Goal: Task Accomplishment & Management: Complete application form

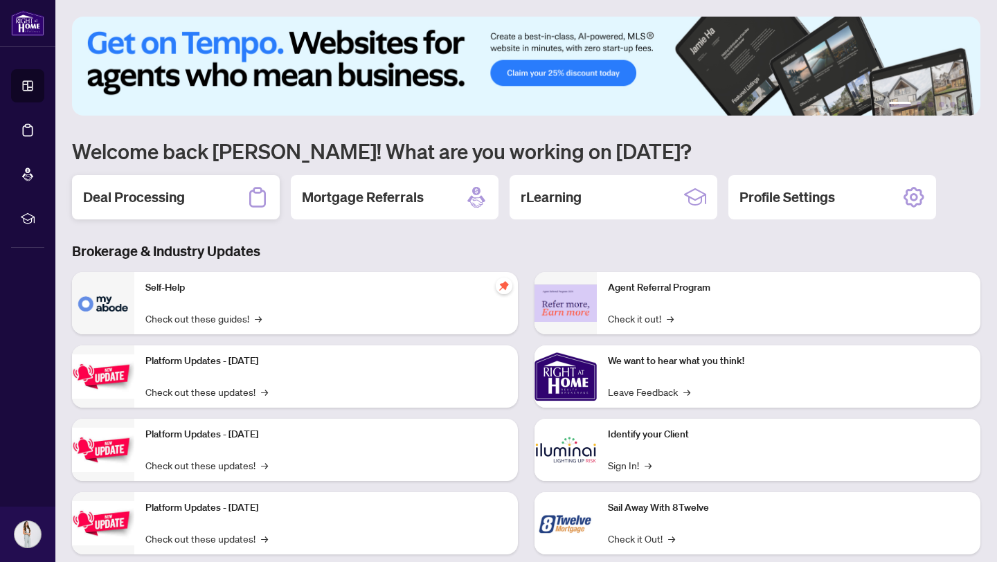
click at [175, 197] on h2 "Deal Processing" at bounding box center [134, 197] width 102 height 19
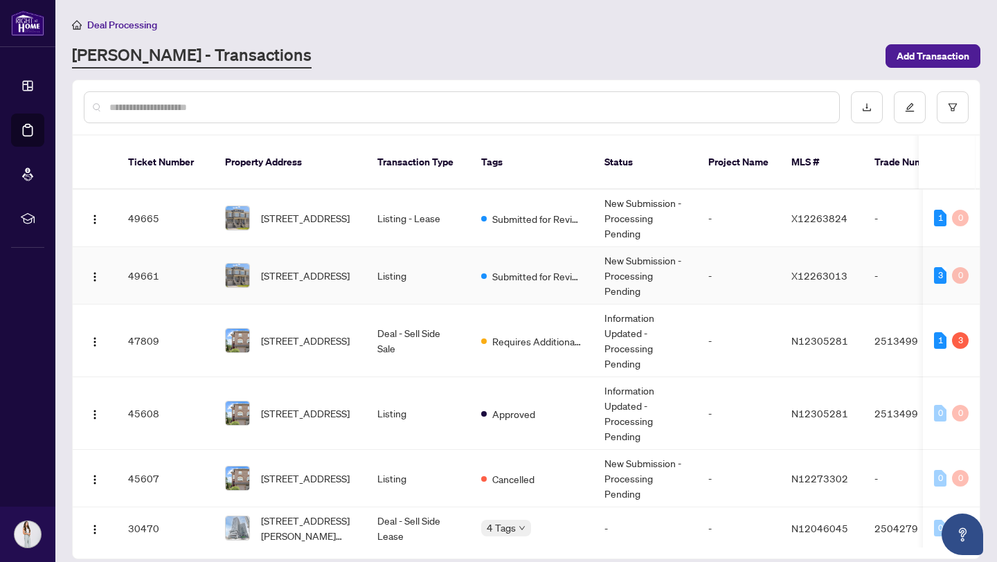
click at [430, 251] on td "Listing" at bounding box center [418, 275] width 104 height 57
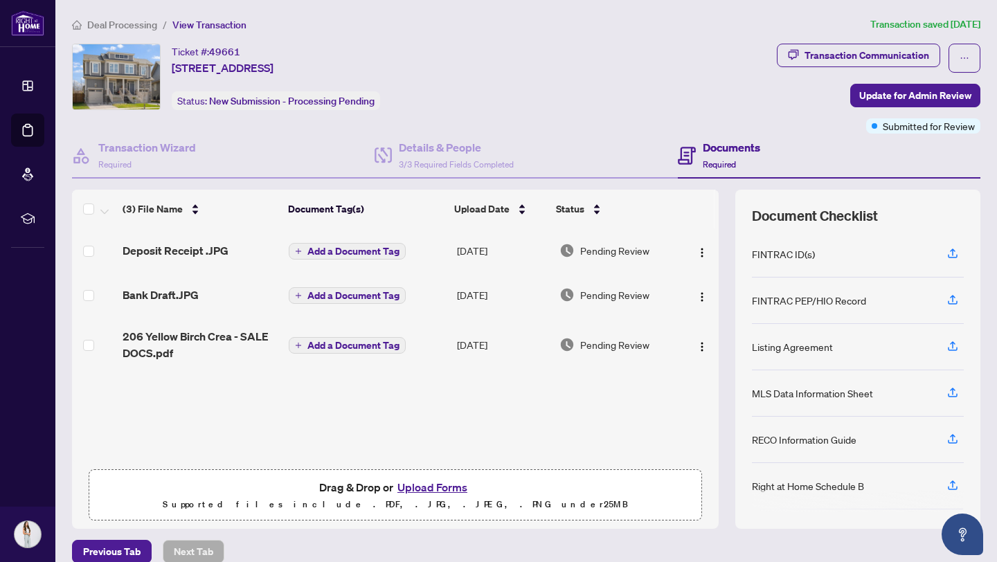
click at [211, 342] on span "206 Yellow Birch Crea - SALE DOCS.pdf" at bounding box center [200, 344] width 155 height 33
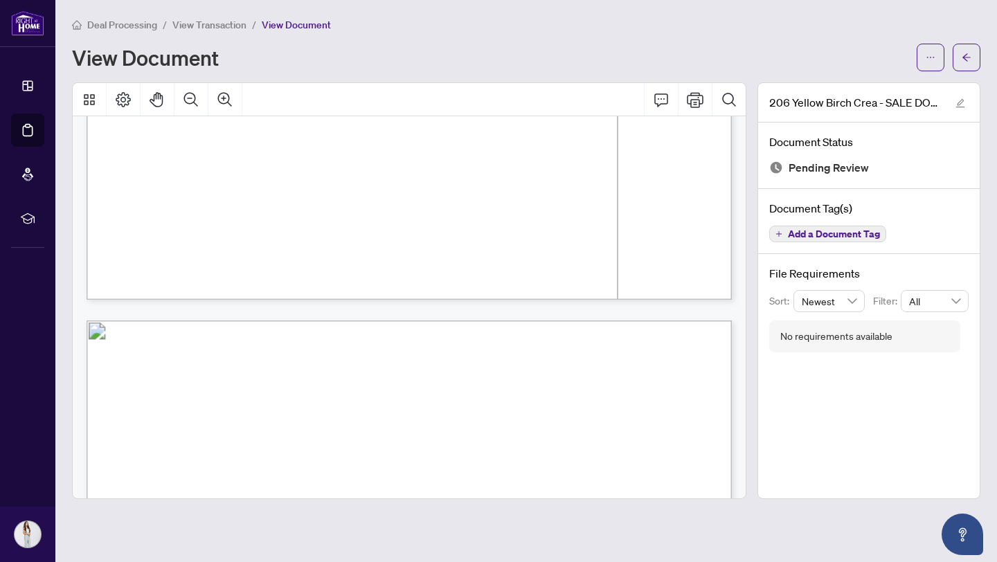
scroll to position [3374, 0]
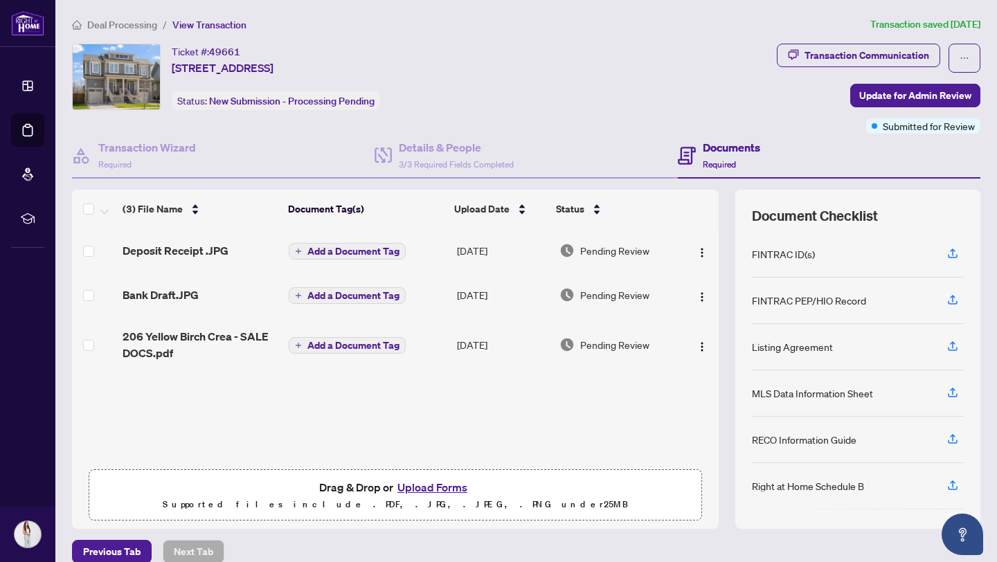
scroll to position [17, 0]
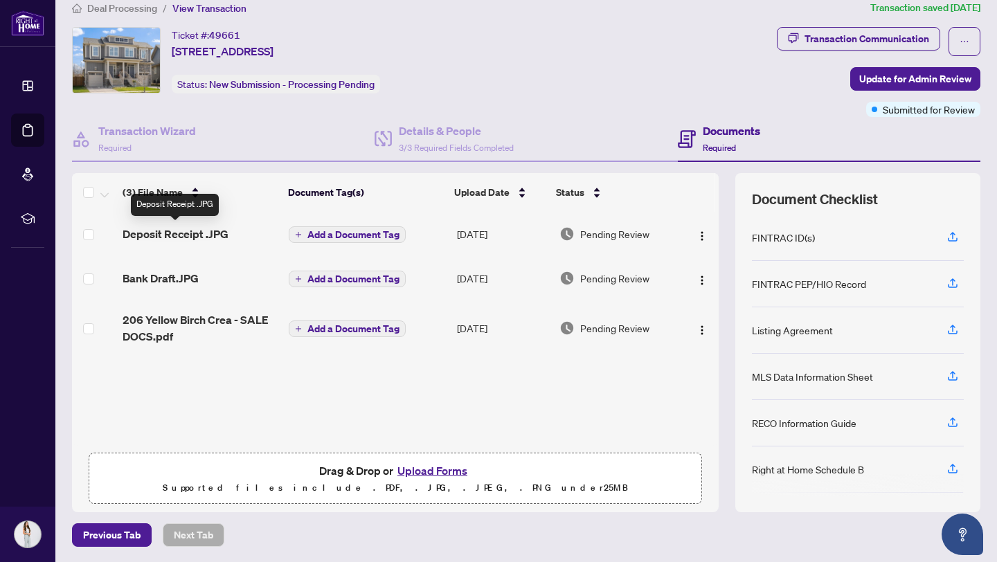
click at [207, 232] on span "Deposit Receipt .JPG" at bounding box center [176, 234] width 106 height 17
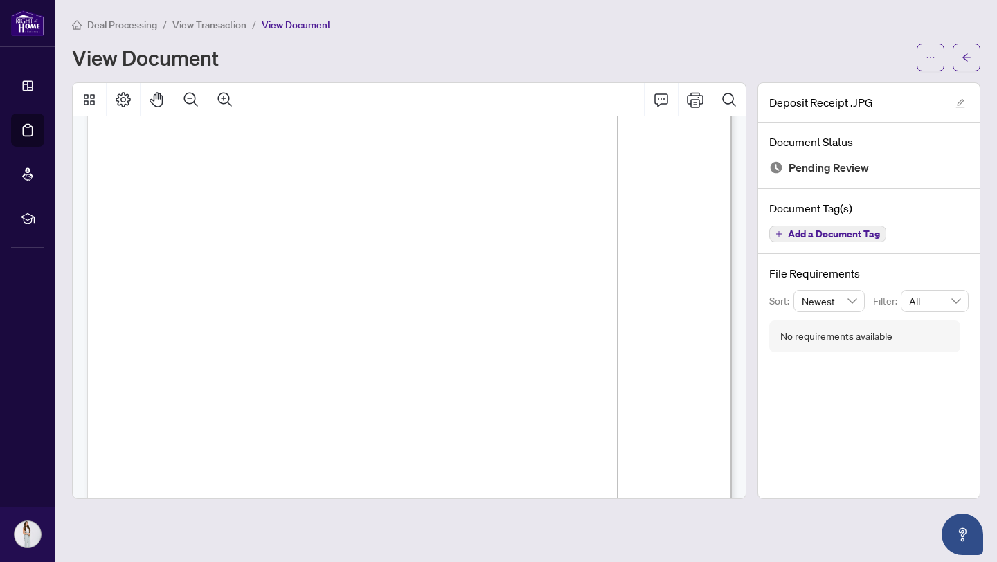
scroll to position [102, 0]
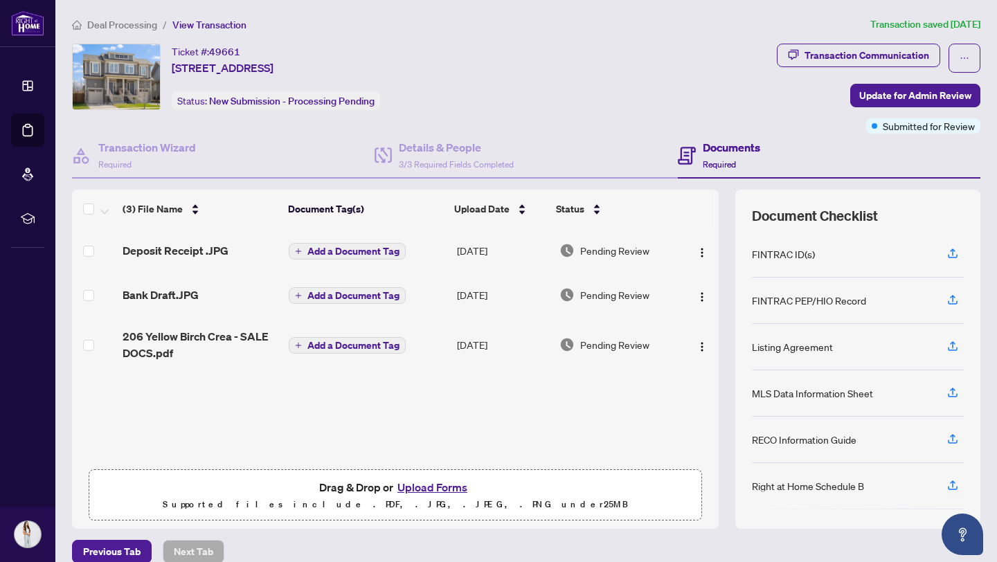
click at [420, 483] on button "Upload Forms" at bounding box center [432, 487] width 78 height 18
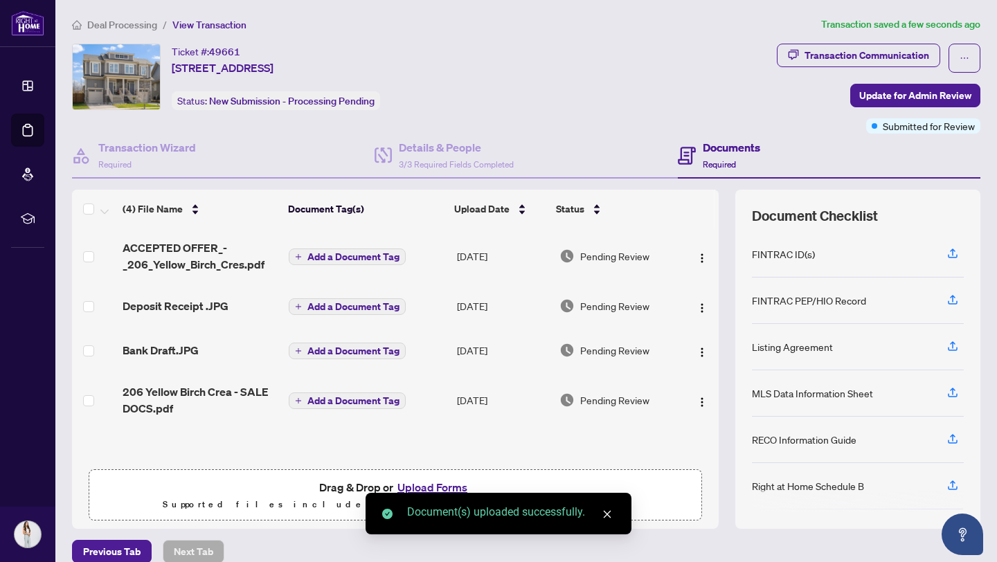
scroll to position [17, 0]
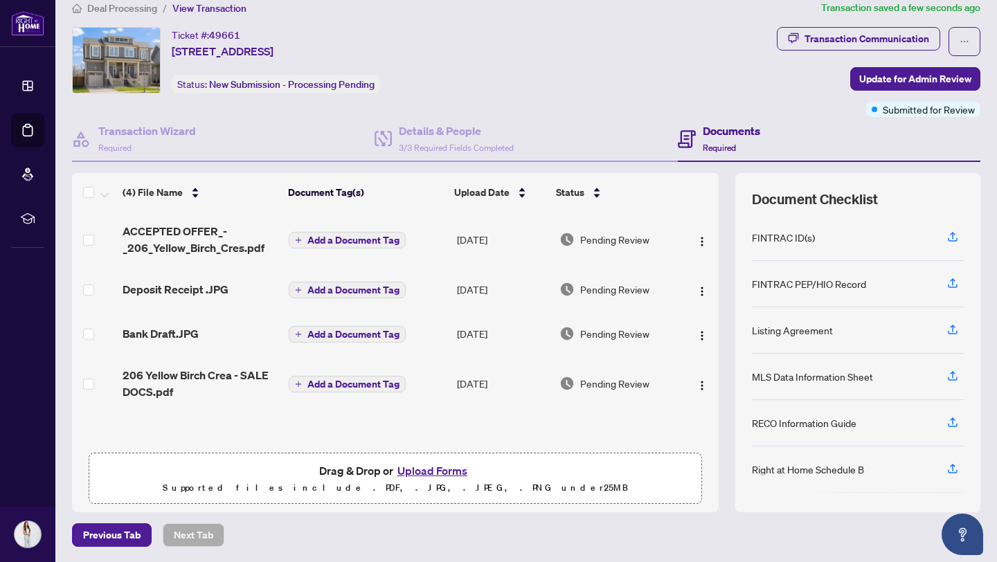
click at [420, 466] on button "Upload Forms" at bounding box center [432, 471] width 78 height 18
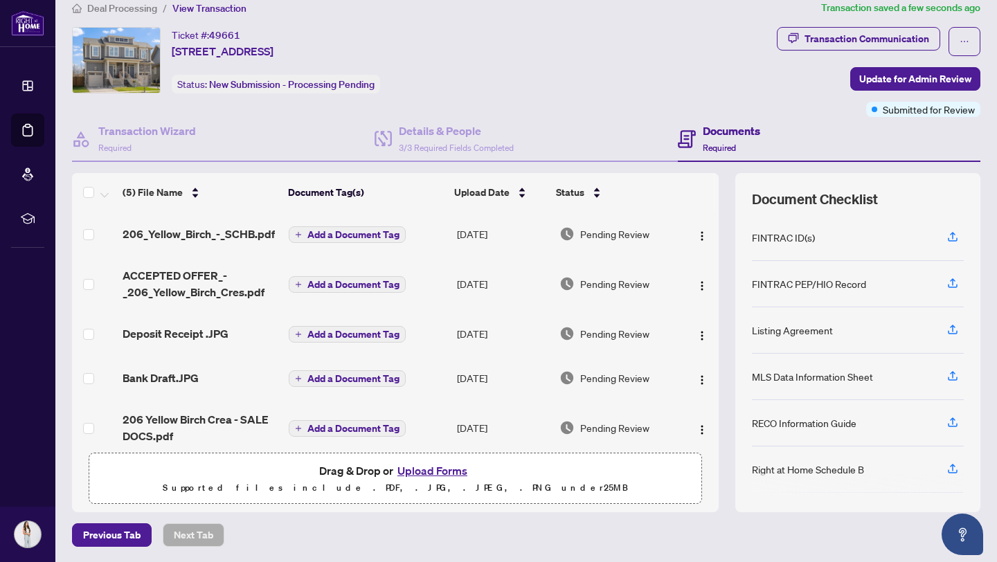
scroll to position [15, 0]
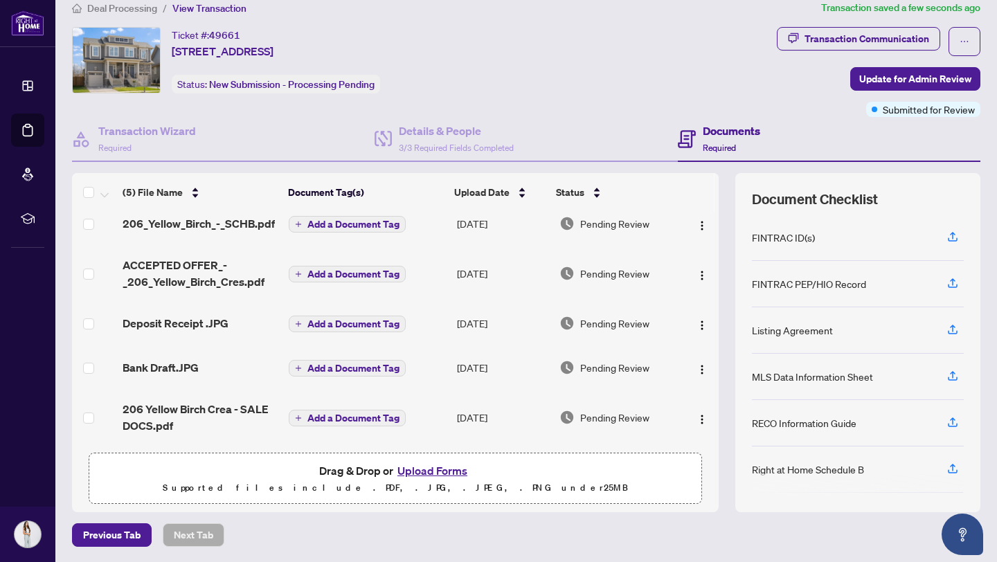
click at [424, 471] on button "Upload Forms" at bounding box center [432, 471] width 78 height 18
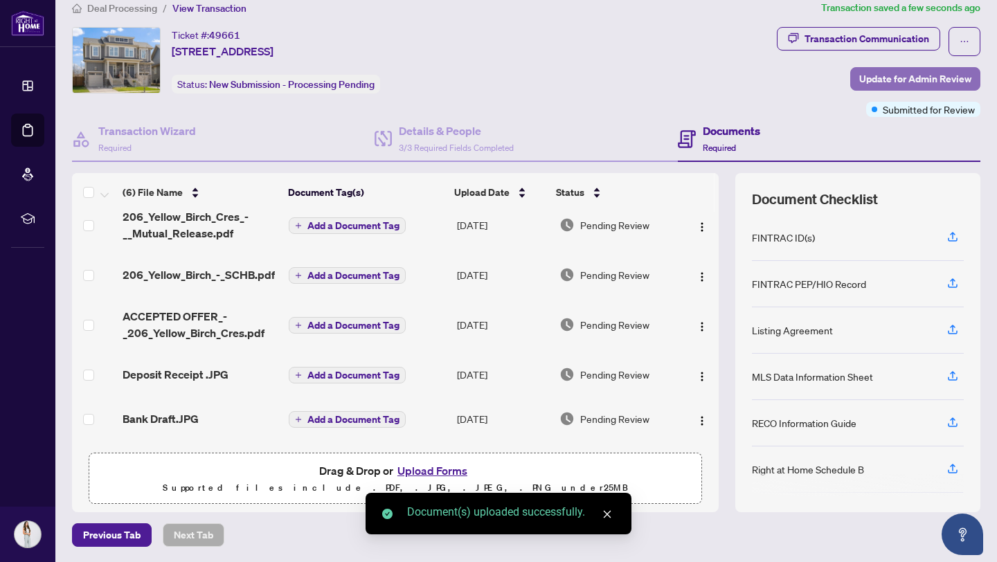
click at [915, 83] on span "Update for Admin Review" at bounding box center [915, 79] width 112 height 22
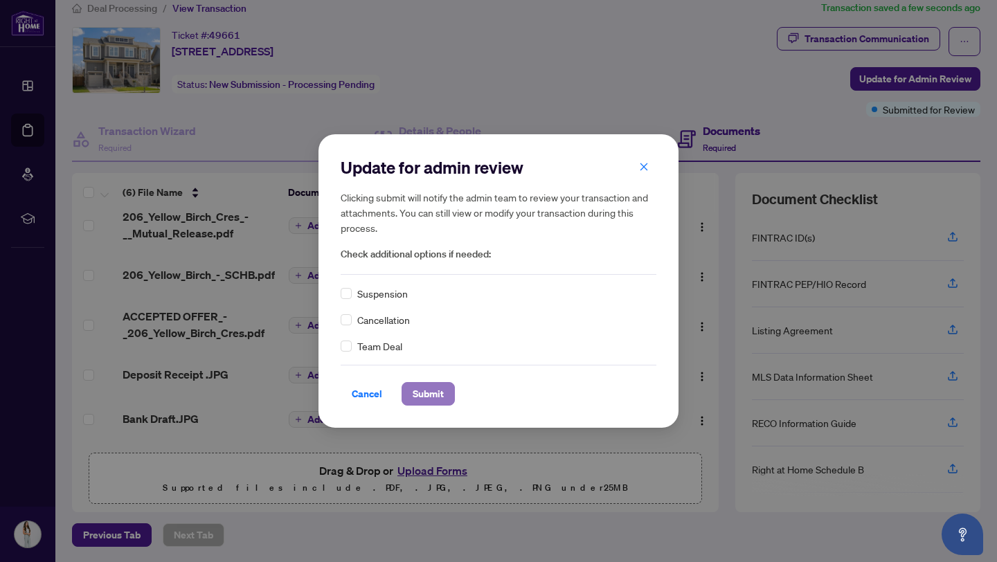
click at [420, 391] on span "Submit" at bounding box center [428, 394] width 31 height 22
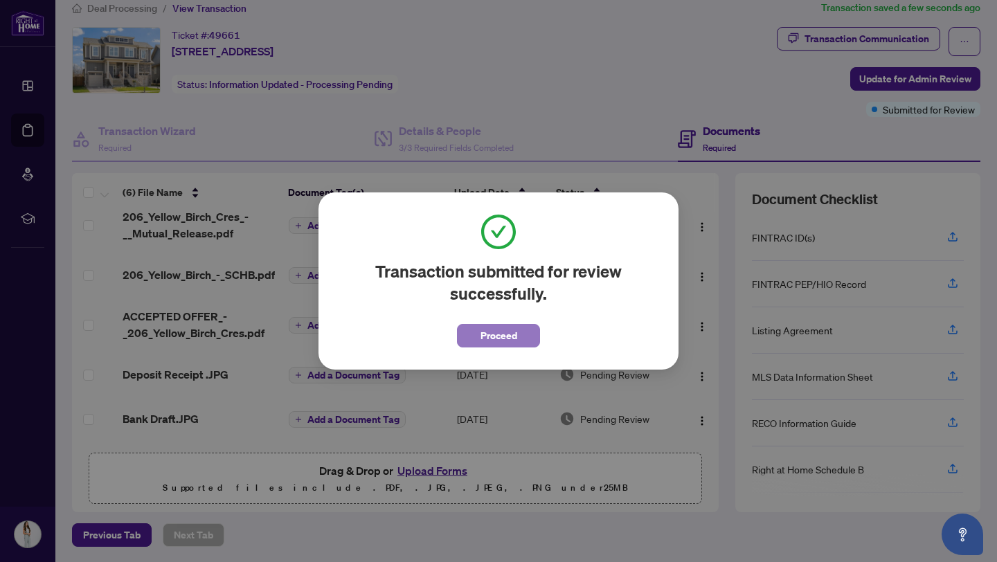
click at [488, 330] on span "Proceed" at bounding box center [499, 336] width 37 height 22
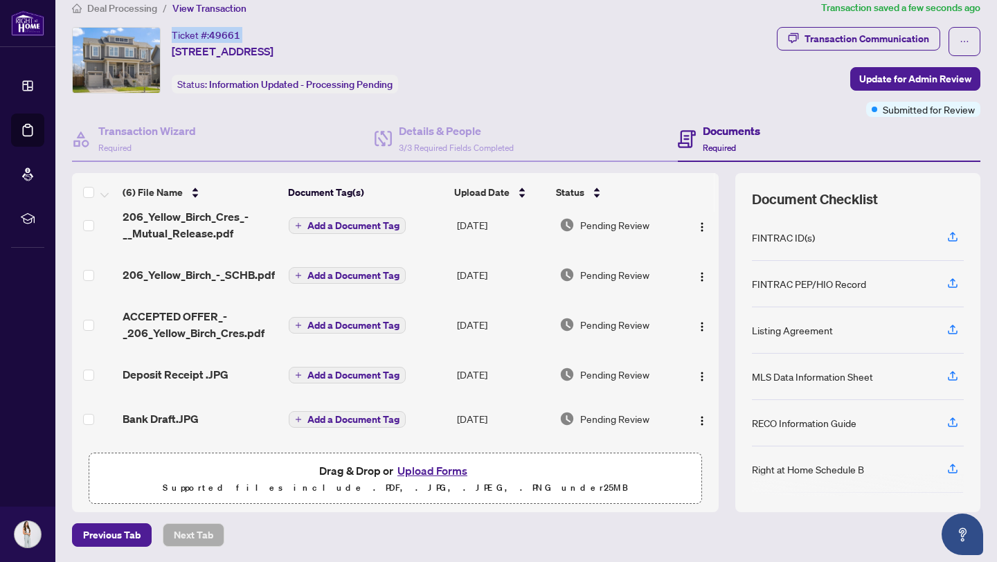
drag, startPoint x: 250, startPoint y: 33, endPoint x: 172, endPoint y: 33, distance: 78.2
click at [172, 33] on div "Ticket #: 49661 206 Yellow Birch Cres, Blue Mountains, Ontario L9Y 0Z3, Canada" at bounding box center [223, 43] width 102 height 33
copy div "Ticket #: 49661"
drag, startPoint x: 498, startPoint y: 51, endPoint x: 171, endPoint y: 26, distance: 327.8
click at [171, 27] on div "Ticket #: 49661 206 Yellow Birch Cres, Blue Mountains, Ontario L9Y 0Z3, Canada …" at bounding box center [421, 60] width 699 height 66
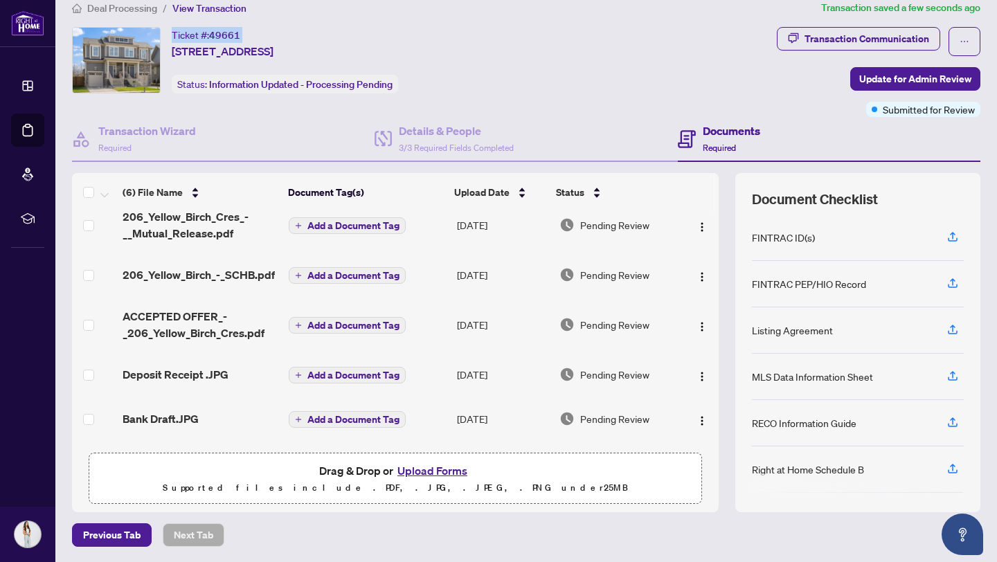
copy div "Ticket #: 49661 206 Yellow Birch Cres, Blue Mountains, Ontario L9Y 0Z3, Canada"
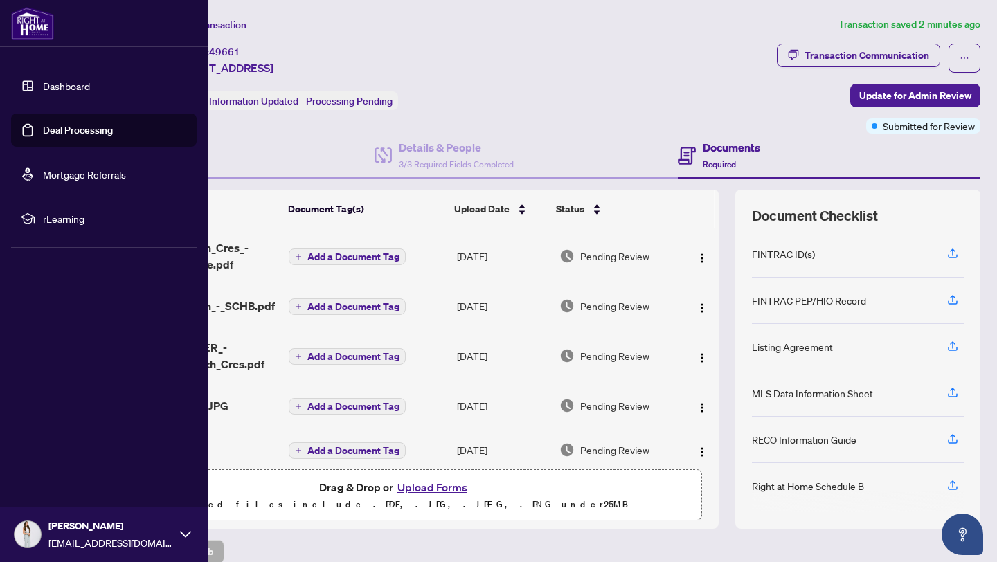
click at [60, 131] on link "Deal Processing" at bounding box center [78, 130] width 70 height 12
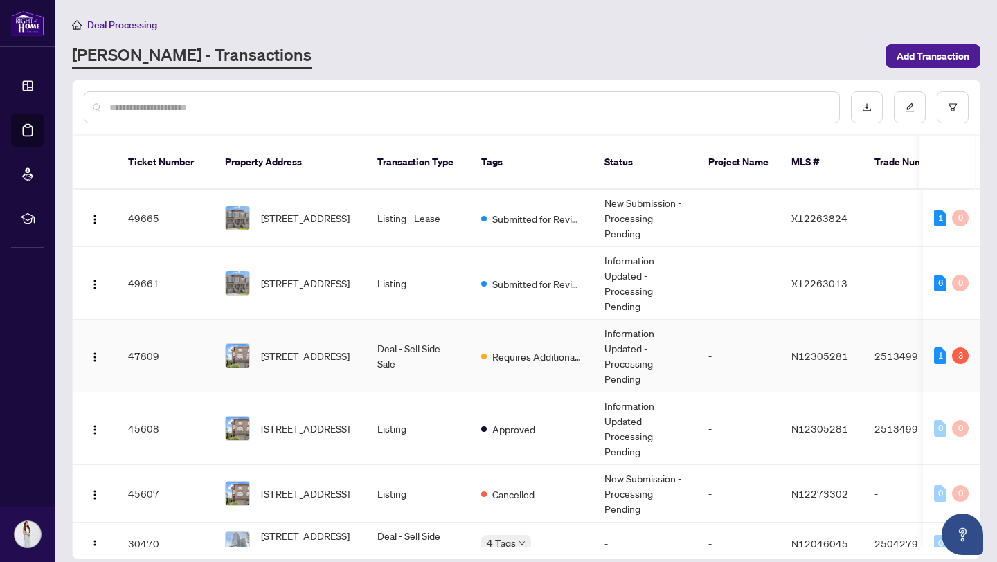
click at [412, 352] on td "Deal - Sell Side Sale" at bounding box center [418, 356] width 104 height 73
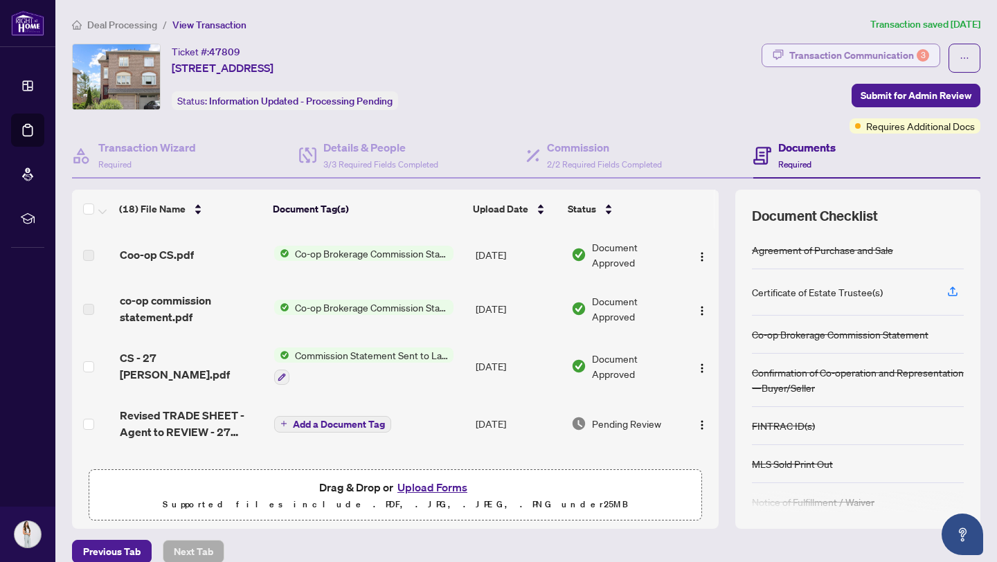
click at [836, 55] on div "Transaction Communication 3" at bounding box center [859, 55] width 140 height 22
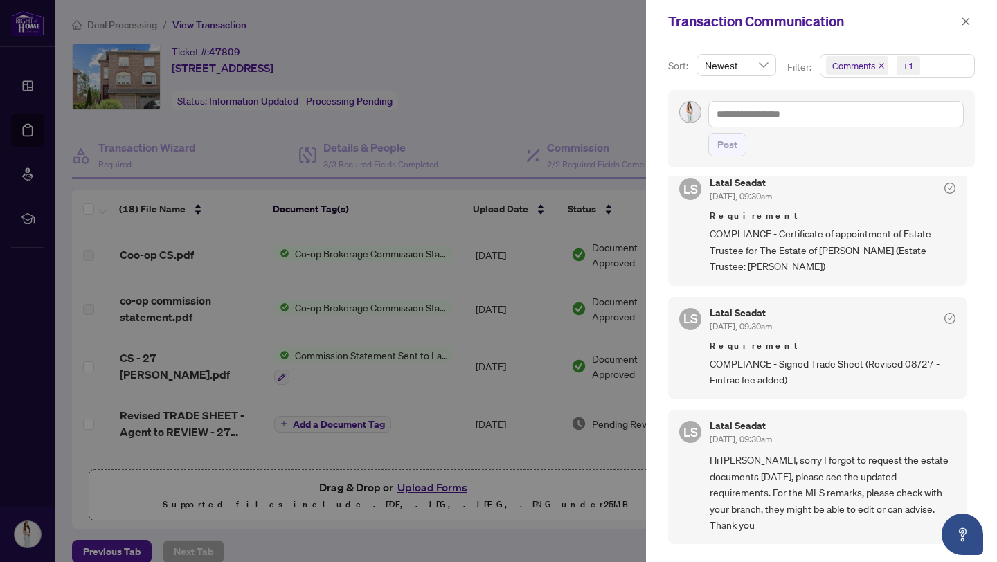
scroll to position [226, 0]
drag, startPoint x: 822, startPoint y: 267, endPoint x: 708, endPoint y: 217, distance: 124.7
click at [708, 217] on div "[PERSON_NAME] Seadat [DATE], 09:30am Requirement COMPLIANCE - Certificate of ap…" at bounding box center [817, 227] width 298 height 118
copy div "Requirement COMPLIANCE - Certificate of appointment of Estate Trustee for The E…"
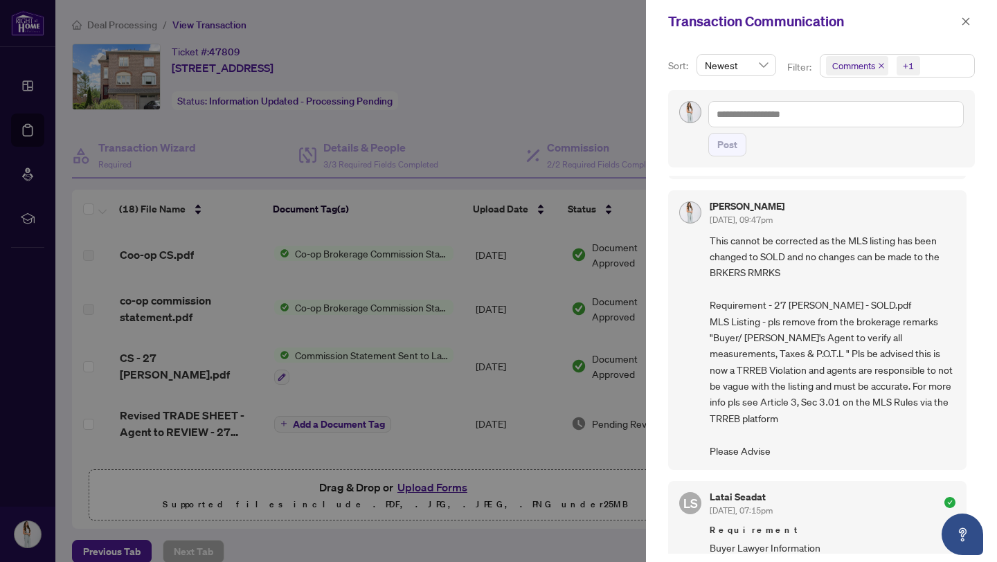
scroll to position [679, 0]
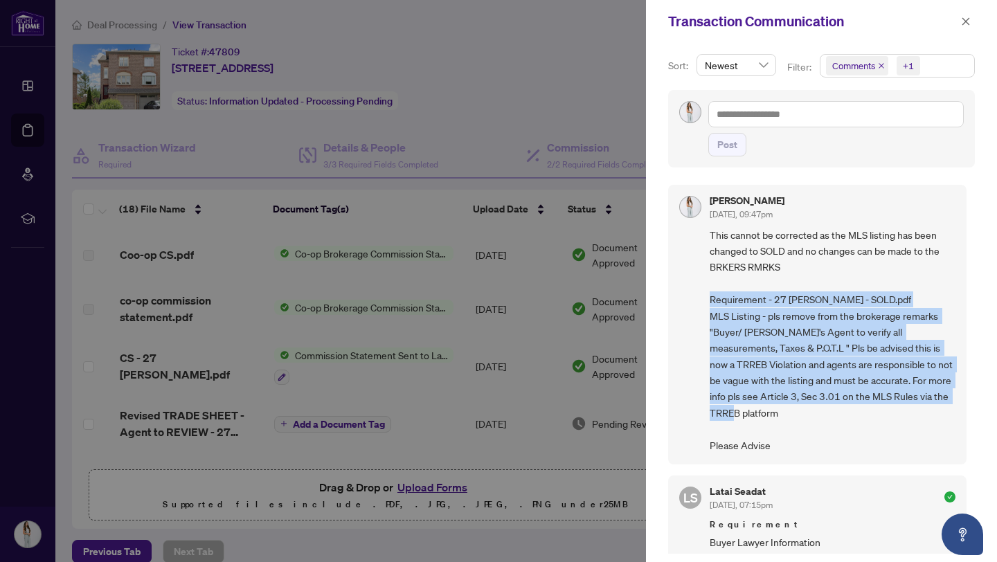
drag, startPoint x: 708, startPoint y: 296, endPoint x: 771, endPoint y: 410, distance: 130.5
click at [771, 410] on div "[PERSON_NAME] [DATE], 09:47pm This cannot be corrected as the MLS listing has b…" at bounding box center [817, 325] width 298 height 280
copy span "Requirement - 27 [PERSON_NAME] - SOLD.pdf MLS Listing - pls remove from the bro…"
click at [969, 24] on icon "close" at bounding box center [966, 21] width 8 height 8
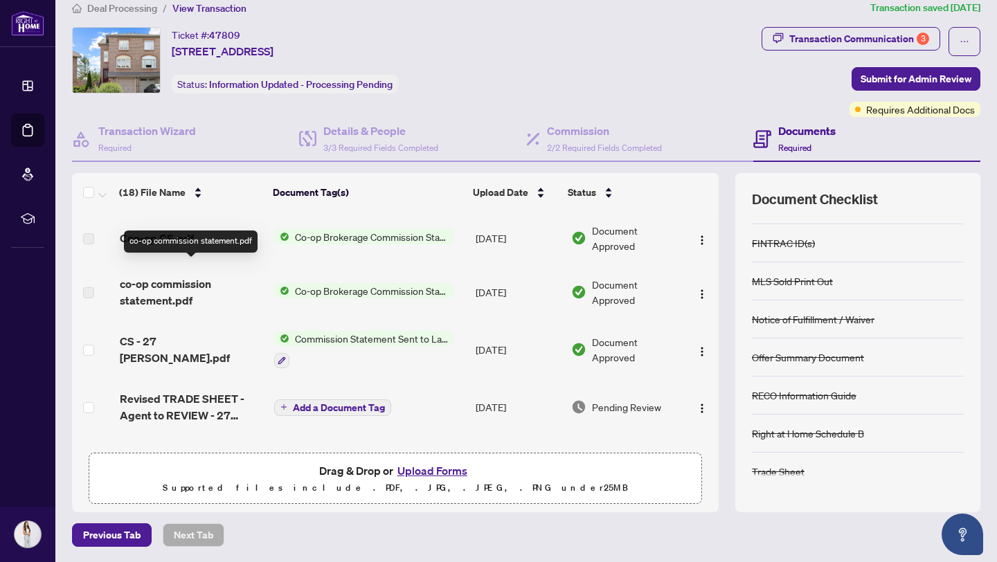
scroll to position [0, 0]
drag, startPoint x: 244, startPoint y: 32, endPoint x: 174, endPoint y: 33, distance: 70.6
click at [173, 32] on div "Ticket #: 47809 [STREET_ADDRESS][PERSON_NAME][PERSON_NAME]" at bounding box center [223, 43] width 102 height 33
copy div "Ticket #: 47809"
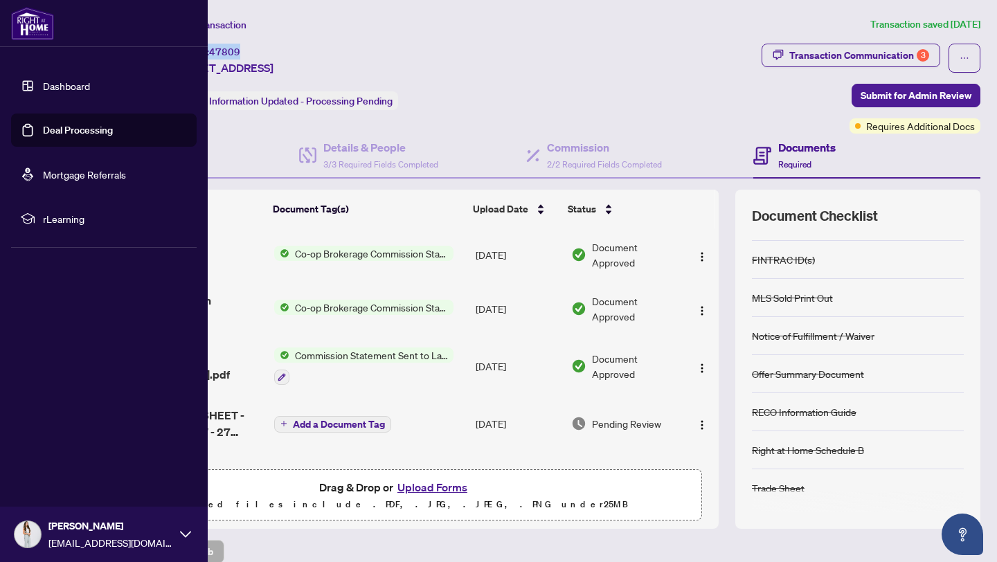
click at [43, 136] on link "Deal Processing" at bounding box center [78, 130] width 70 height 12
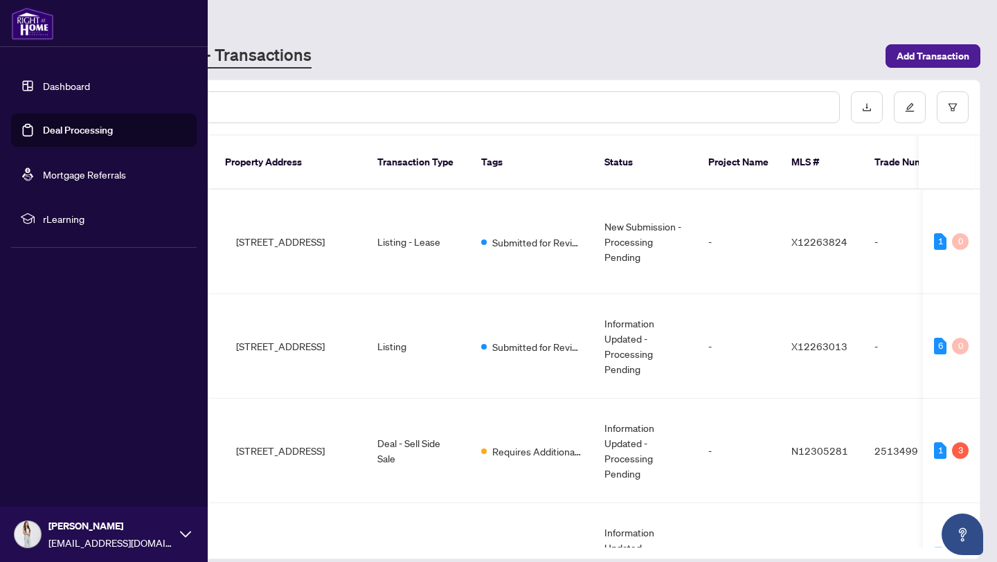
click at [66, 134] on link "Deal Processing" at bounding box center [78, 130] width 70 height 12
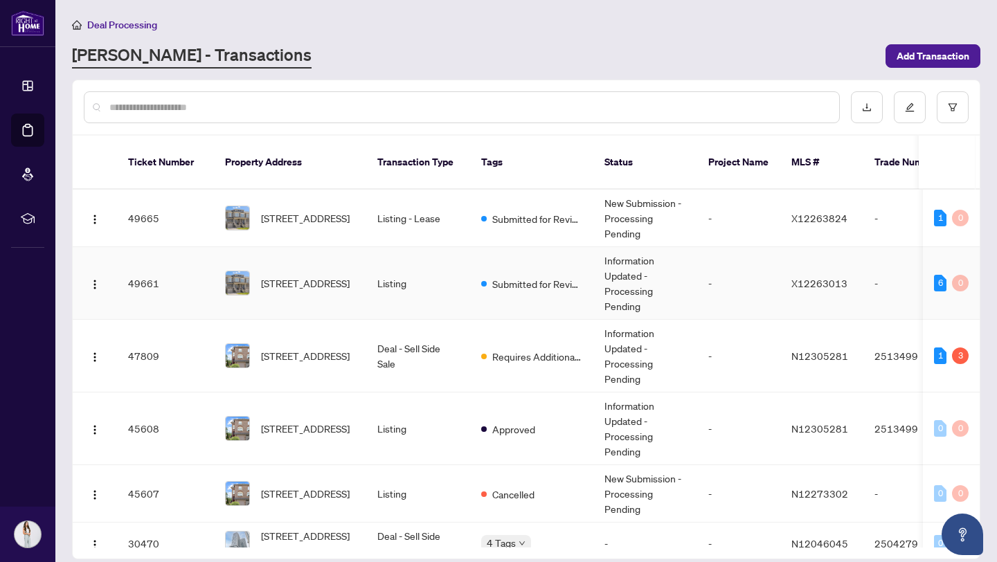
click at [323, 251] on td "[STREET_ADDRESS]" at bounding box center [290, 283] width 152 height 73
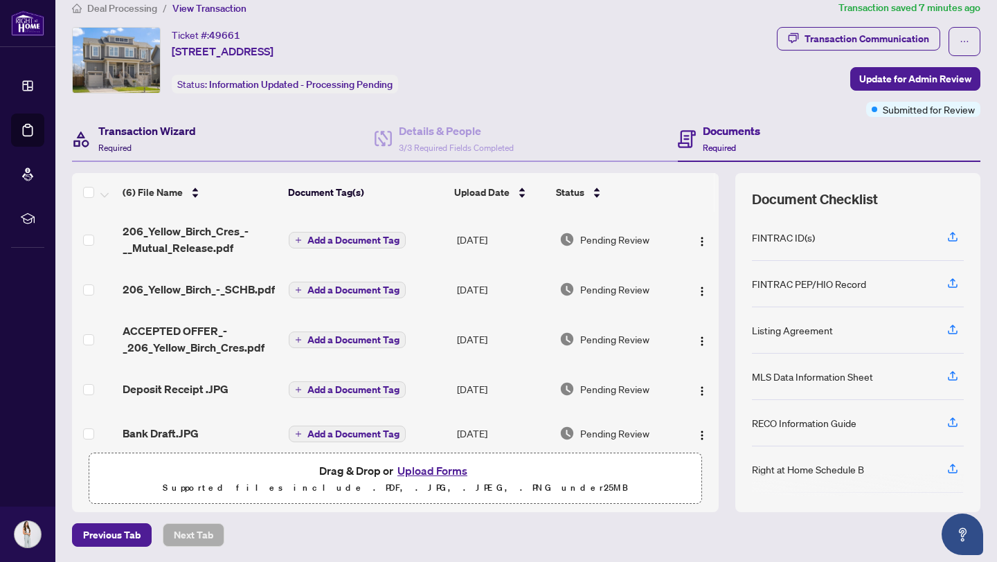
click at [154, 132] on h4 "Transaction Wizard" at bounding box center [147, 131] width 98 height 17
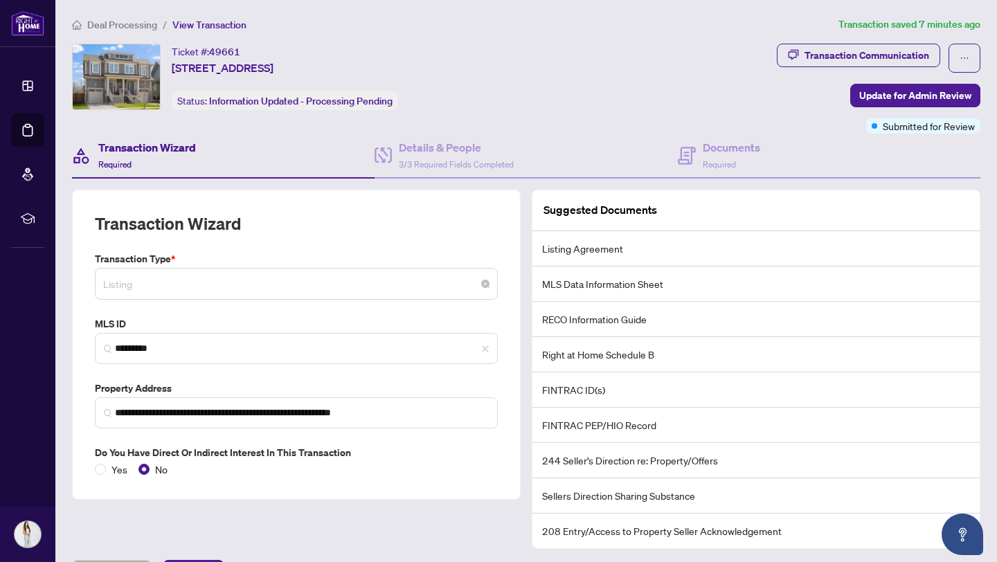
click at [144, 276] on span "Listing" at bounding box center [296, 284] width 386 height 26
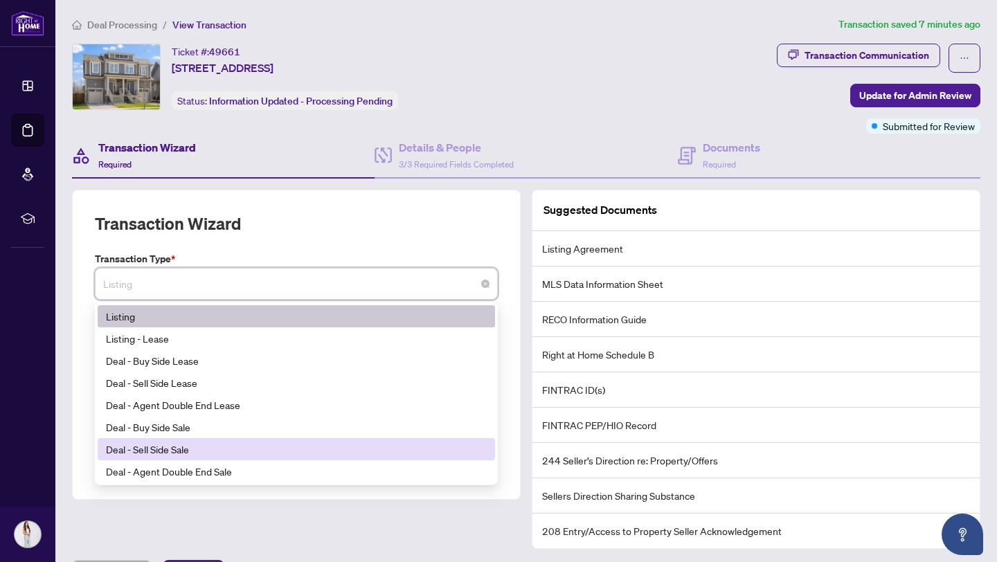
click at [206, 448] on div "Deal - Sell Side Sale" at bounding box center [296, 449] width 381 height 15
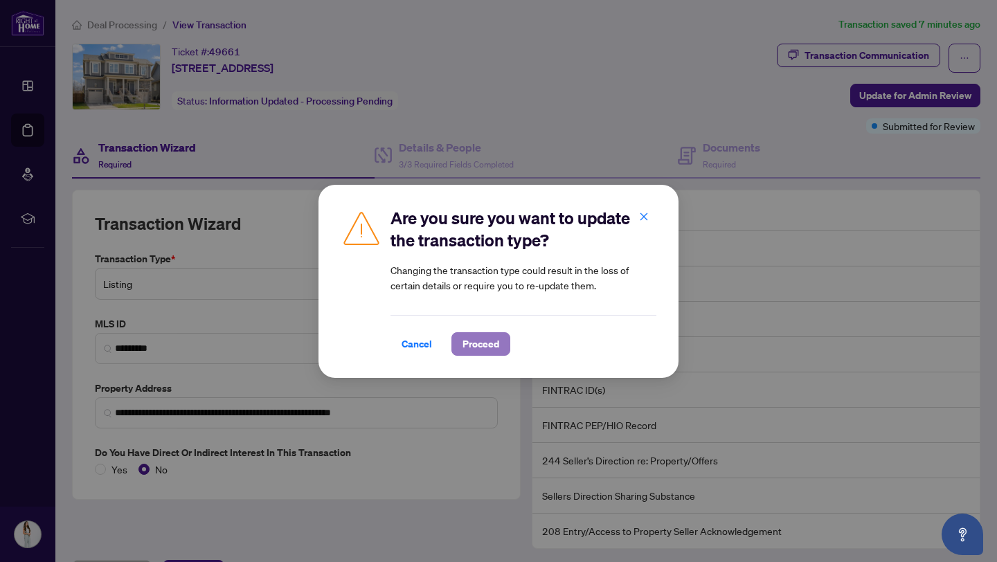
click at [501, 340] on button "Proceed" at bounding box center [480, 344] width 59 height 24
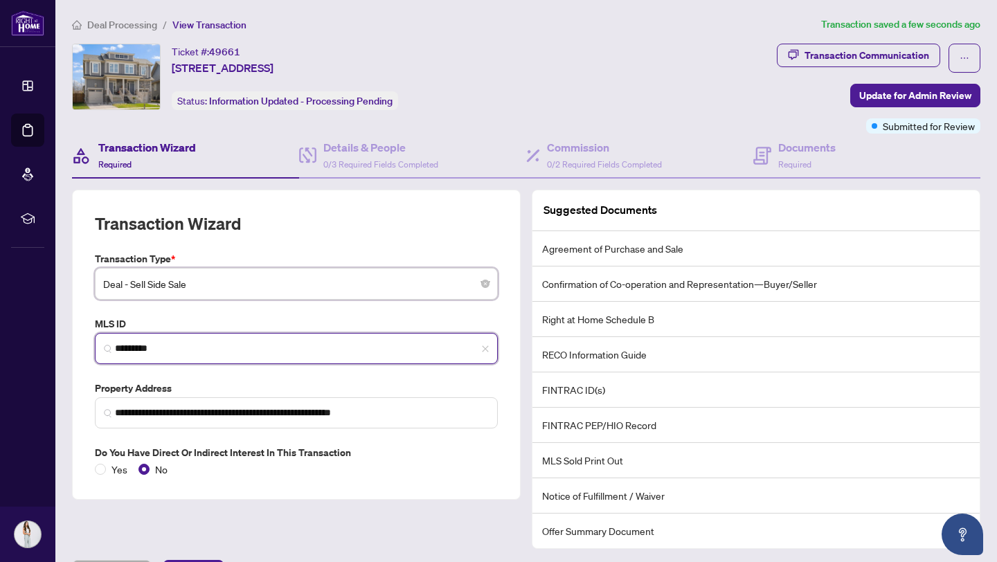
click at [182, 345] on input "*********" at bounding box center [302, 348] width 374 height 15
click at [210, 338] on span "*********" at bounding box center [296, 348] width 403 height 31
click at [183, 346] on input "*********" at bounding box center [302, 348] width 374 height 15
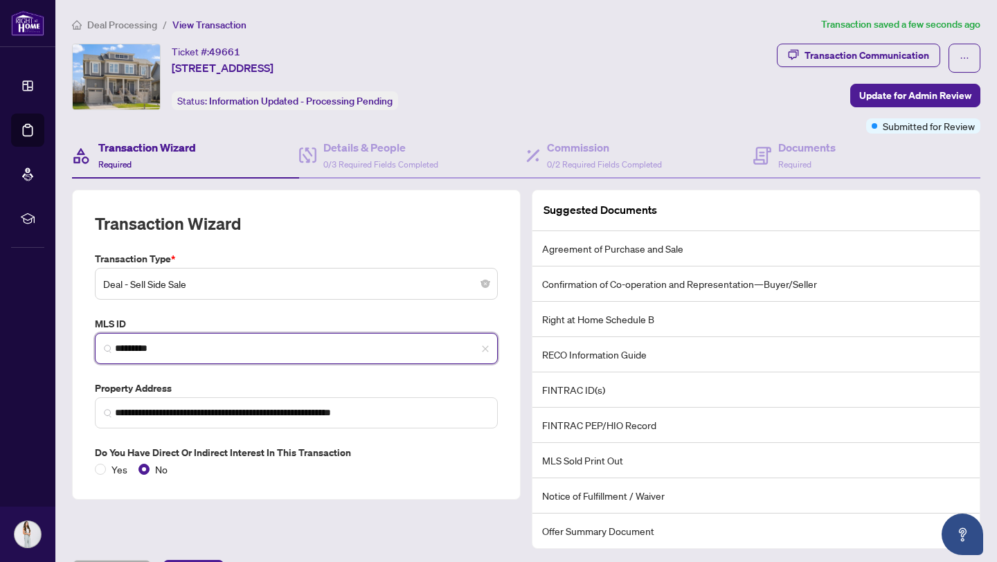
click at [183, 346] on input "*********" at bounding box center [302, 348] width 374 height 15
paste input "*"
type input "**********"
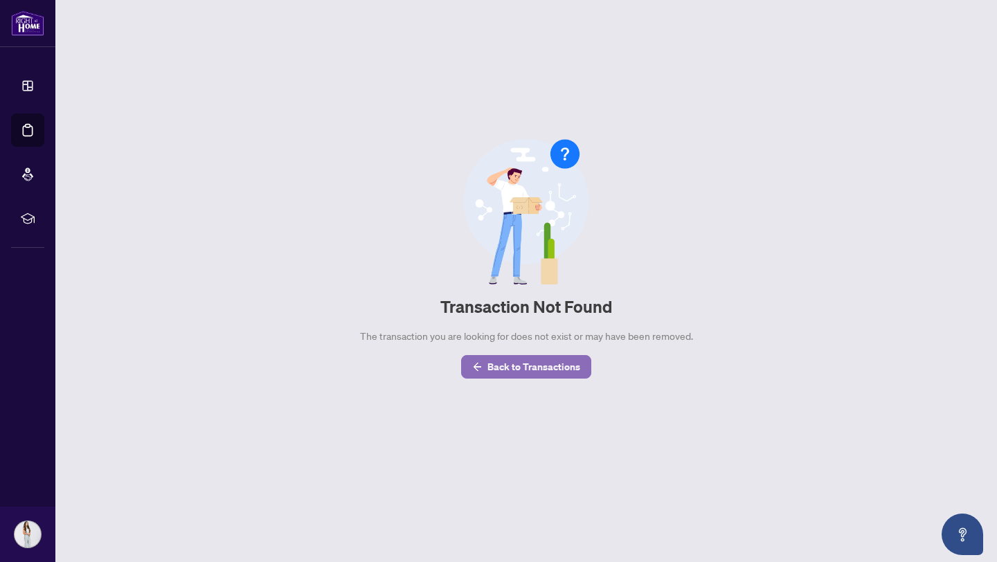
click at [548, 362] on span "Back to Transactions" at bounding box center [533, 367] width 93 height 22
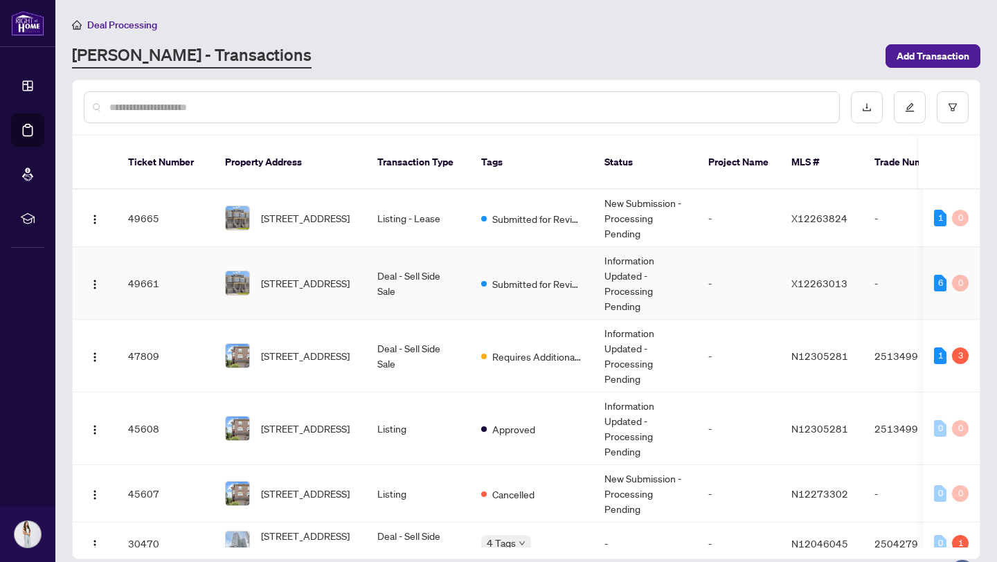
click at [356, 273] on td "[STREET_ADDRESS]" at bounding box center [290, 283] width 152 height 73
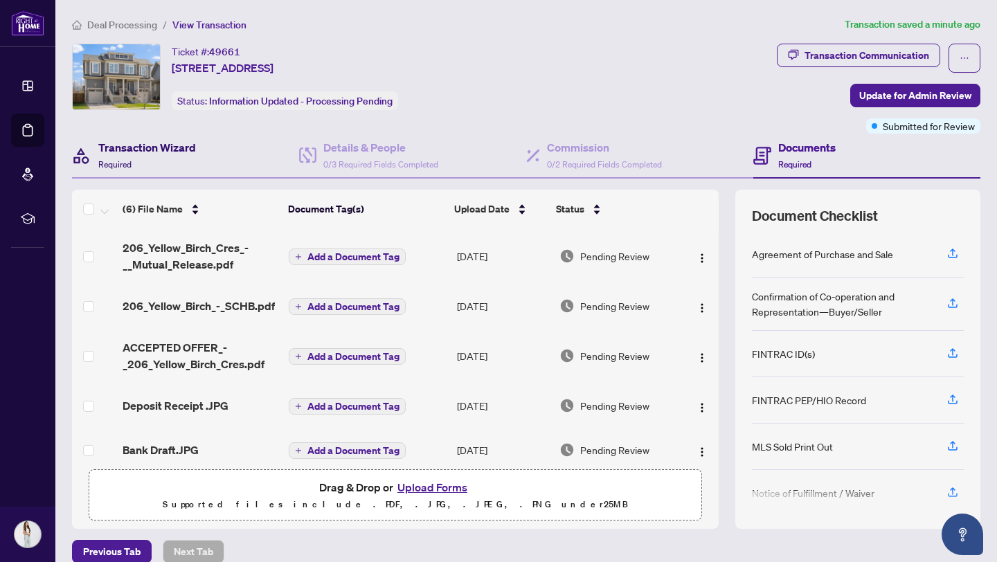
click at [186, 140] on h4 "Transaction Wizard" at bounding box center [147, 147] width 98 height 17
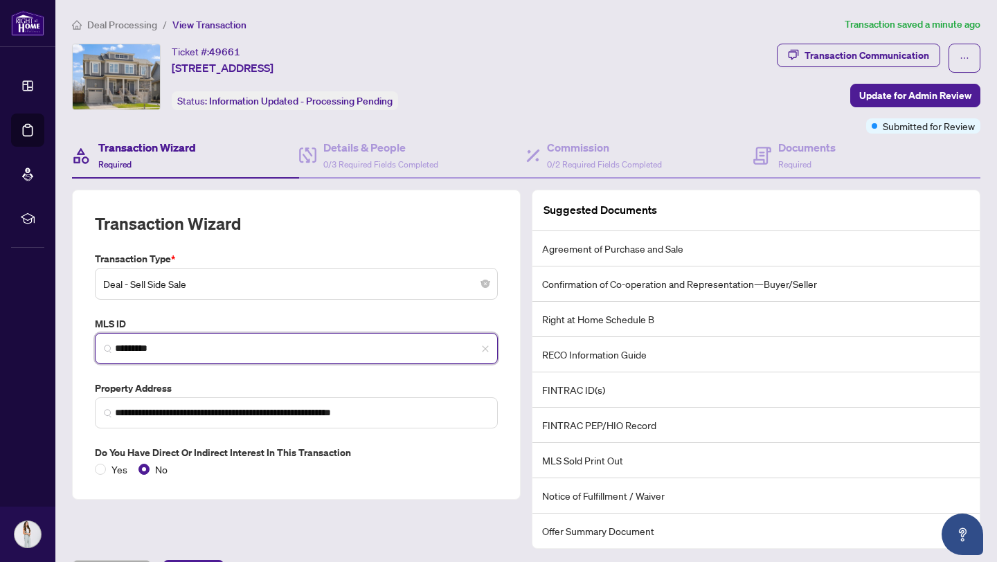
click at [177, 343] on input "*********" at bounding box center [302, 348] width 374 height 15
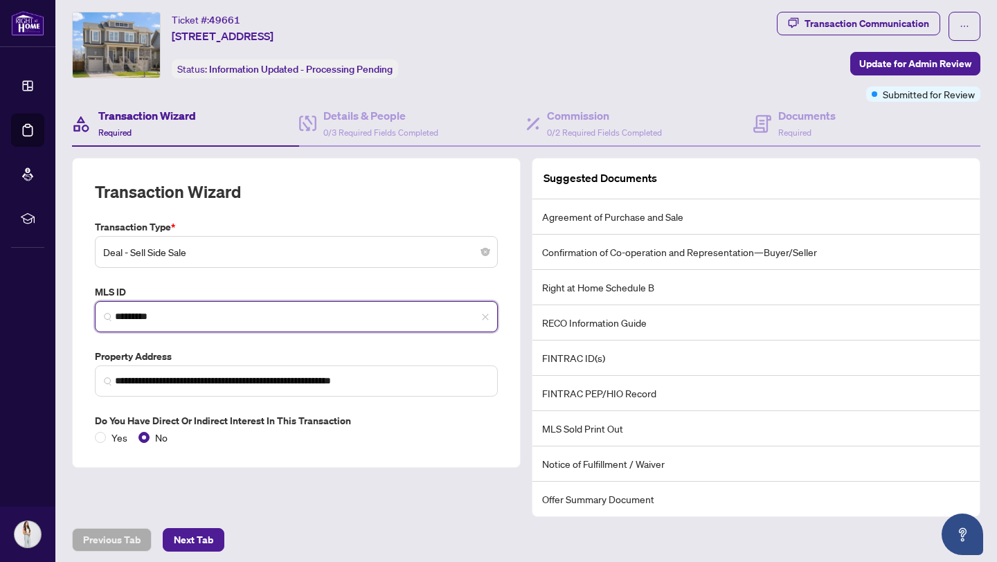
scroll to position [36, 0]
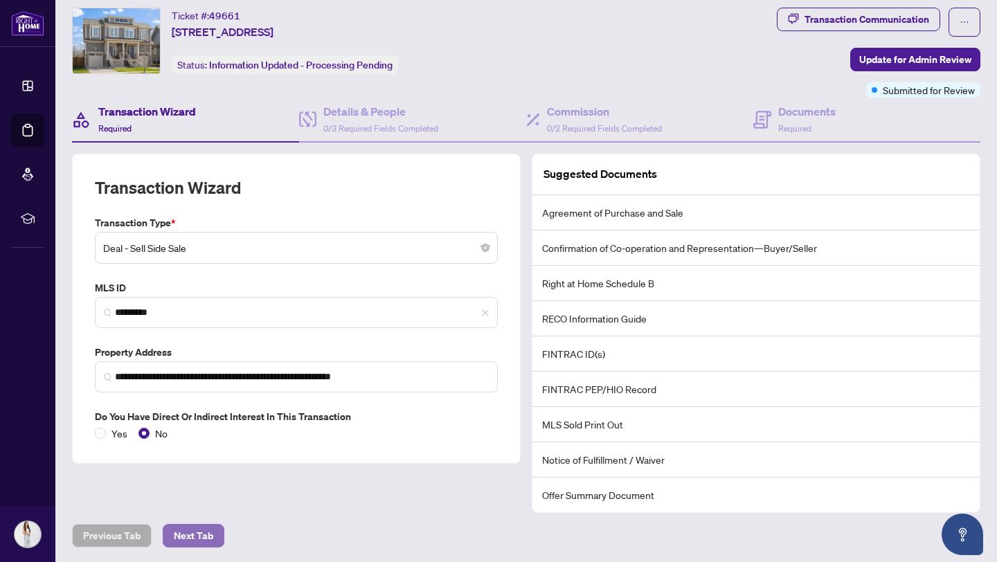
click at [198, 530] on span "Next Tab" at bounding box center [193, 536] width 39 height 22
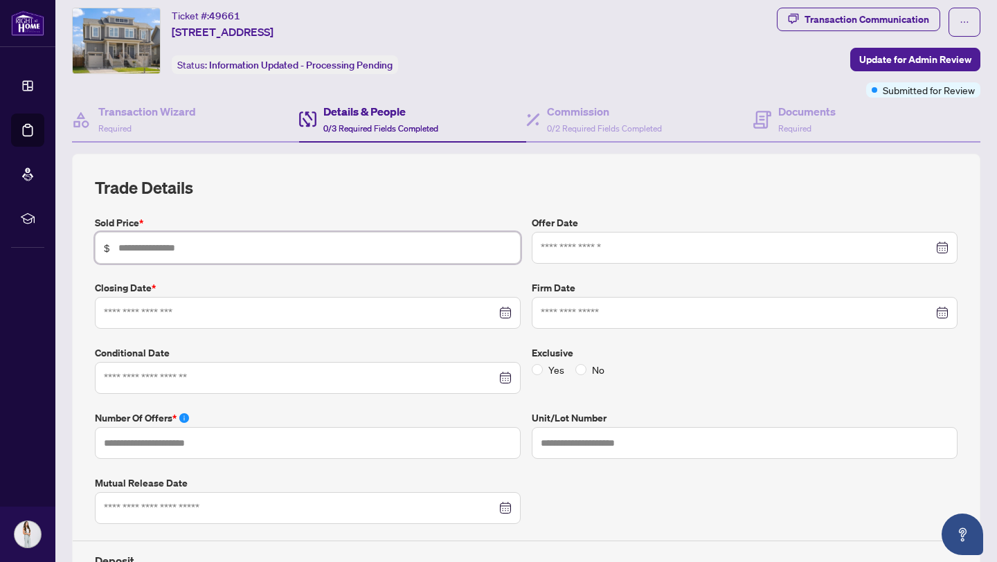
click at [266, 251] on input "text" at bounding box center [314, 247] width 393 height 15
click at [330, 326] on div at bounding box center [308, 313] width 426 height 32
type input "*******"
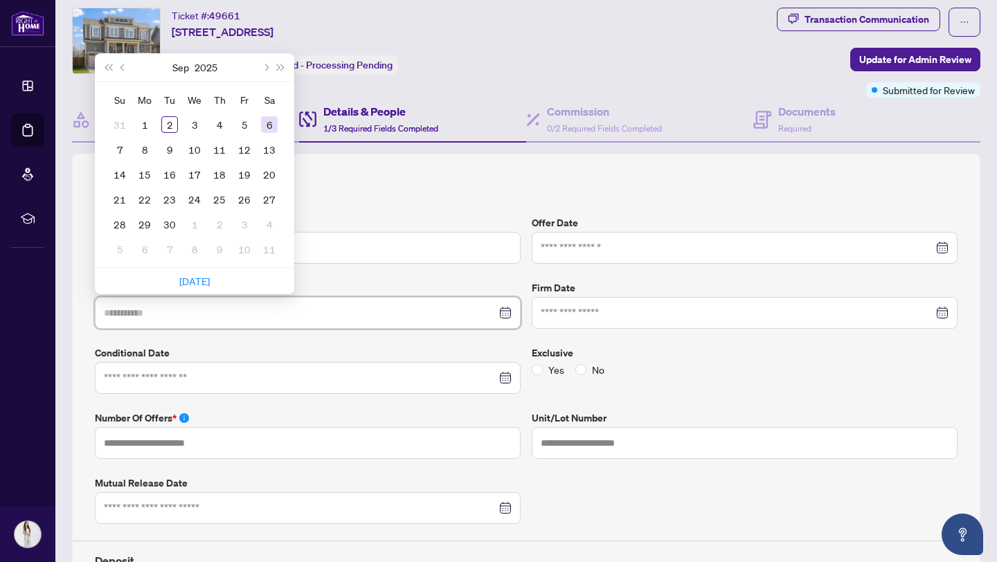
type input "**********"
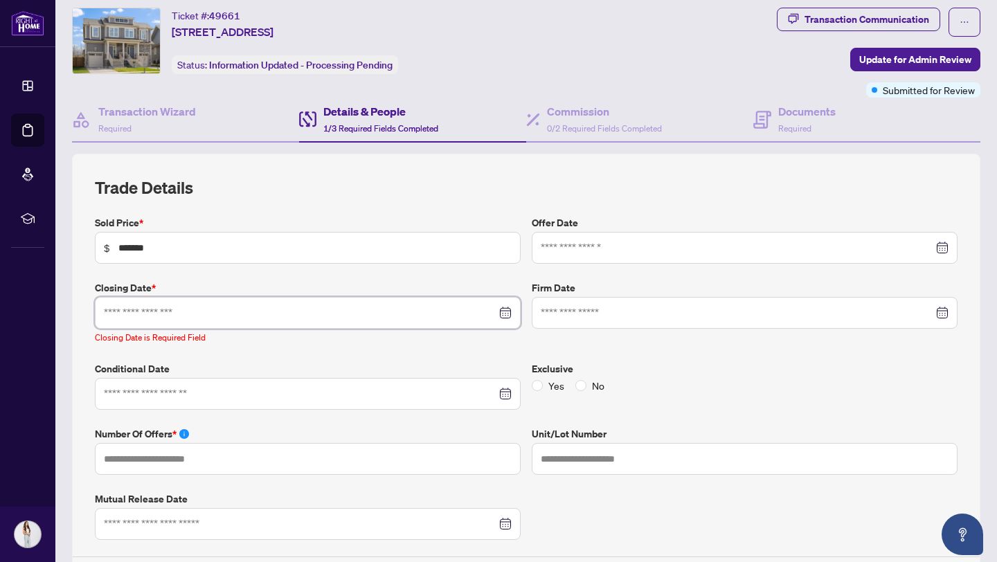
click at [501, 314] on div at bounding box center [308, 312] width 408 height 15
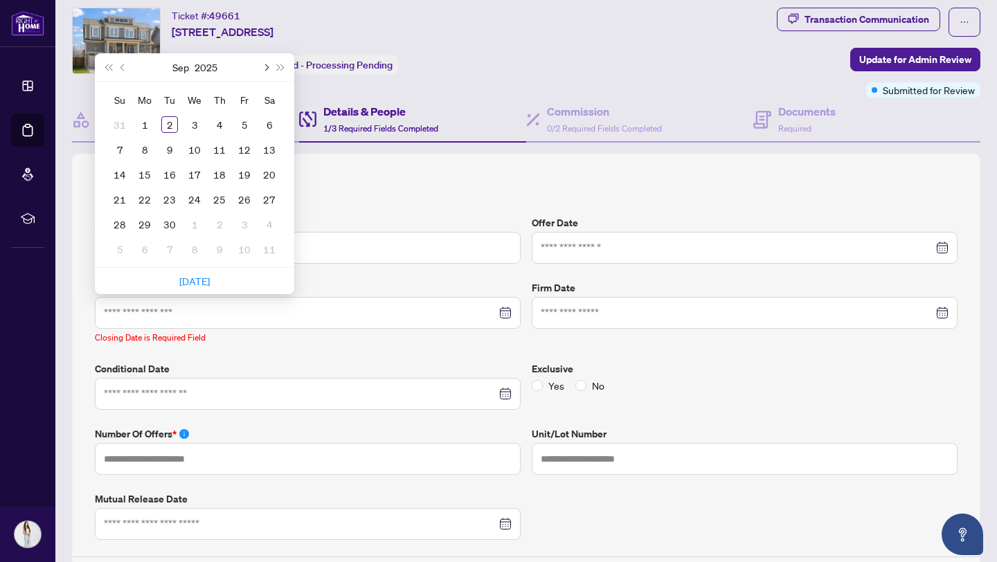
click at [264, 64] on span "Next month (PageDown)" at bounding box center [265, 67] width 7 height 7
type input "**********"
click at [166, 169] on div "14" at bounding box center [169, 174] width 17 height 17
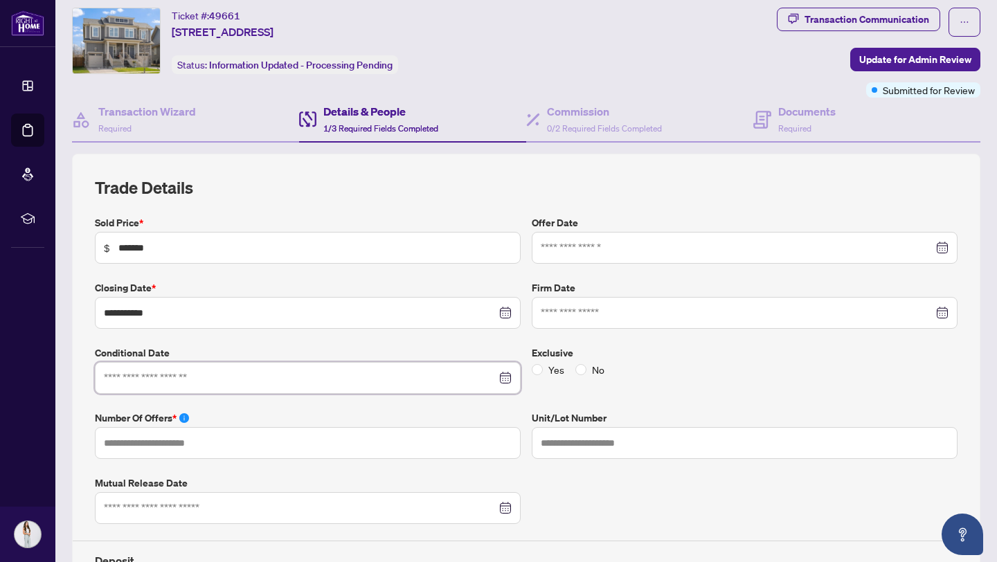
click at [283, 379] on input at bounding box center [300, 377] width 393 height 15
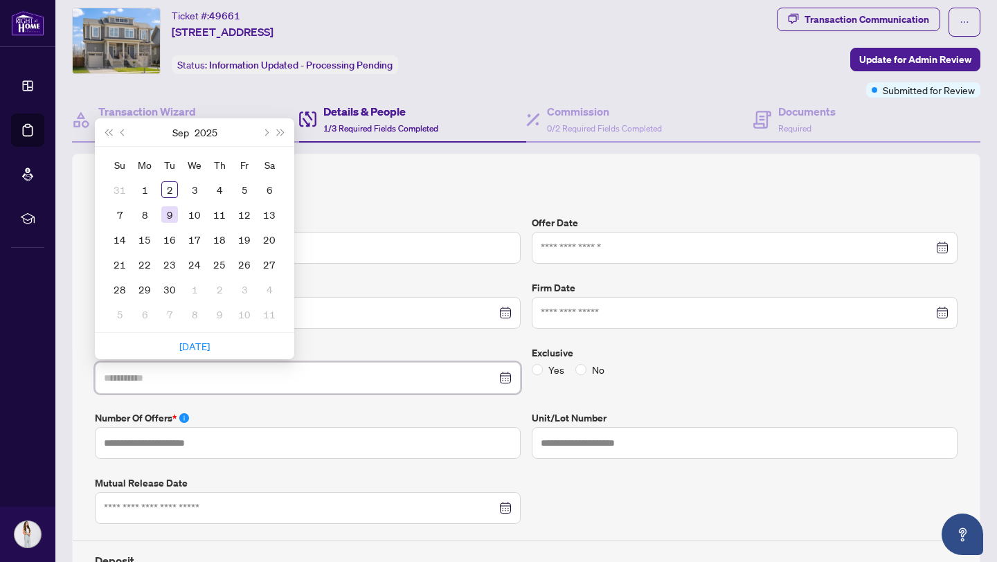
type input "**********"
click at [170, 210] on div "9" at bounding box center [169, 214] width 17 height 17
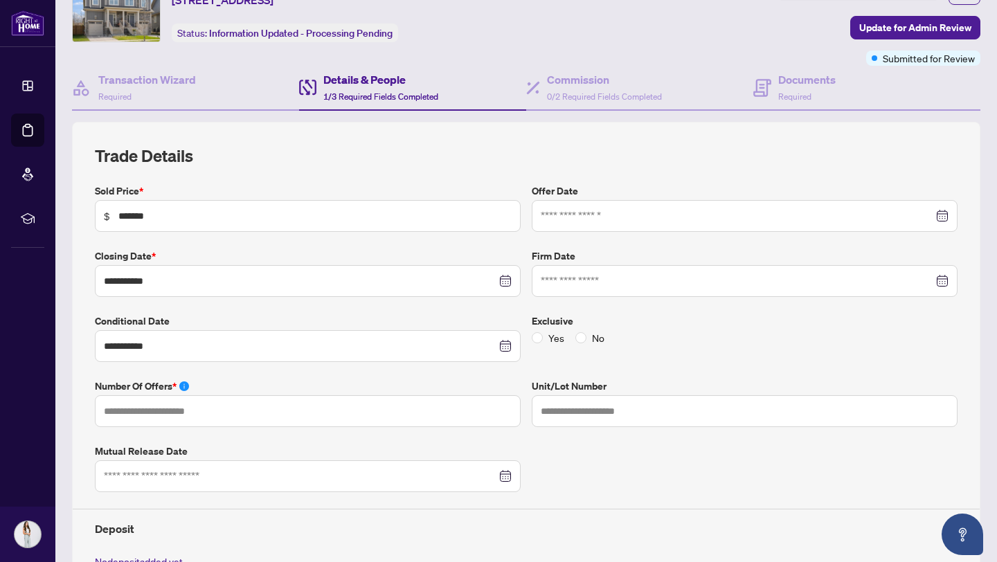
scroll to position [86, 0]
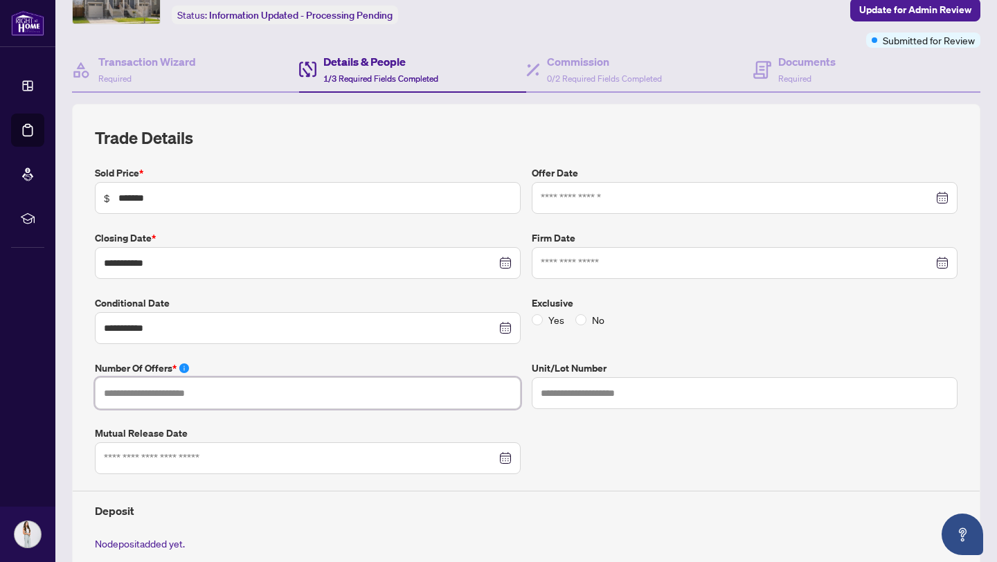
click at [330, 404] on input "text" at bounding box center [308, 393] width 426 height 32
type input "*"
click at [361, 456] on input at bounding box center [300, 458] width 393 height 15
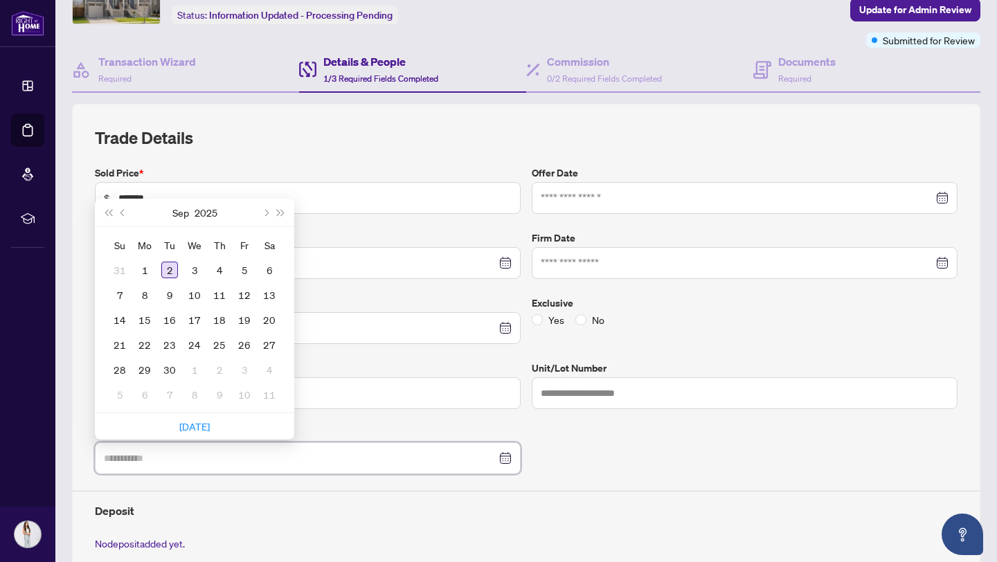
type input "**********"
click at [172, 268] on div "2" at bounding box center [169, 270] width 17 height 17
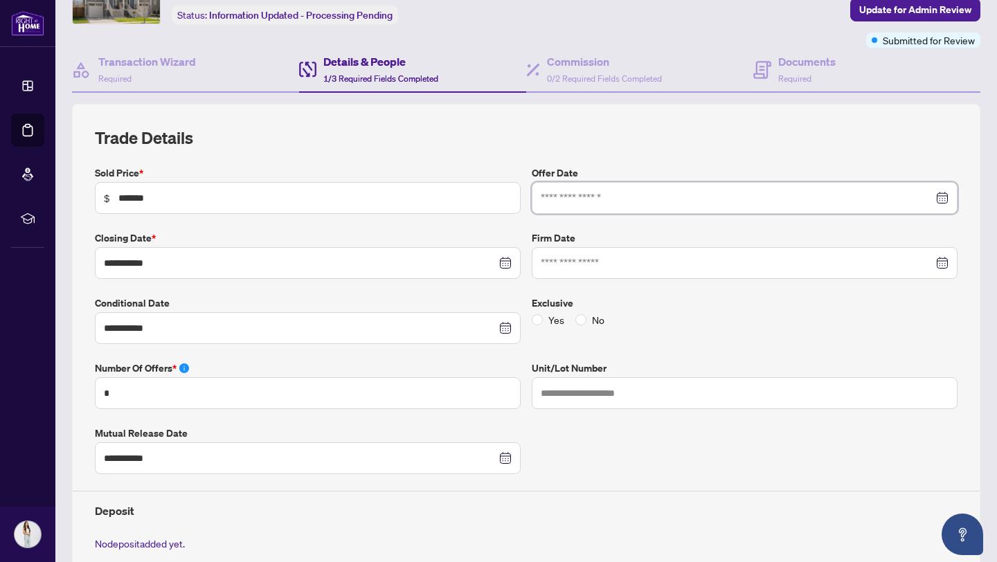
click at [670, 194] on input at bounding box center [737, 197] width 393 height 15
click at [951, 197] on div at bounding box center [745, 198] width 426 height 32
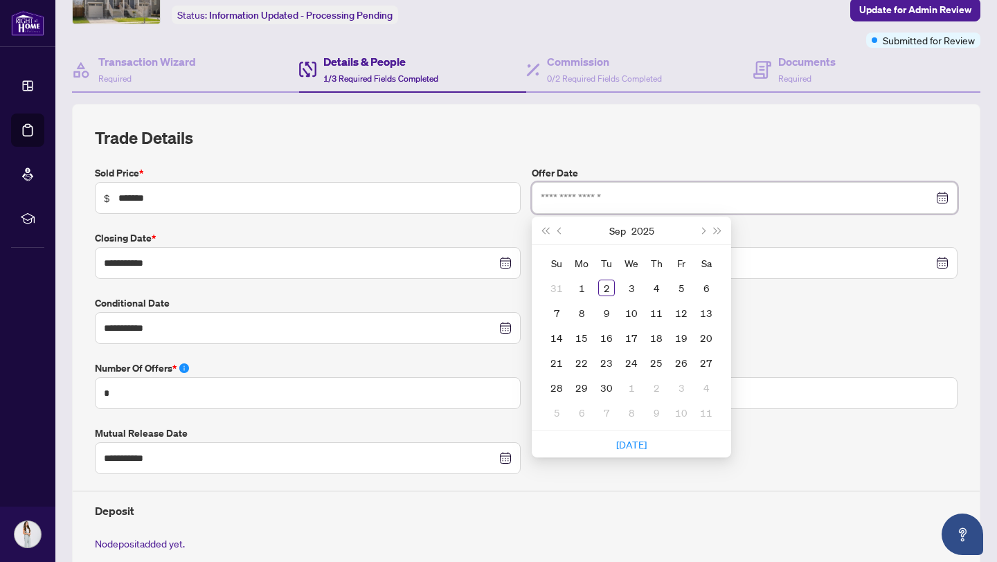
click at [942, 197] on div at bounding box center [745, 197] width 408 height 15
click at [559, 228] on span "Previous month (PageUp)" at bounding box center [560, 230] width 7 height 7
type input "**********"
click at [555, 357] on div "17" at bounding box center [556, 363] width 17 height 17
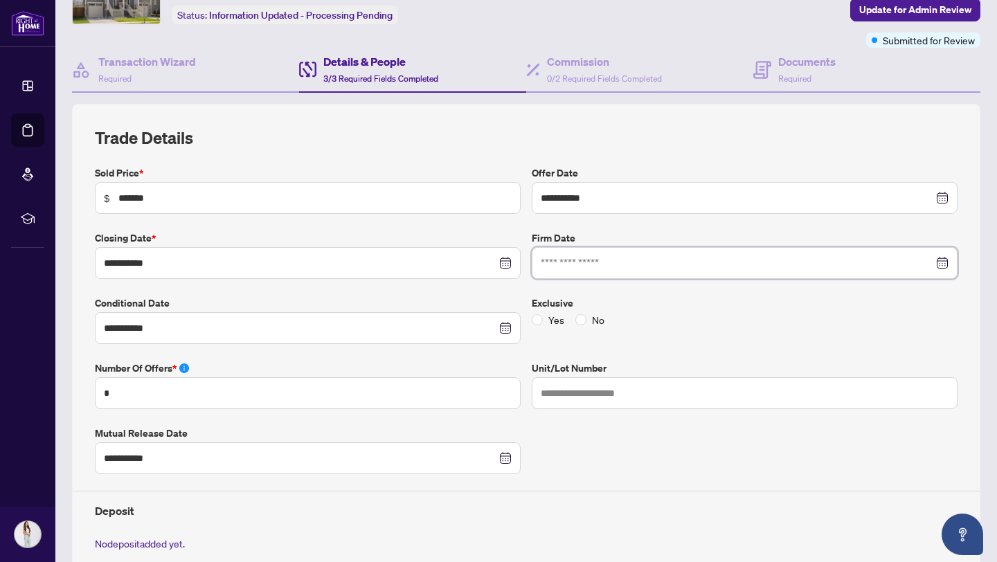
click at [625, 258] on input at bounding box center [737, 263] width 393 height 15
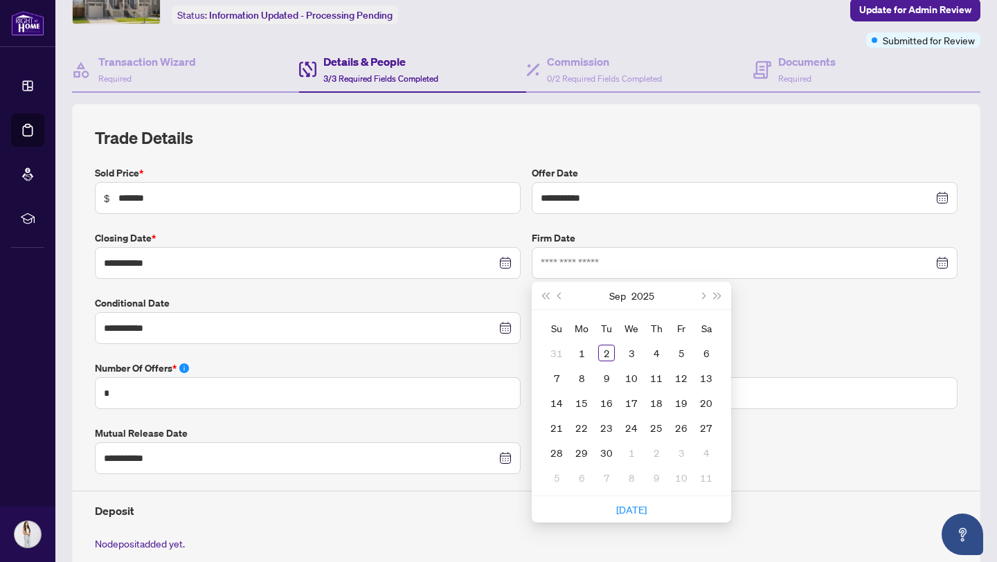
click at [742, 317] on div "Yes No" at bounding box center [745, 319] width 426 height 15
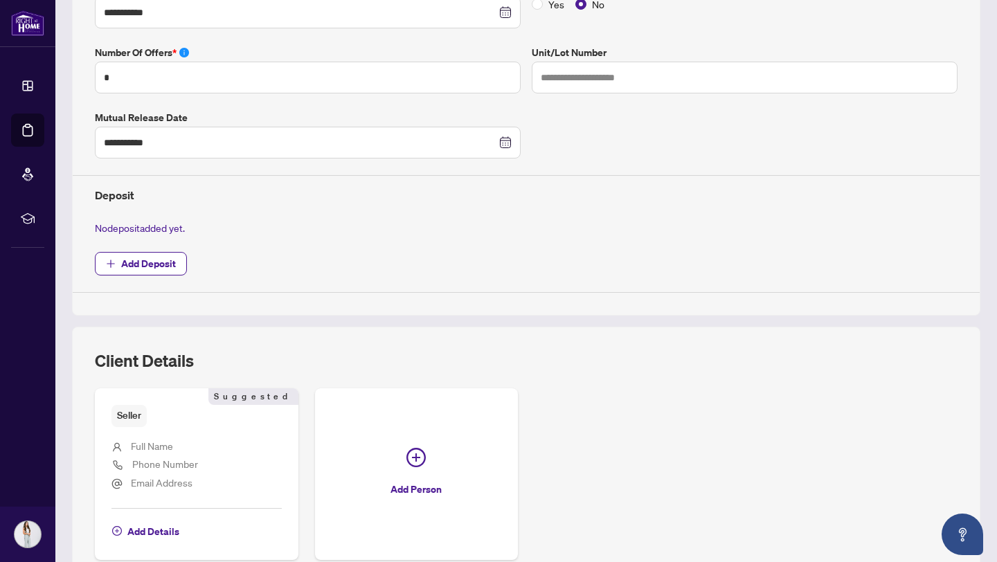
scroll to position [405, 0]
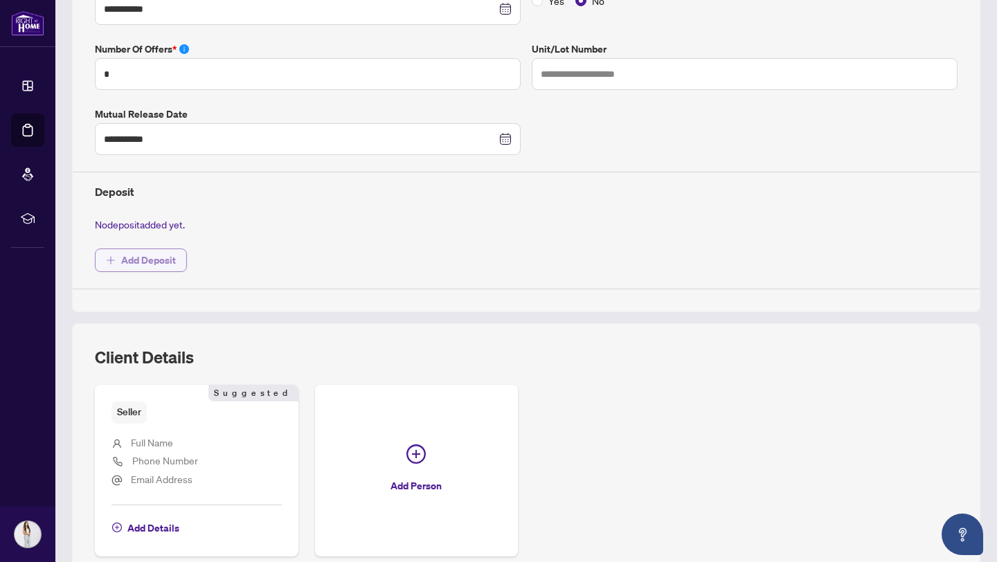
click at [158, 253] on span "Add Deposit" at bounding box center [148, 260] width 55 height 22
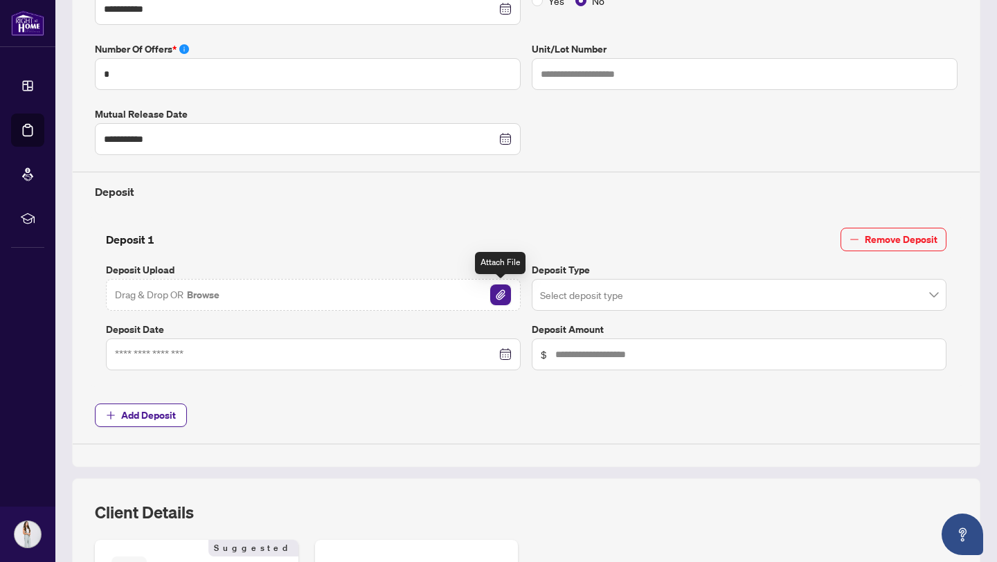
click at [494, 289] on img "button" at bounding box center [500, 295] width 21 height 21
click at [503, 298] on img "button" at bounding box center [500, 295] width 21 height 21
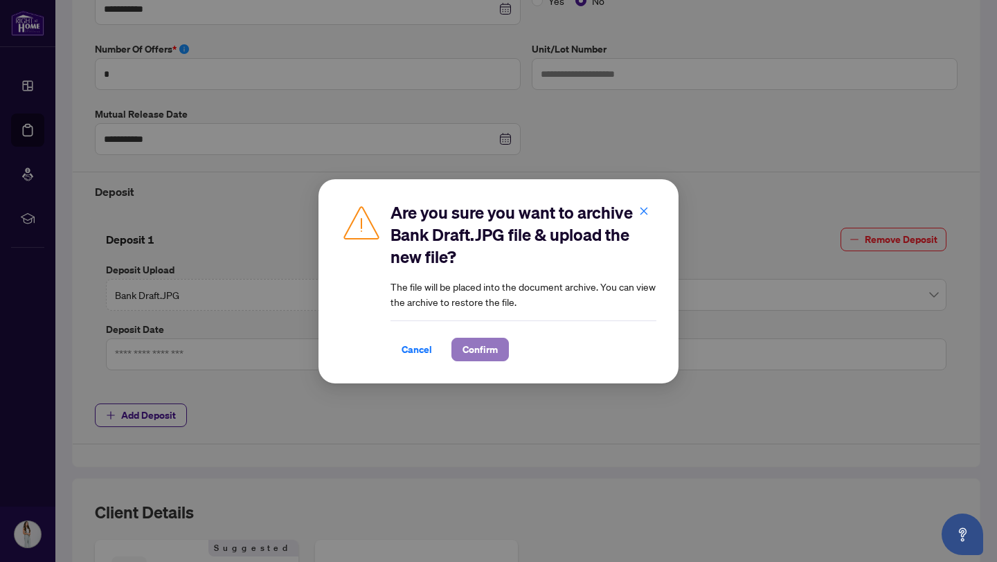
click at [481, 342] on span "Confirm" at bounding box center [480, 350] width 35 height 22
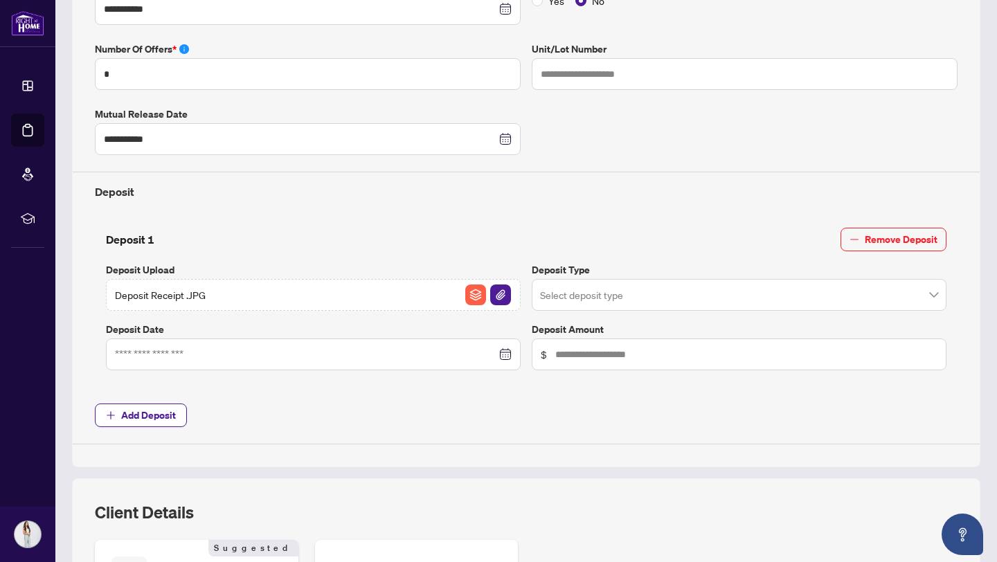
click at [508, 353] on div at bounding box center [313, 354] width 397 height 15
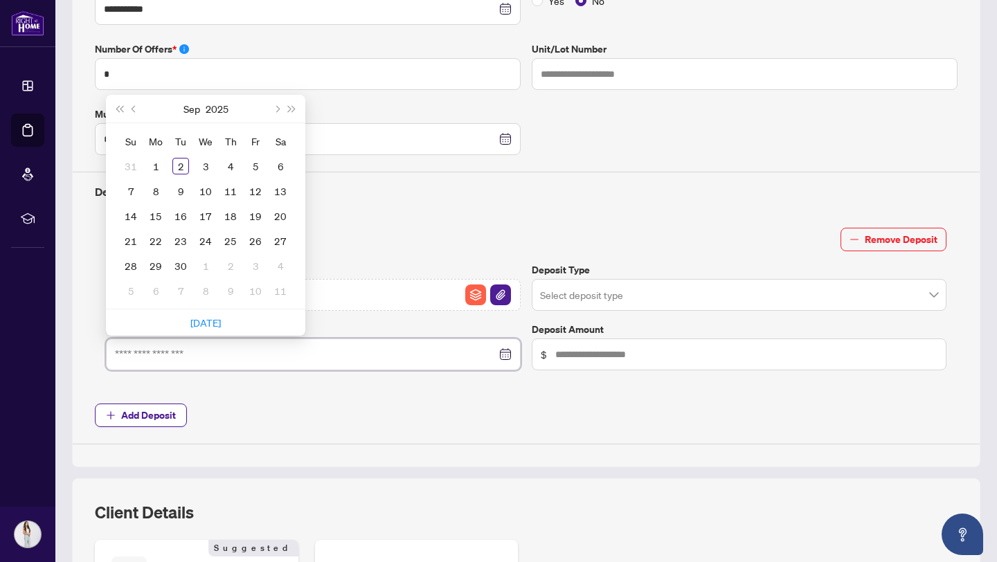
type input "**********"
click at [136, 105] on button "Previous month (PageUp)" at bounding box center [134, 109] width 15 height 28
type input "**********"
click at [178, 237] on div "19" at bounding box center [180, 241] width 17 height 17
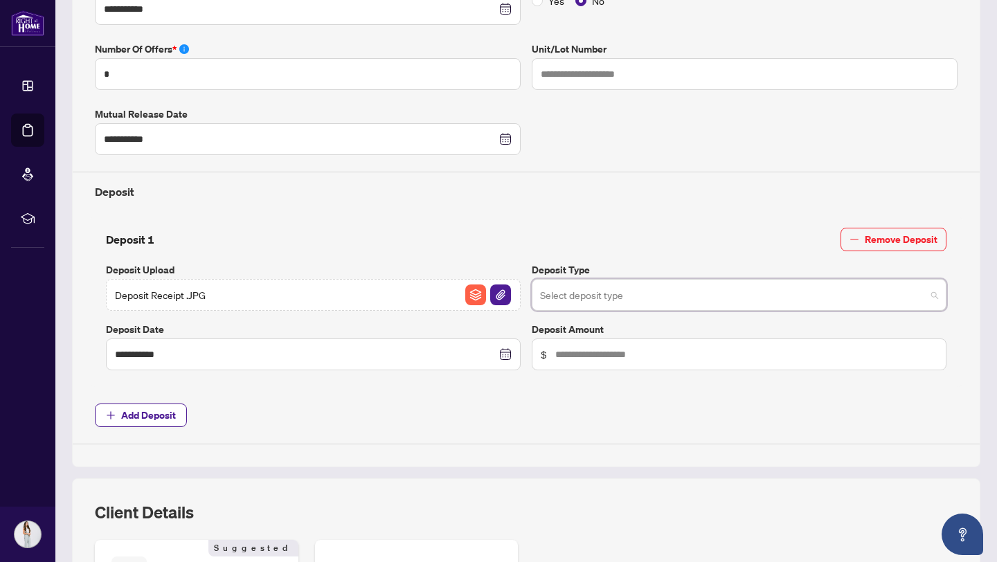
click at [725, 304] on input "search" at bounding box center [733, 297] width 386 height 30
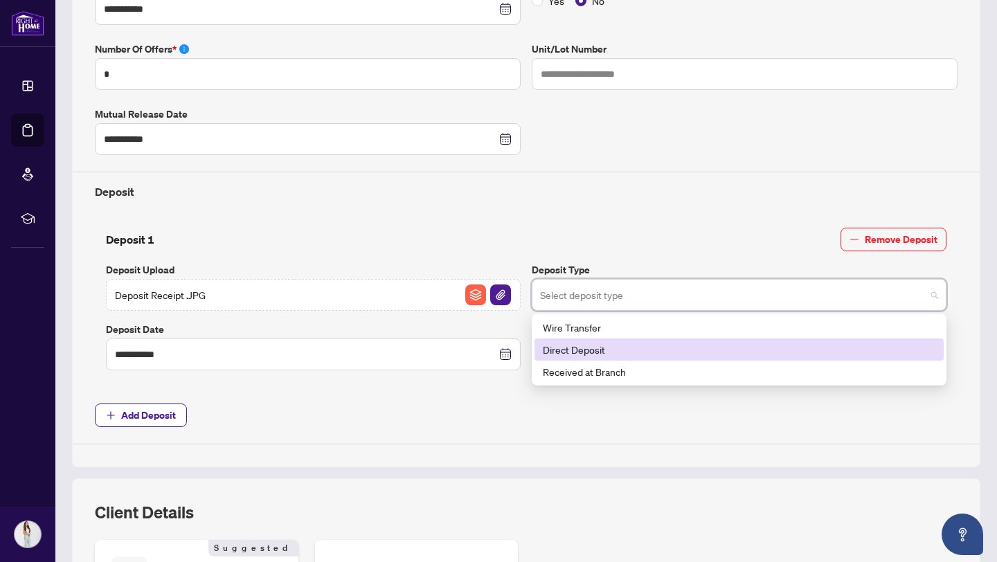
click at [603, 353] on div "Direct Deposit" at bounding box center [739, 349] width 393 height 15
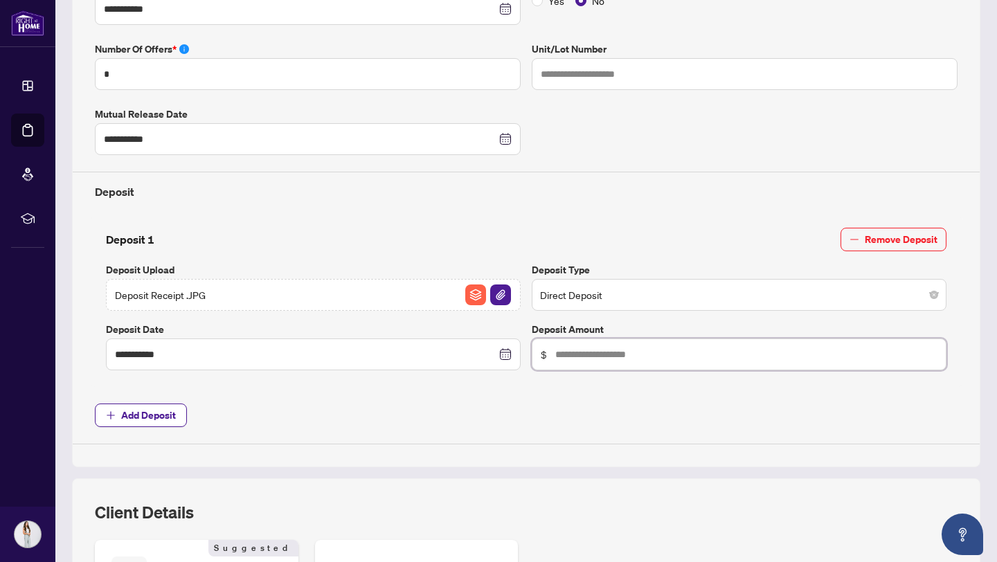
click at [627, 359] on input "text" at bounding box center [746, 354] width 382 height 15
type input "******"
click at [591, 414] on span "Add Deposit" at bounding box center [526, 416] width 863 height 24
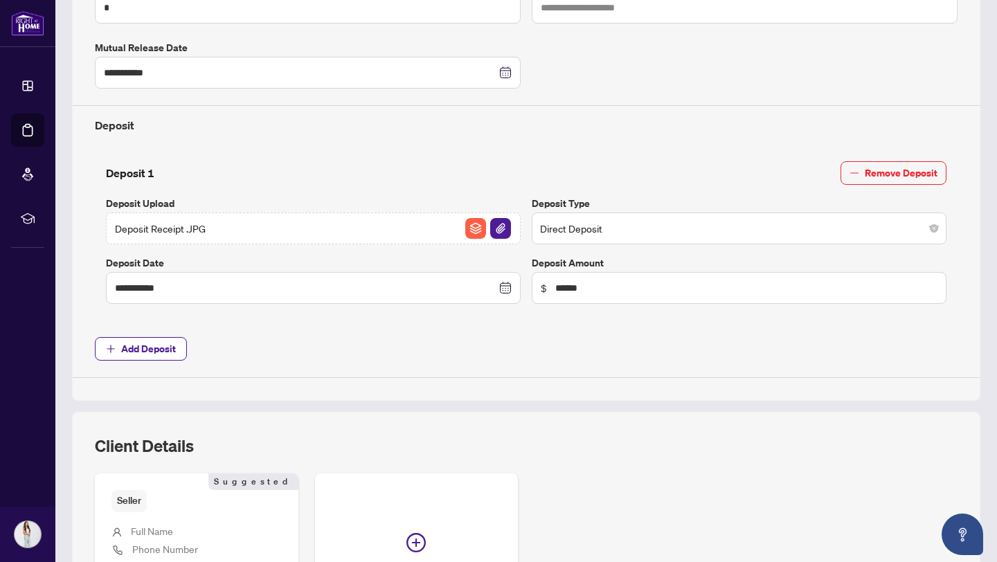
scroll to position [627, 0]
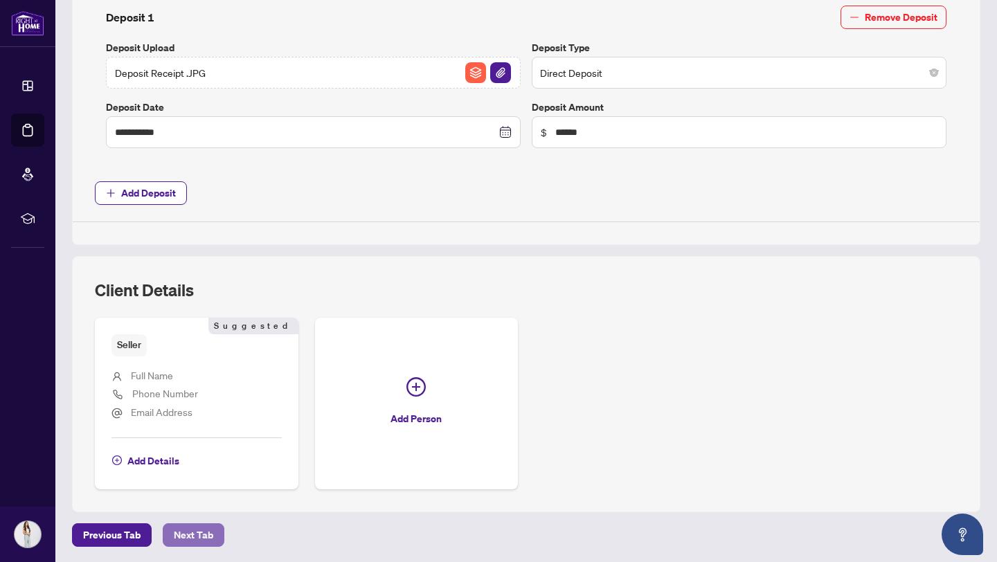
click at [205, 534] on span "Next Tab" at bounding box center [193, 535] width 39 height 22
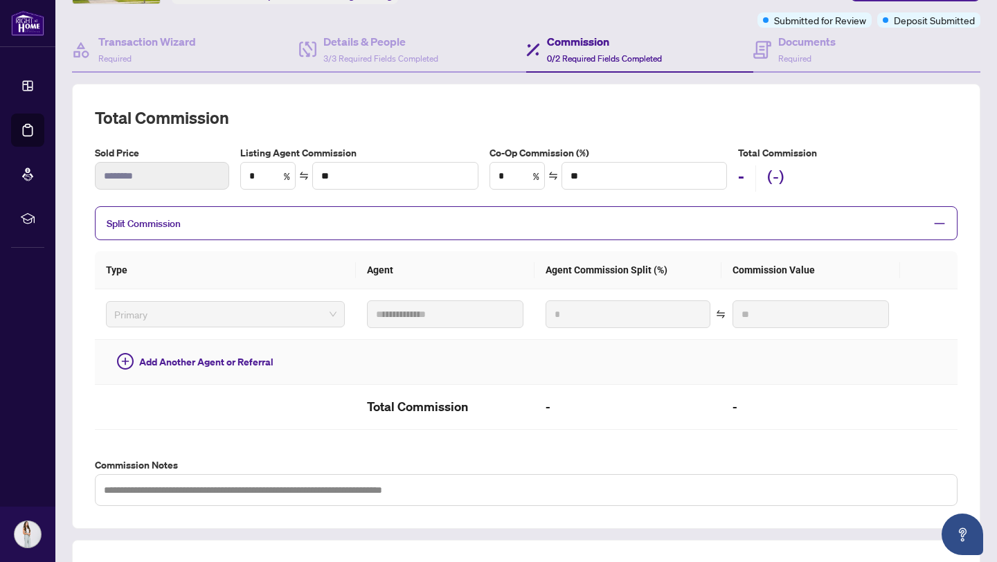
scroll to position [22, 0]
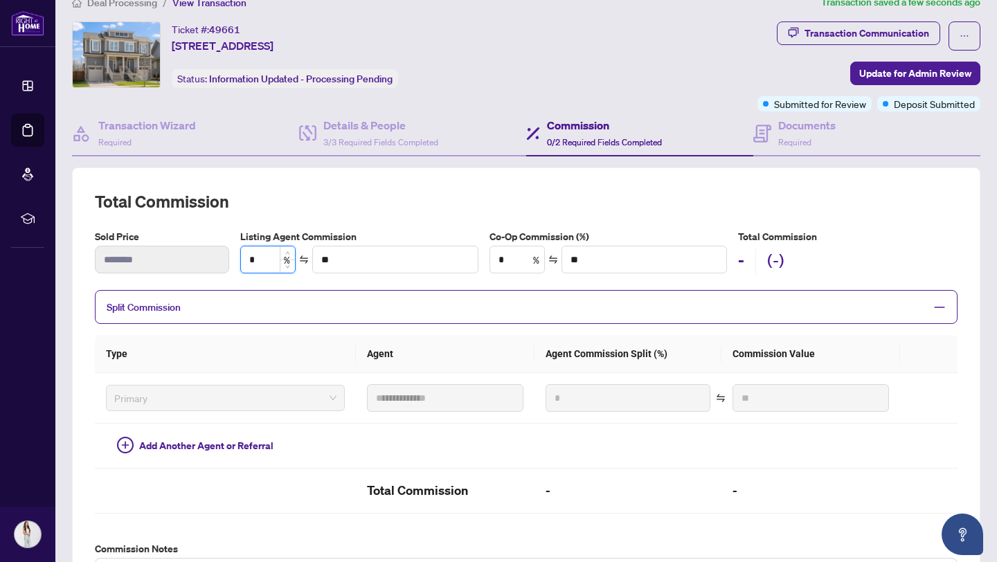
click at [274, 251] on input "*" at bounding box center [268, 259] width 54 height 26
type input "*"
type input "******"
type input "*"
click at [523, 260] on input "*" at bounding box center [517, 259] width 54 height 26
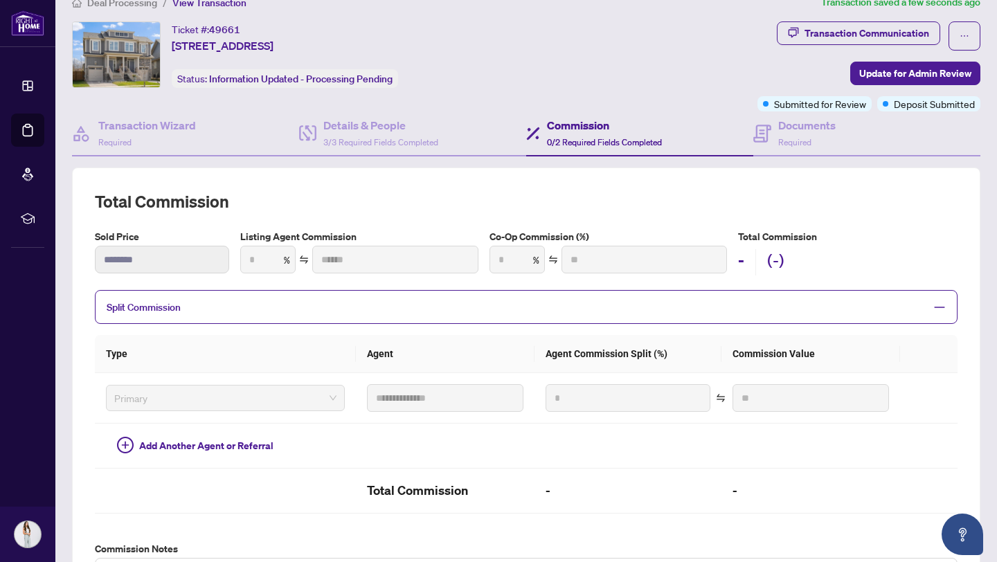
type input "***"
type input "******"
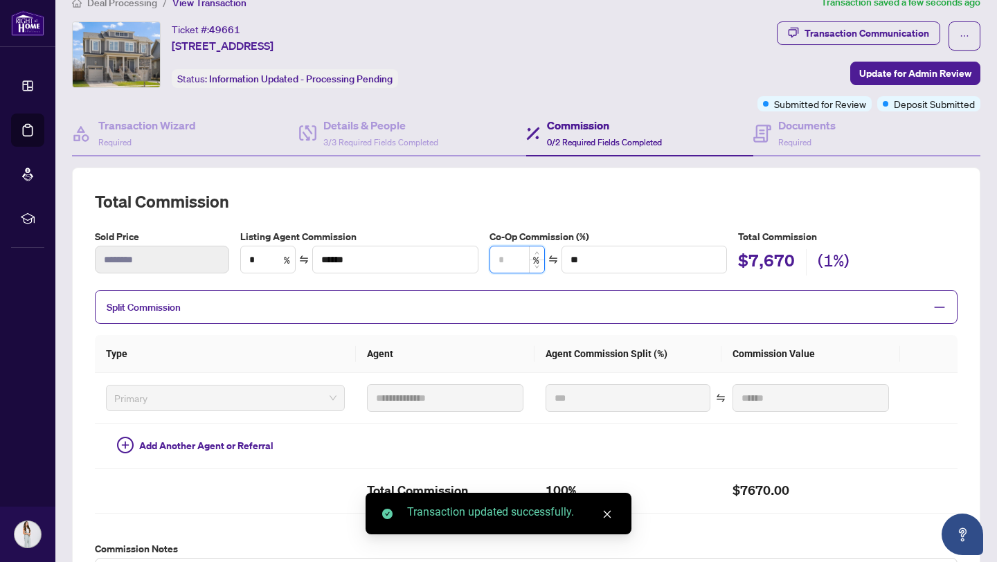
click at [518, 261] on input at bounding box center [517, 259] width 54 height 26
type input "*"
type input "*******"
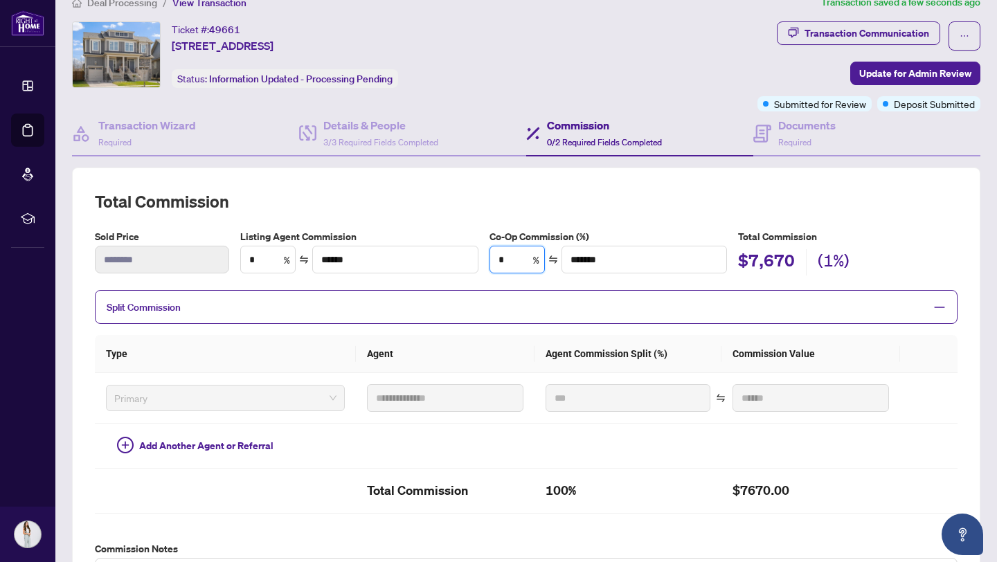
type input "*"
click at [458, 210] on h2 "Total Commission" at bounding box center [526, 201] width 863 height 22
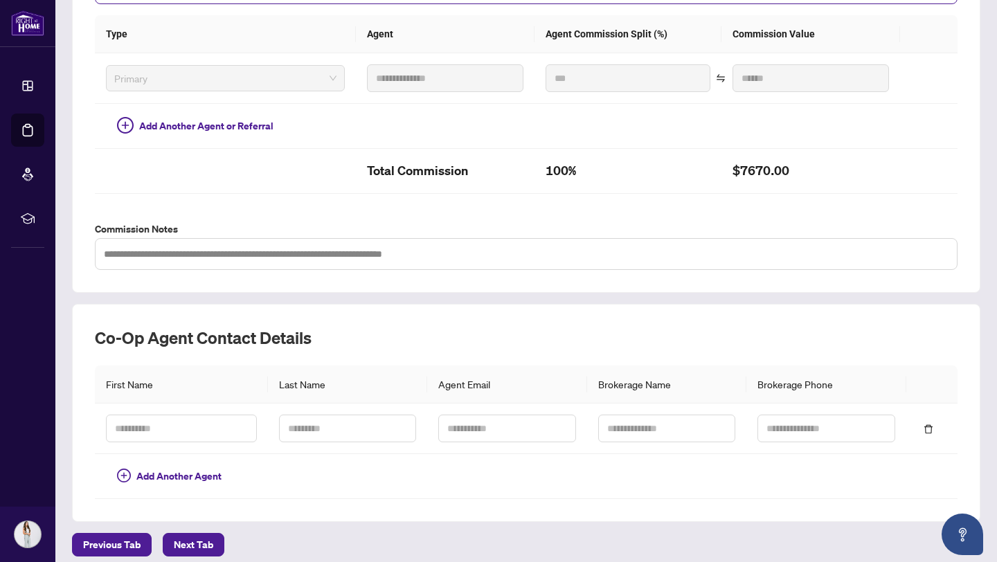
scroll to position [351, 0]
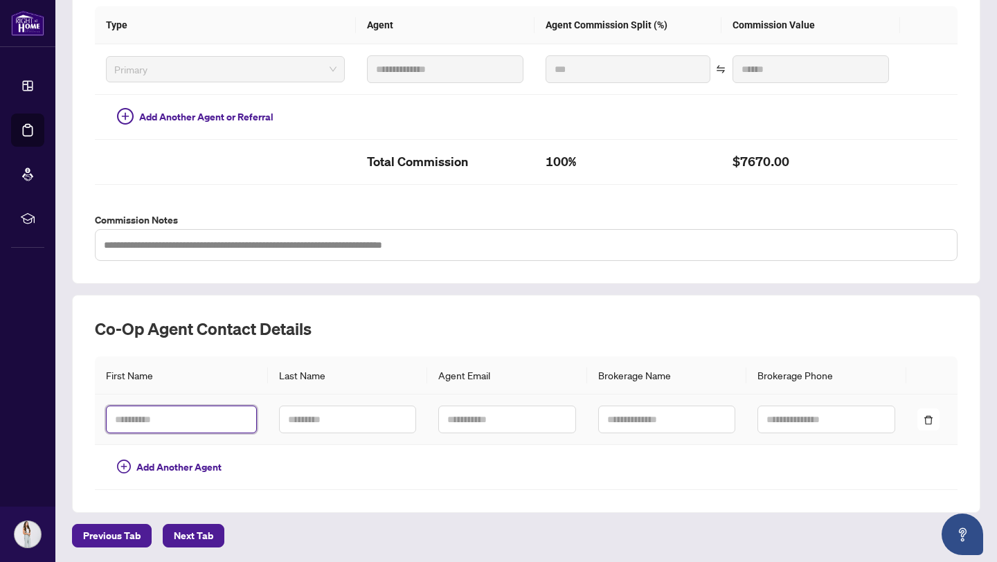
click at [188, 412] on input "text" at bounding box center [181, 420] width 151 height 28
type input "*******"
click at [323, 427] on input "text" at bounding box center [347, 420] width 137 height 28
click at [339, 425] on input "text" at bounding box center [347, 420] width 137 height 28
type input "*******"
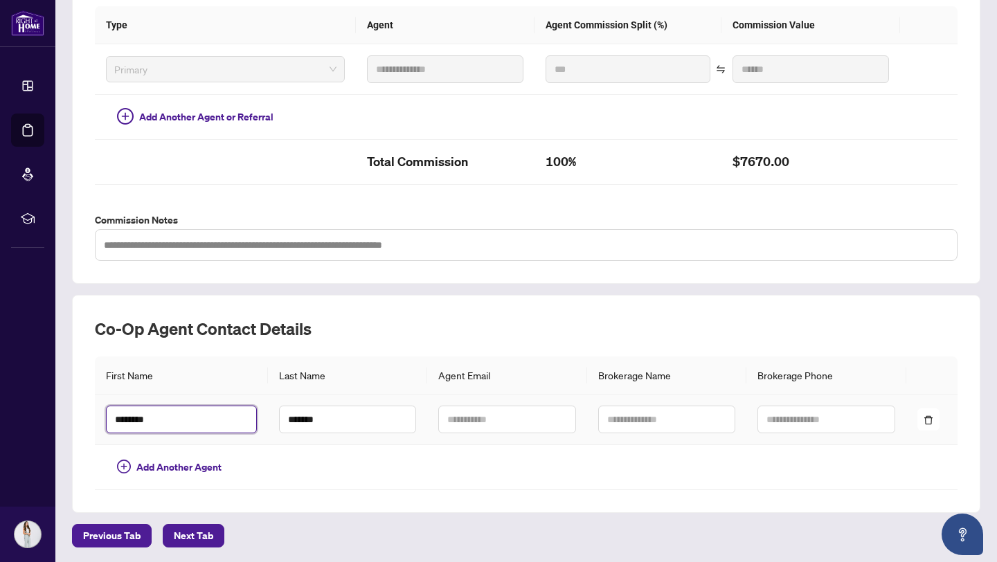
click at [204, 423] on input "*******" at bounding box center [181, 420] width 151 height 28
click at [192, 423] on input "*******" at bounding box center [181, 420] width 151 height 28
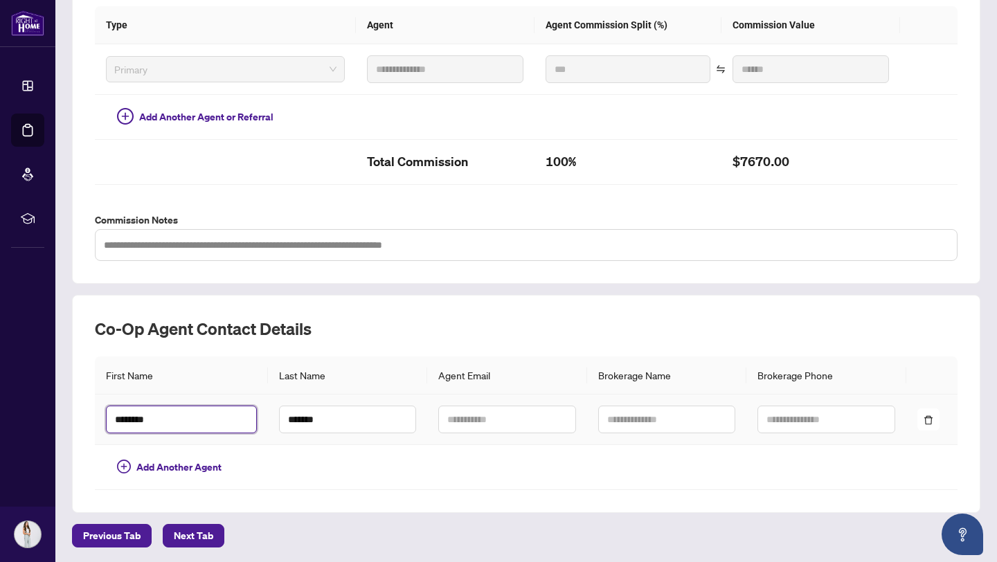
click at [192, 423] on input "*******" at bounding box center [181, 420] width 151 height 28
type input "*"
type input "****"
click at [480, 430] on input "text" at bounding box center [506, 420] width 137 height 28
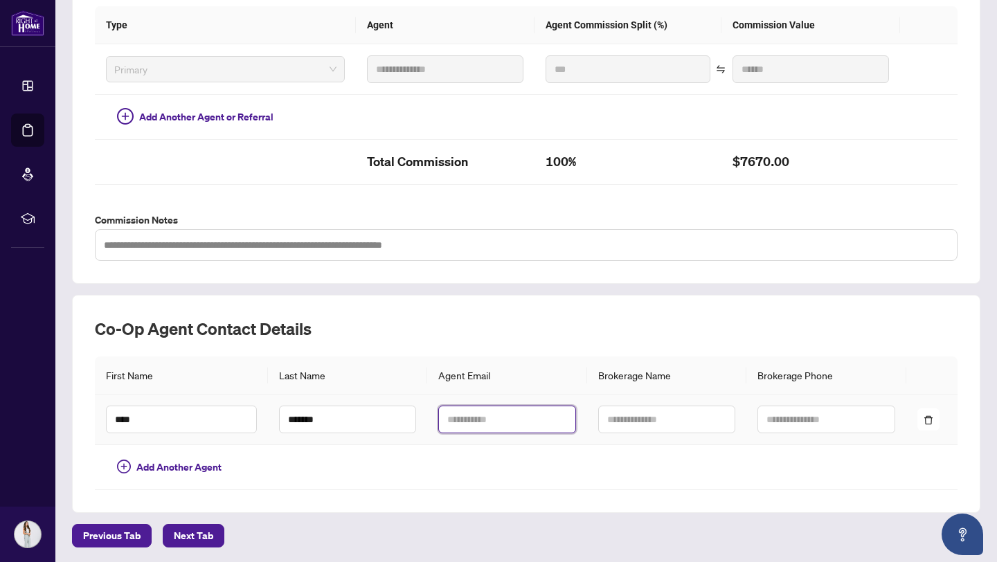
click at [474, 420] on input "text" at bounding box center [506, 420] width 137 height 28
click at [716, 427] on input "text" at bounding box center [666, 420] width 137 height 28
type input "*"
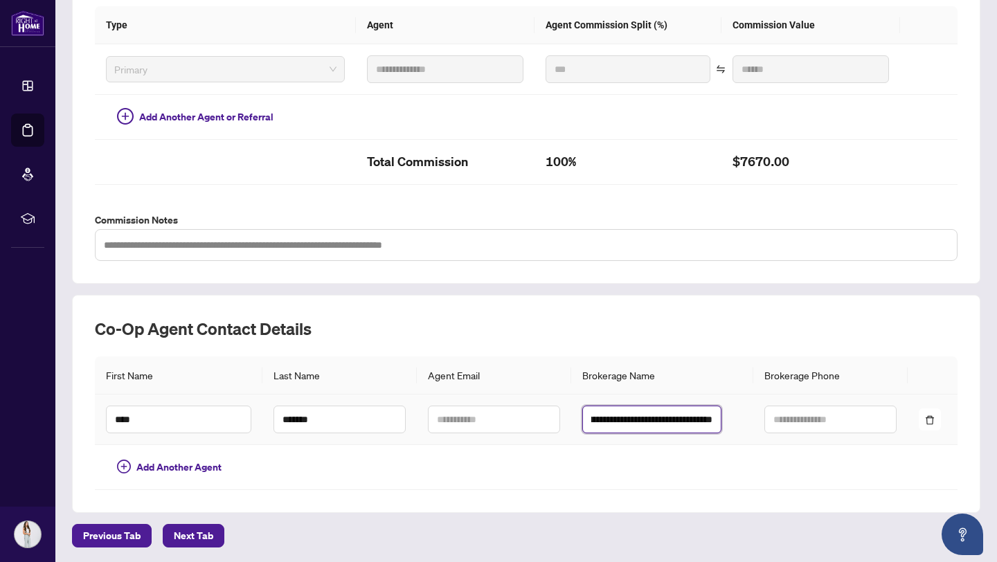
scroll to position [0, 69]
type input "**********"
click at [851, 402] on td at bounding box center [830, 420] width 154 height 51
click at [819, 420] on input "text" at bounding box center [830, 420] width 132 height 28
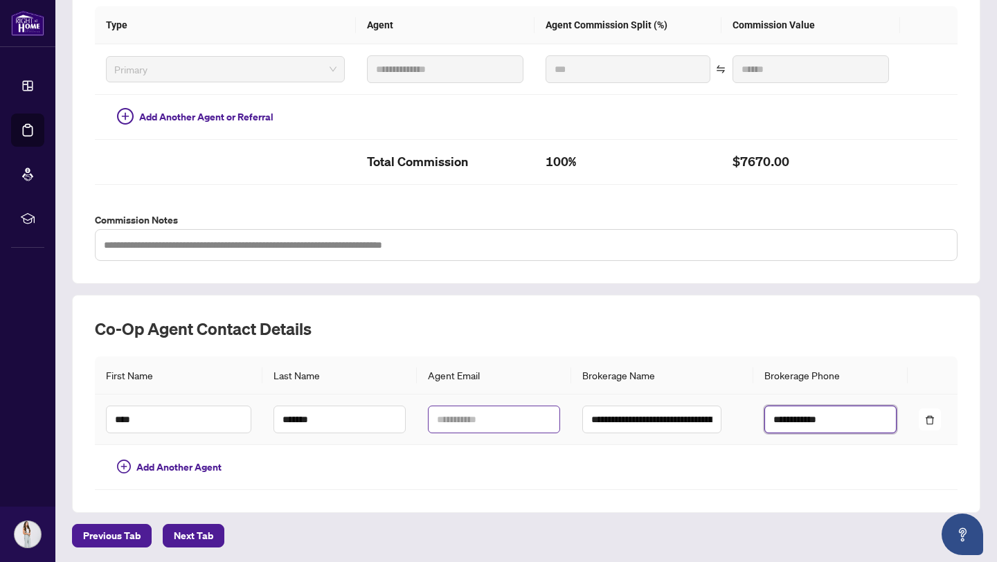
type input "**********"
click at [465, 411] on input "text" at bounding box center [494, 420] width 132 height 28
click at [459, 424] on input "text" at bounding box center [494, 420] width 132 height 28
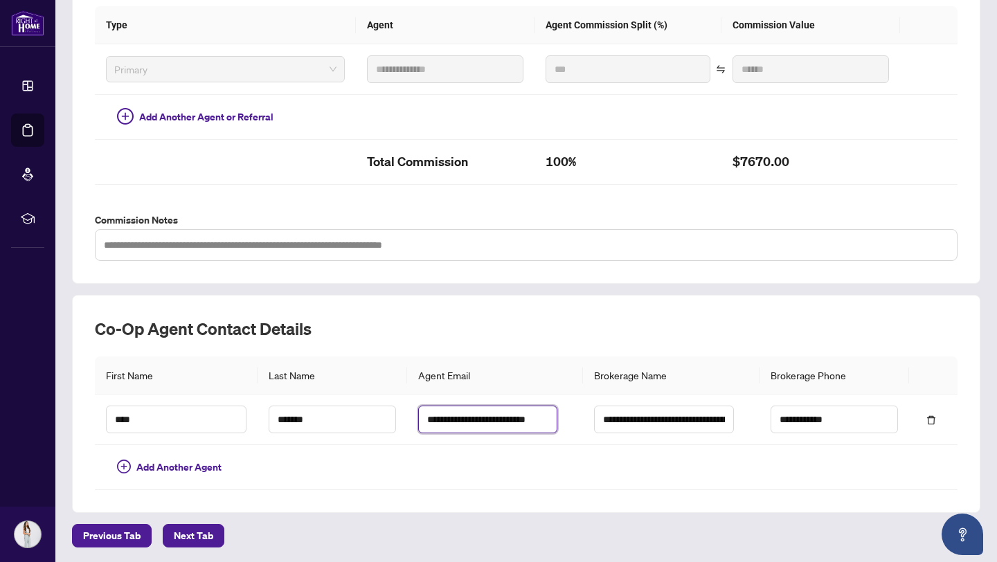
scroll to position [0, 9]
type input "**********"
click at [524, 318] on h2 "Co-op Agent Contact Details" at bounding box center [526, 329] width 863 height 22
click at [190, 532] on span "Next Tab" at bounding box center [193, 536] width 39 height 22
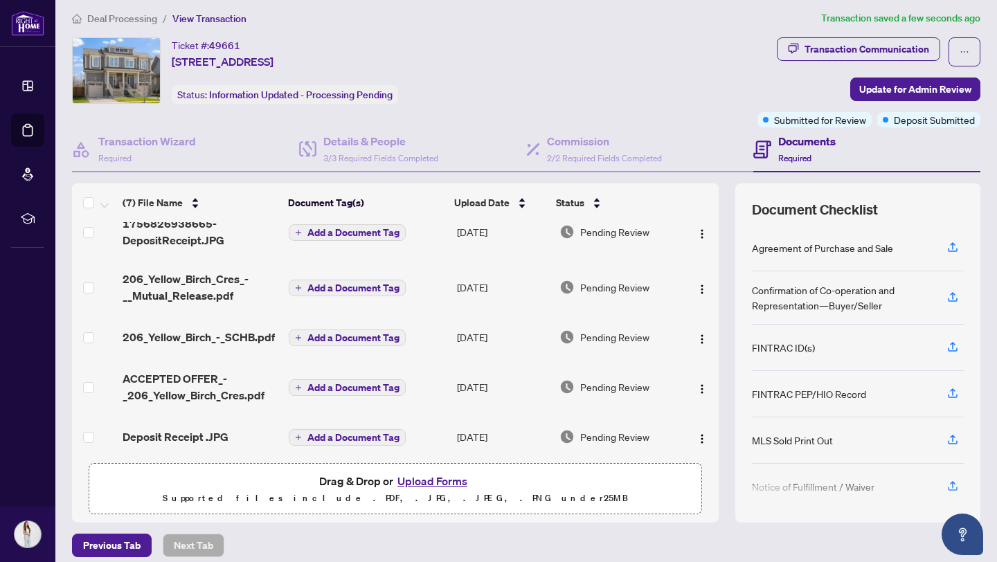
scroll to position [21, 0]
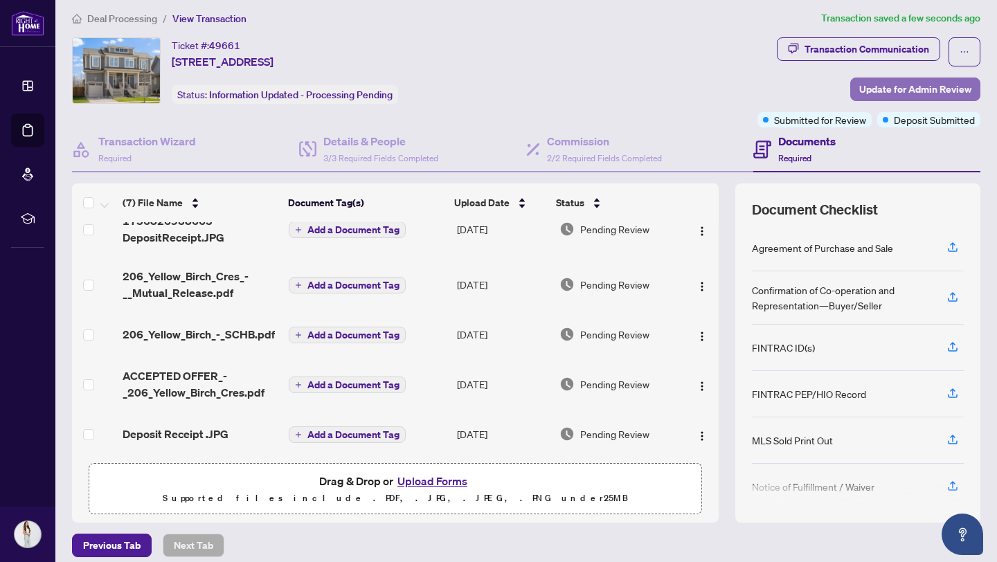
click at [929, 87] on span "Update for Admin Review" at bounding box center [915, 89] width 112 height 22
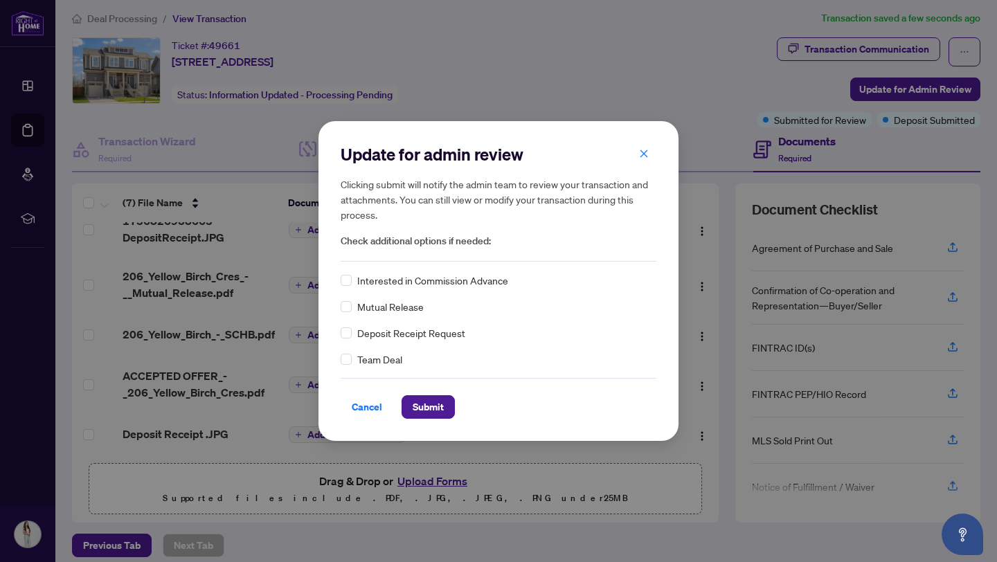
click at [404, 306] on span "Mutual Release" at bounding box center [390, 306] width 66 height 15
click at [433, 401] on span "Submit" at bounding box center [428, 407] width 31 height 22
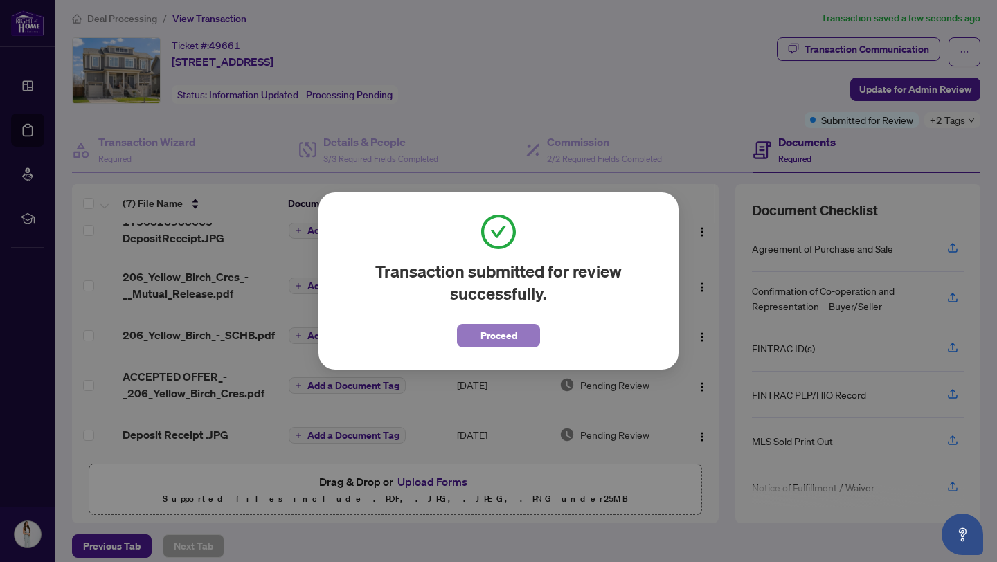
click at [528, 336] on button "Proceed" at bounding box center [498, 336] width 83 height 24
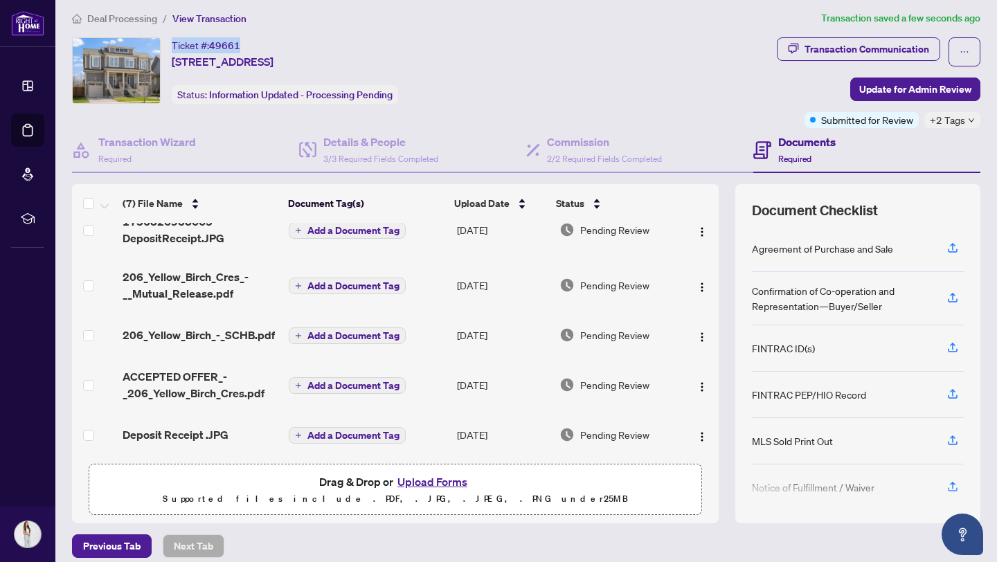
drag, startPoint x: 241, startPoint y: 40, endPoint x: 172, endPoint y: 45, distance: 68.7
click at [172, 45] on div "Ticket #: 49661 206 Yellow Birch Cres, Blue Mountains, Ontario L9Y 0Z3, Canada" at bounding box center [223, 53] width 102 height 33
drag, startPoint x: 511, startPoint y: 60, endPoint x: 160, endPoint y: 42, distance: 351.5
click at [160, 42] on div "Ticket #: 49661 206 Yellow Birch Cres, Blue Mountains, Ontario L9Y 0Z3, Canada …" at bounding box center [421, 70] width 699 height 66
copy div "Ticket #: 49661 206 Yellow Birch Cres, Blue Mountains, Ontario L9Y 0Z3, Canada"
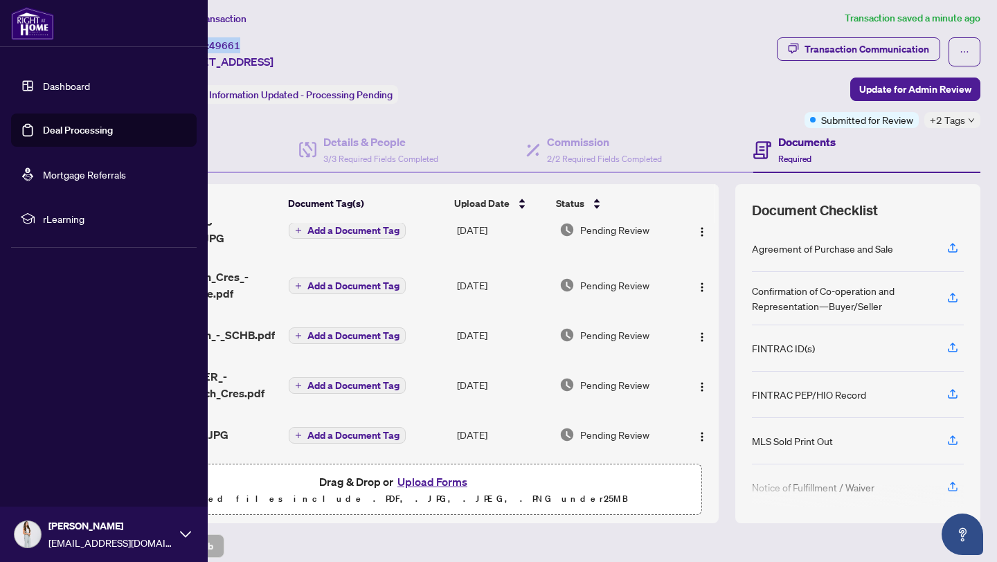
click at [49, 126] on link "Deal Processing" at bounding box center [78, 130] width 70 height 12
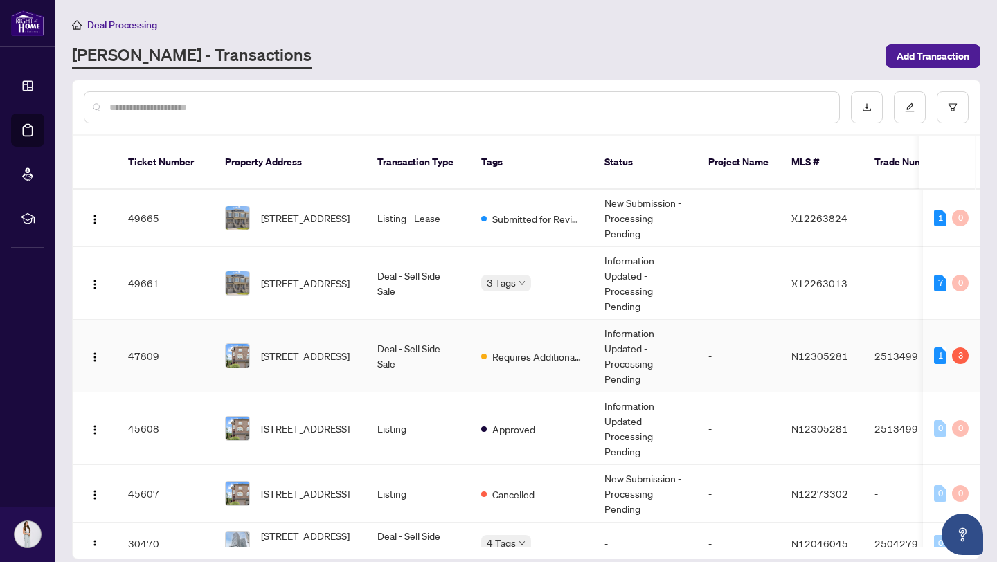
click at [484, 354] on td "Requires Additional Docs" at bounding box center [531, 356] width 123 height 73
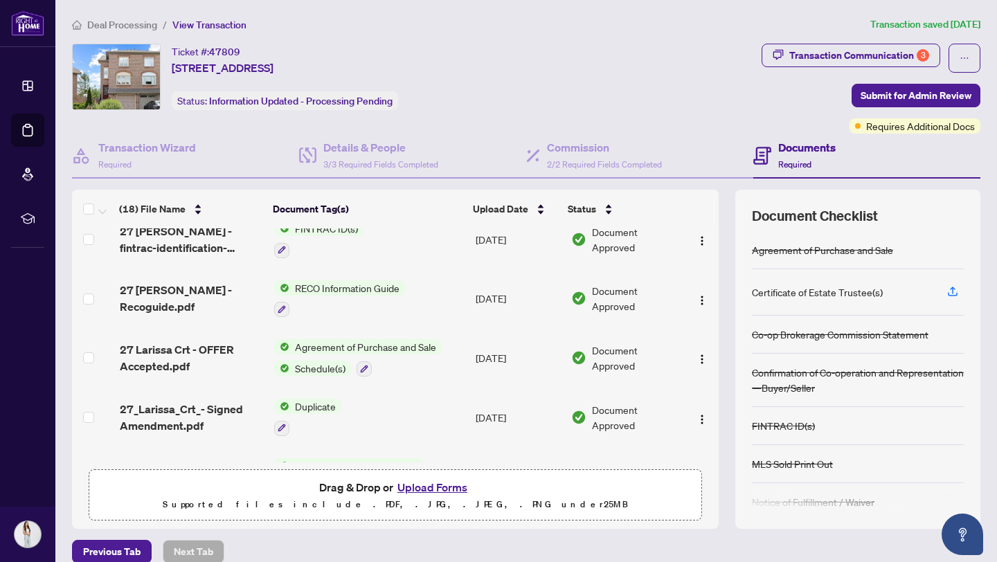
scroll to position [319, 0]
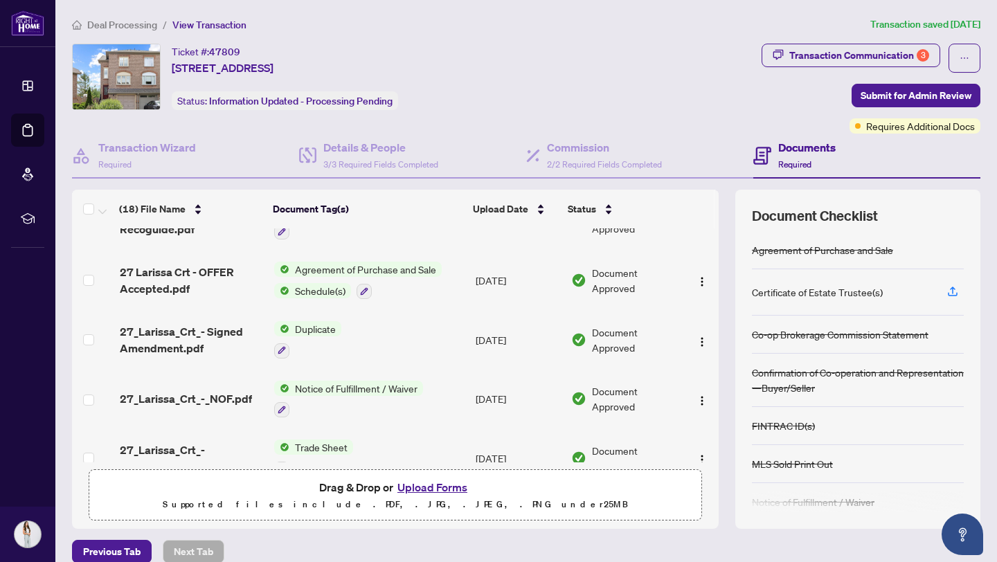
click at [444, 483] on button "Upload Forms" at bounding box center [432, 487] width 78 height 18
click at [424, 485] on button "Upload Forms" at bounding box center [432, 487] width 78 height 18
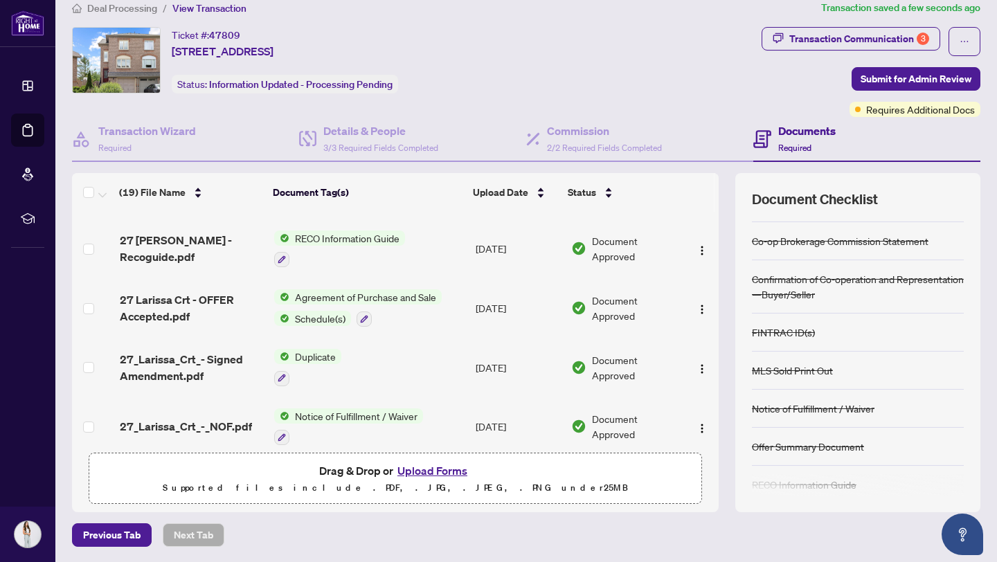
scroll to position [0, 0]
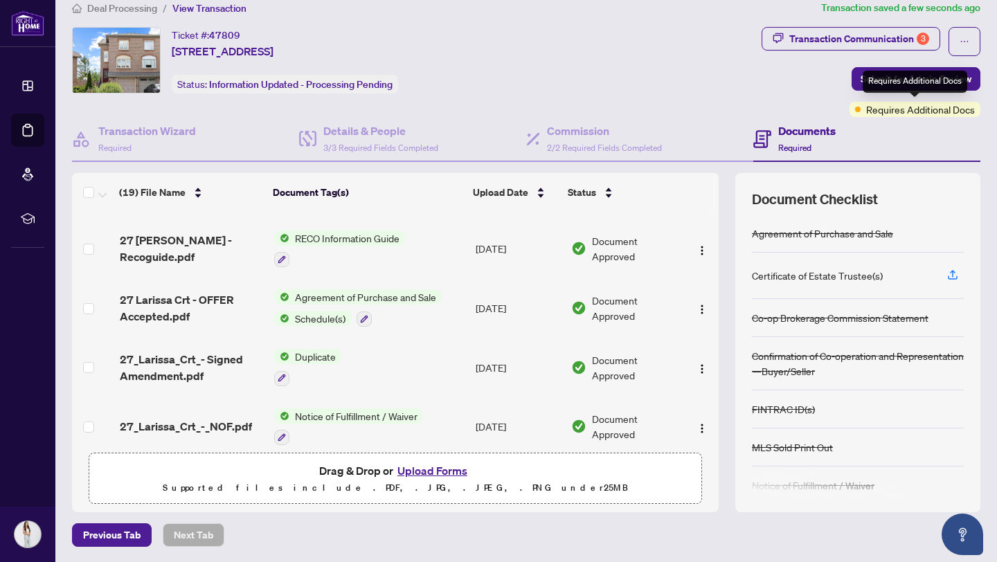
click at [913, 82] on div "Requires Additional Docs" at bounding box center [915, 82] width 105 height 22
click at [874, 75] on span "Submit for Admin Review" at bounding box center [916, 79] width 111 height 22
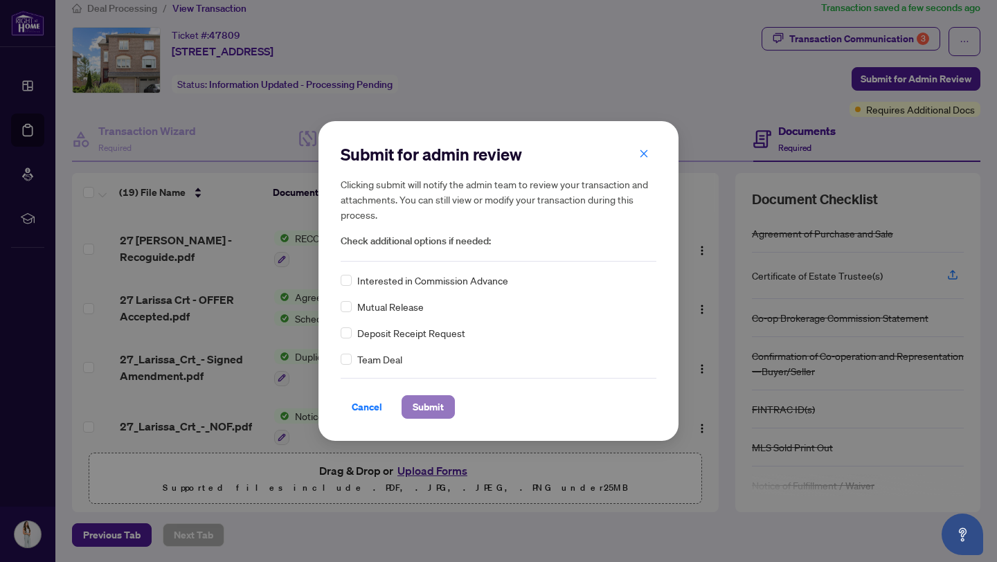
click at [431, 401] on span "Submit" at bounding box center [428, 407] width 31 height 22
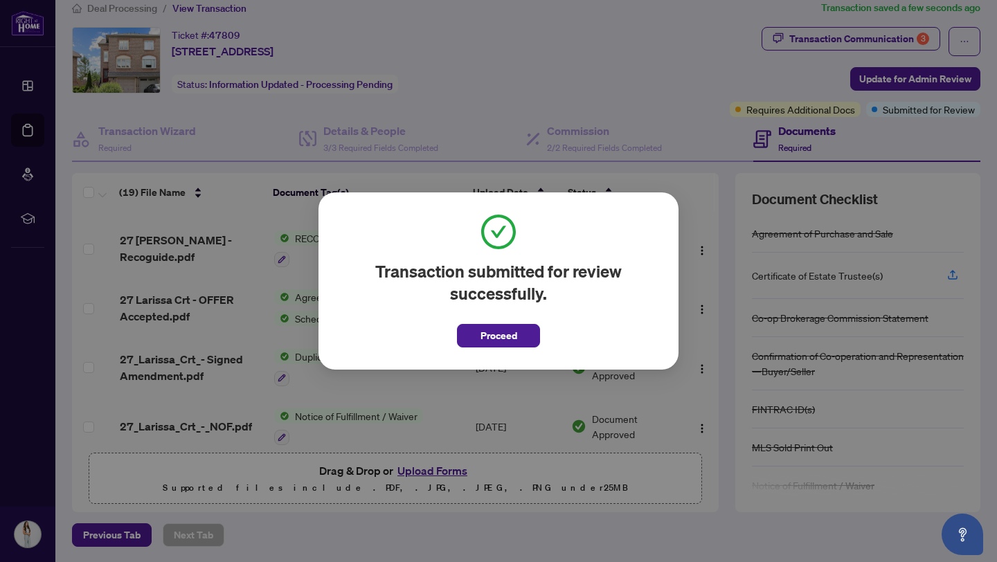
click at [862, 39] on div "Transaction submitted for review successfully. Proceed Cancel OK" at bounding box center [498, 281] width 997 height 562
click at [521, 332] on button "Proceed" at bounding box center [498, 336] width 83 height 24
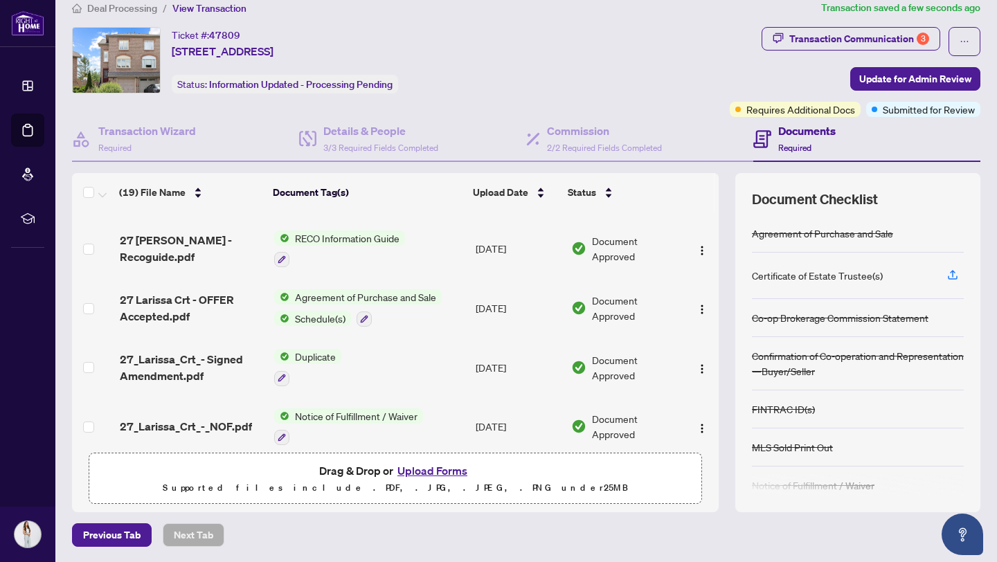
click at [848, 50] on span "Transaction Communication 3" at bounding box center [851, 41] width 179 height 29
click at [848, 42] on div "Transaction Communication 3" at bounding box center [859, 39] width 140 height 22
type textarea "**********"
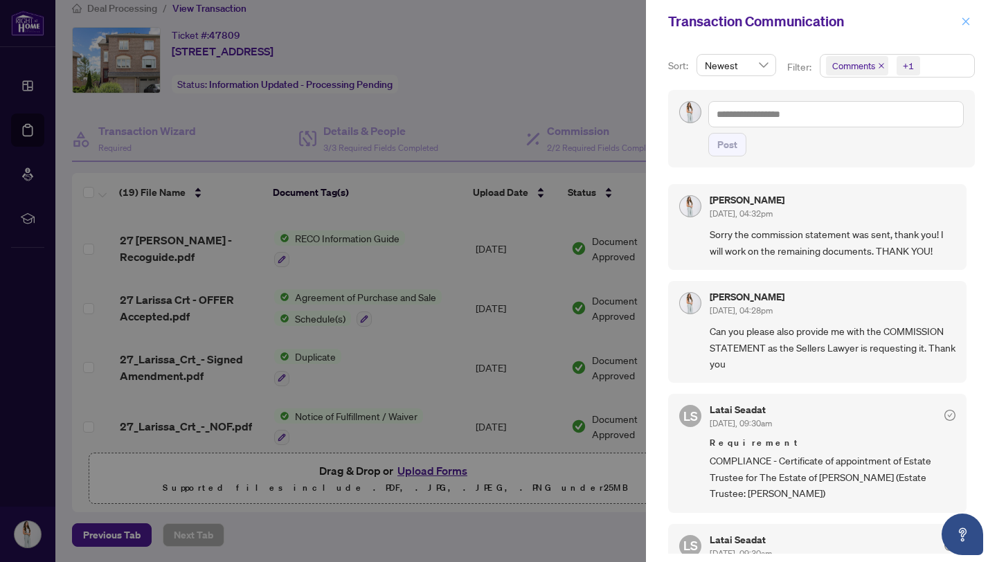
click at [969, 25] on icon "close" at bounding box center [966, 21] width 8 height 8
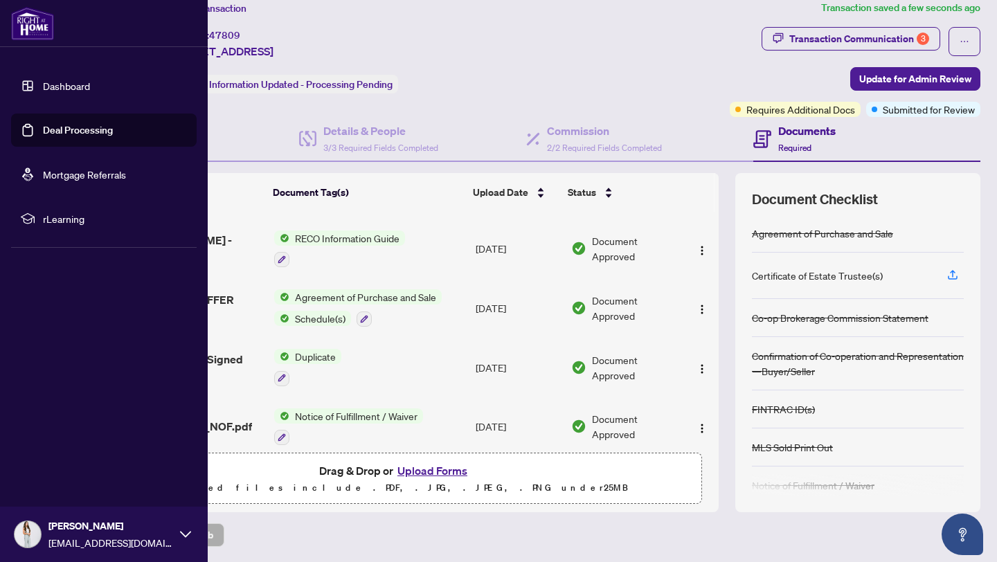
click at [46, 124] on link "Deal Processing" at bounding box center [78, 130] width 70 height 12
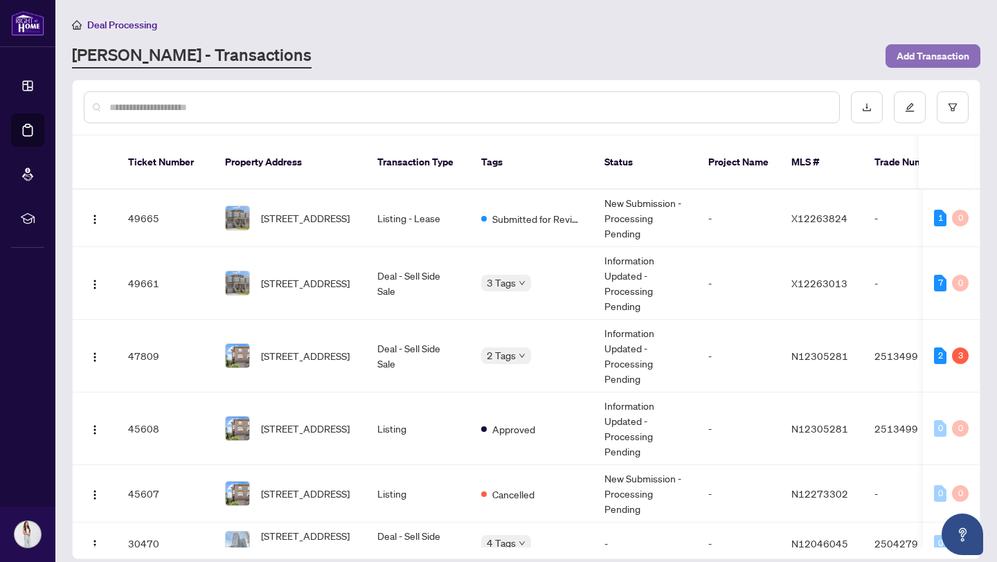
click at [915, 58] on span "Add Transaction" at bounding box center [933, 56] width 73 height 22
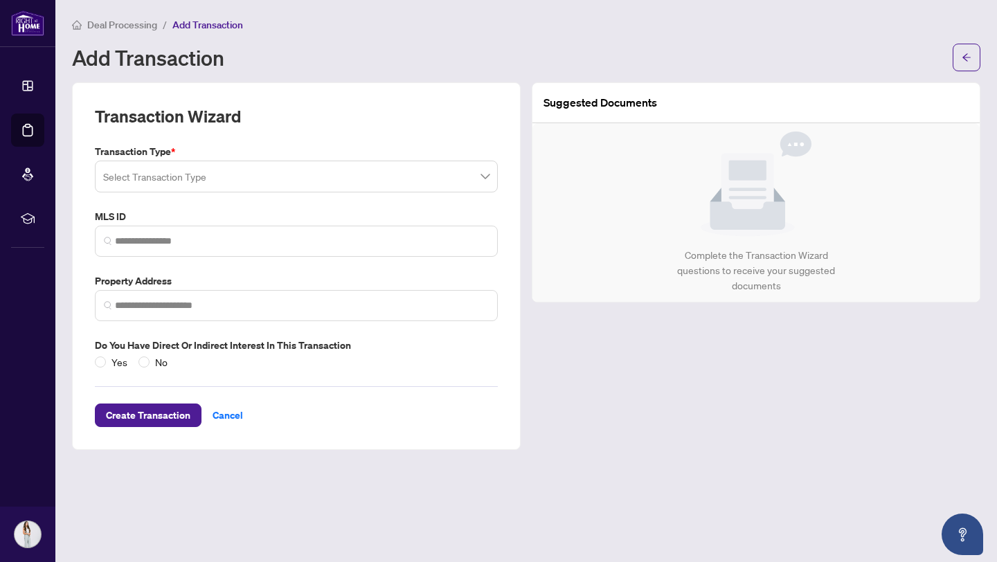
click at [261, 190] on input "search" at bounding box center [290, 178] width 374 height 30
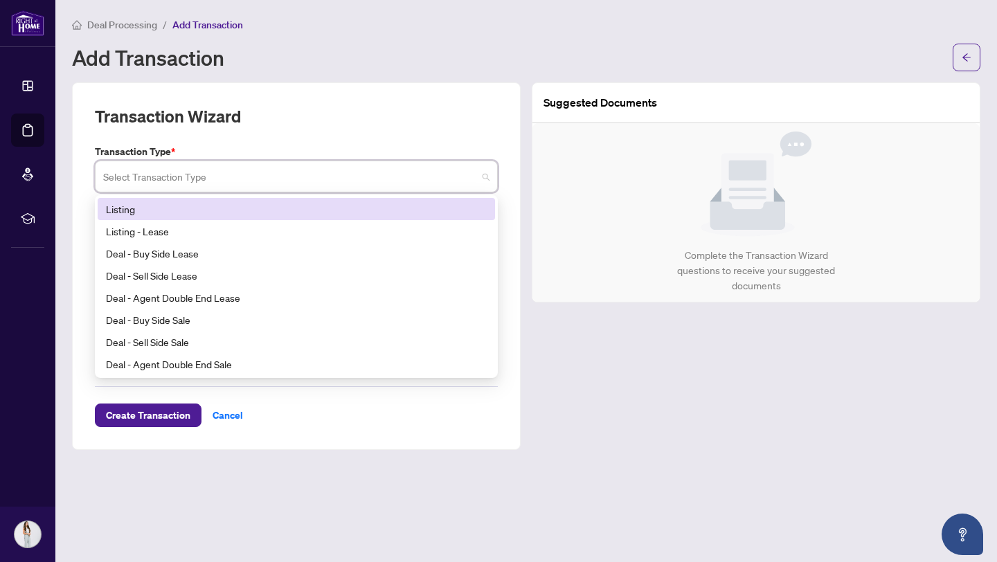
click at [197, 211] on div "Listing" at bounding box center [296, 208] width 381 height 15
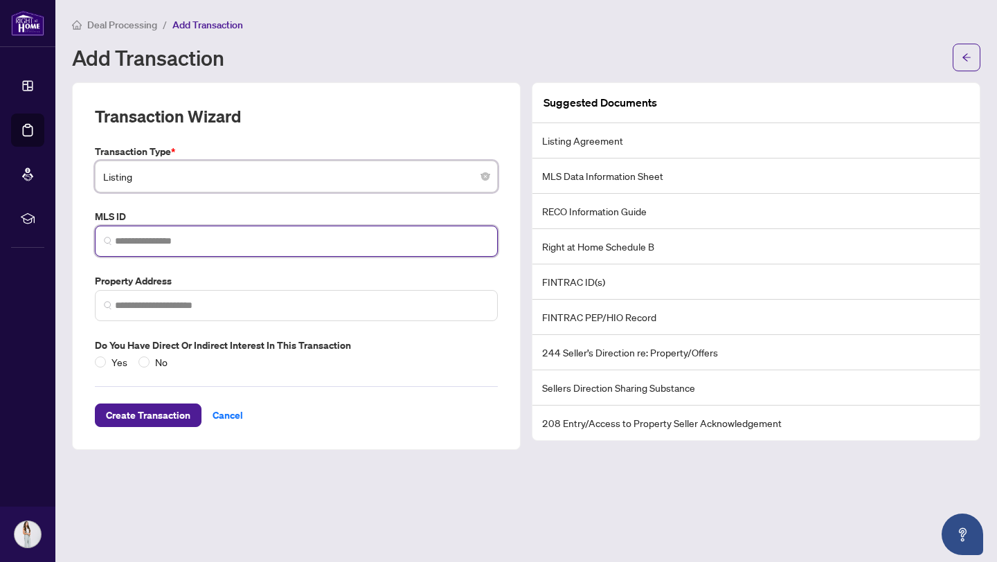
click at [186, 237] on input "search" at bounding box center [302, 241] width 374 height 15
paste input "*********"
type input "*********"
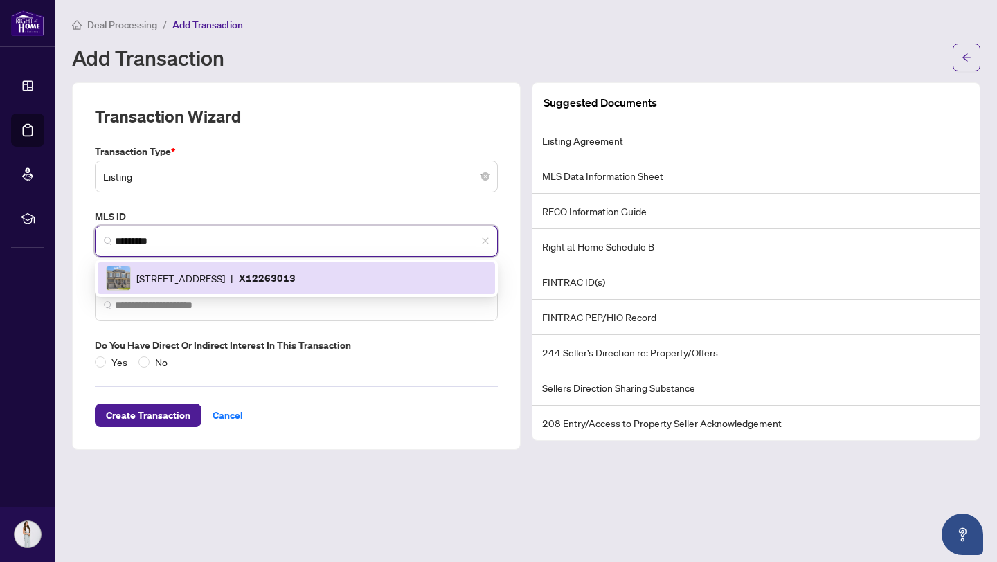
click at [225, 283] on span "[STREET_ADDRESS]" at bounding box center [180, 278] width 89 height 15
type input "**********"
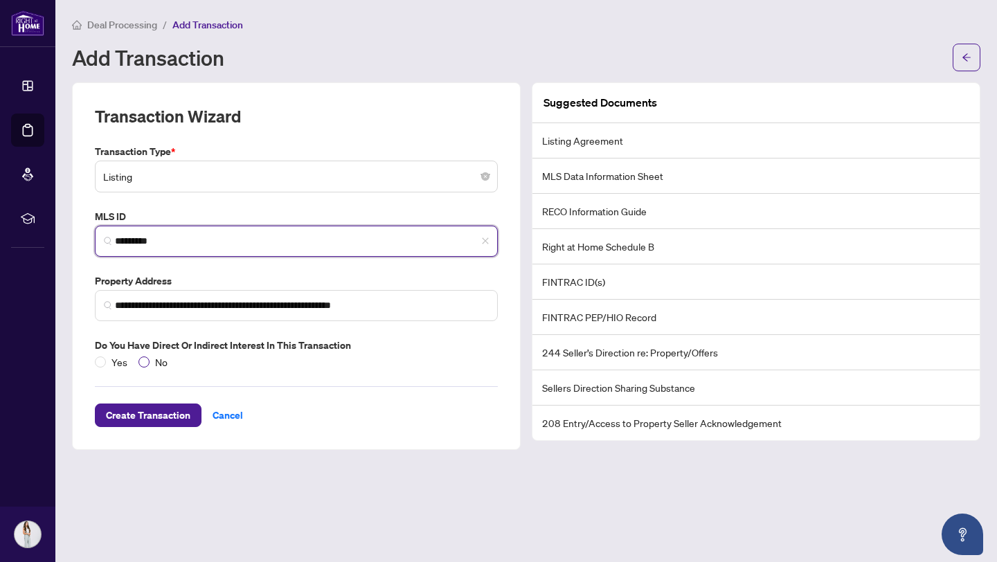
type input "*********"
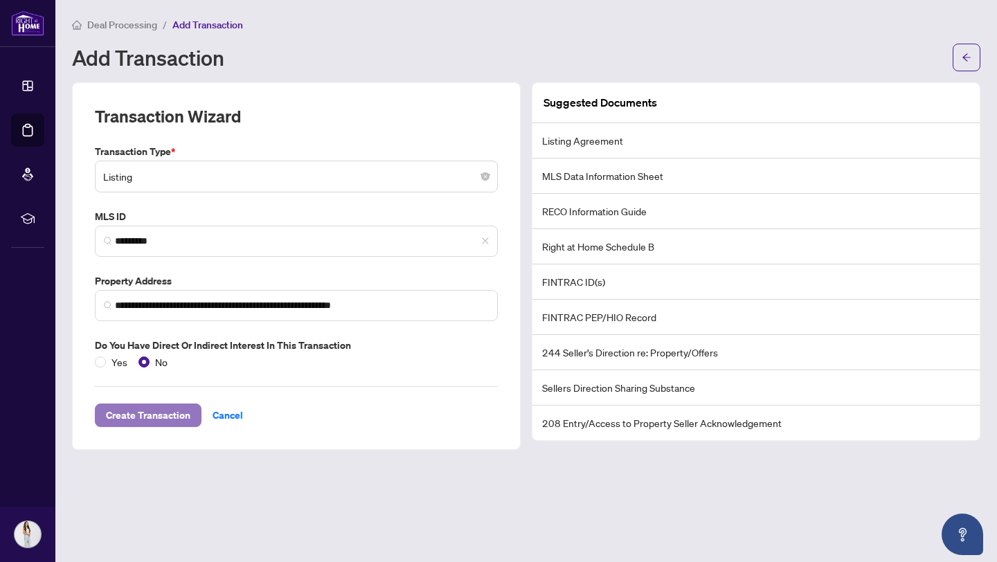
click at [159, 418] on span "Create Transaction" at bounding box center [148, 415] width 84 height 22
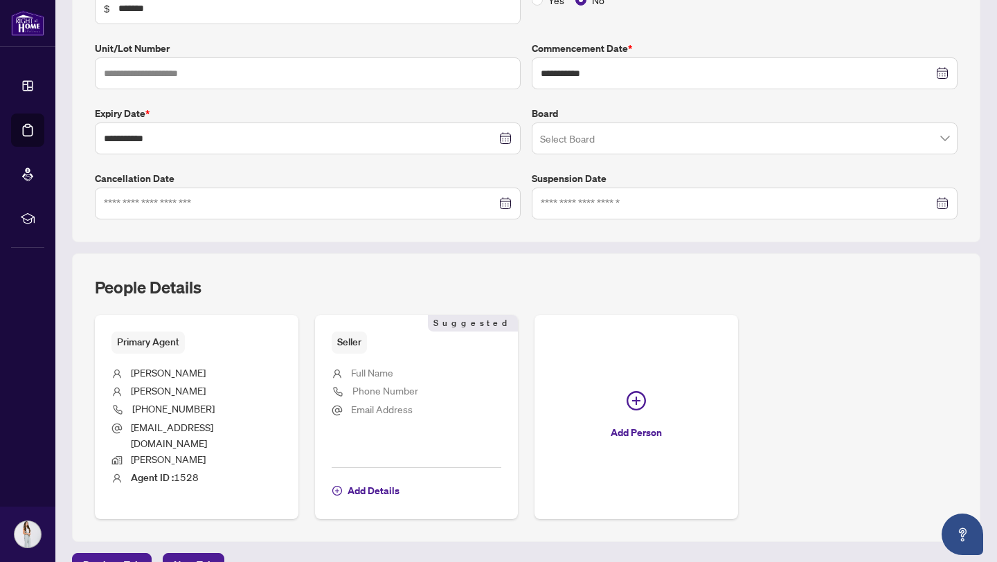
scroll to position [292, 0]
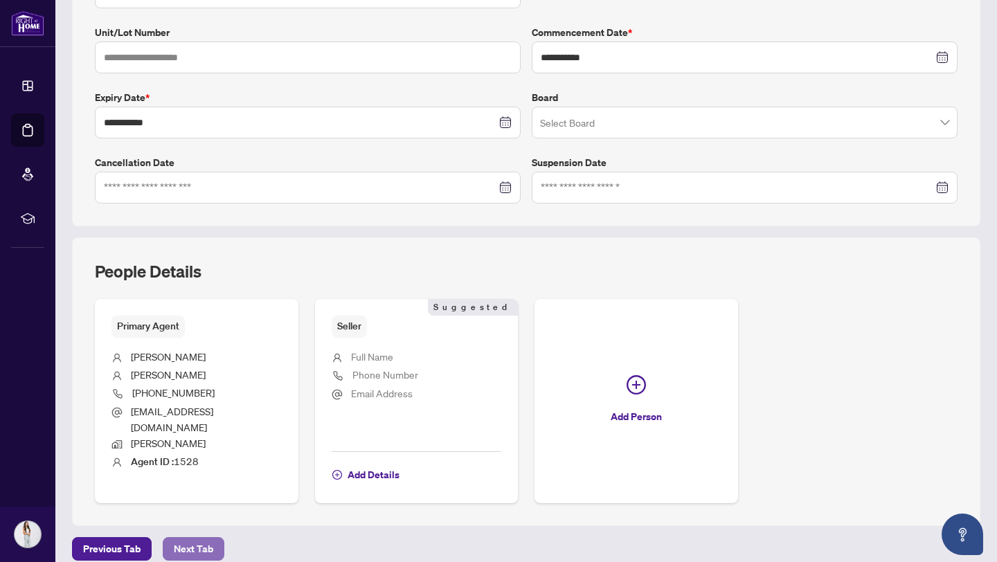
click at [186, 538] on span "Next Tab" at bounding box center [193, 549] width 39 height 22
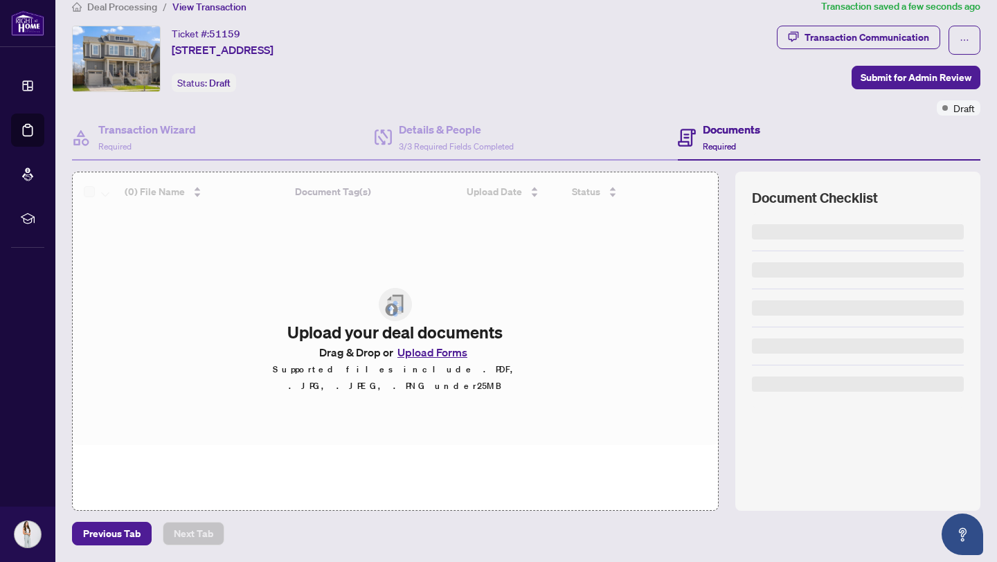
scroll to position [17, 0]
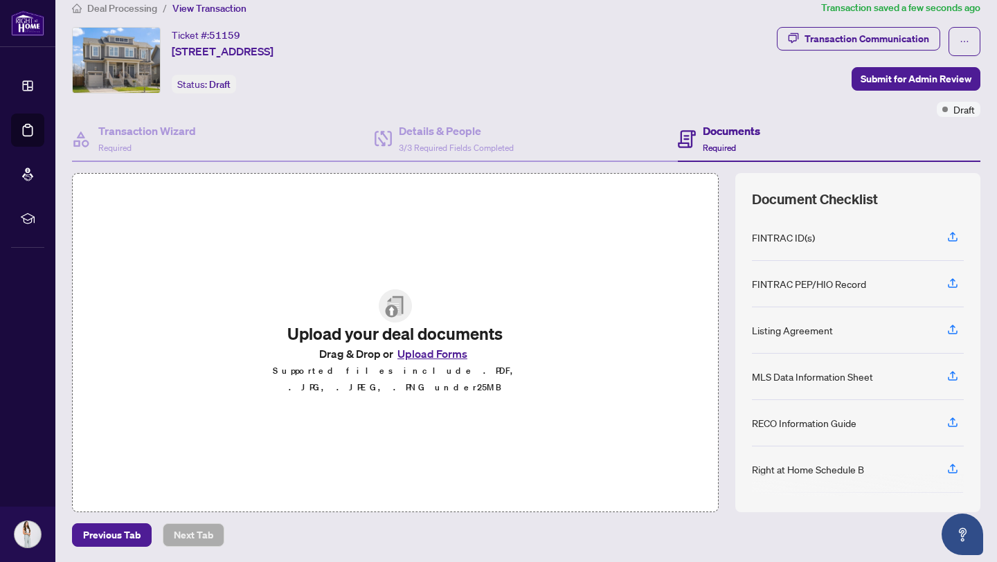
click at [426, 357] on button "Upload Forms" at bounding box center [432, 354] width 78 height 18
click at [445, 363] on button "Upload Forms" at bounding box center [432, 354] width 78 height 18
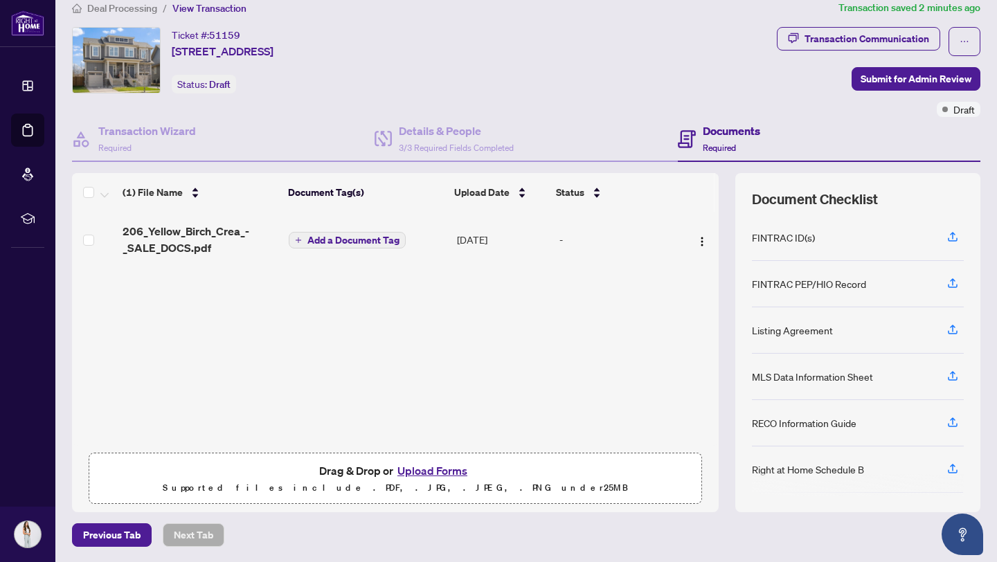
click at [440, 464] on button "Upload Forms" at bounding box center [432, 471] width 78 height 18
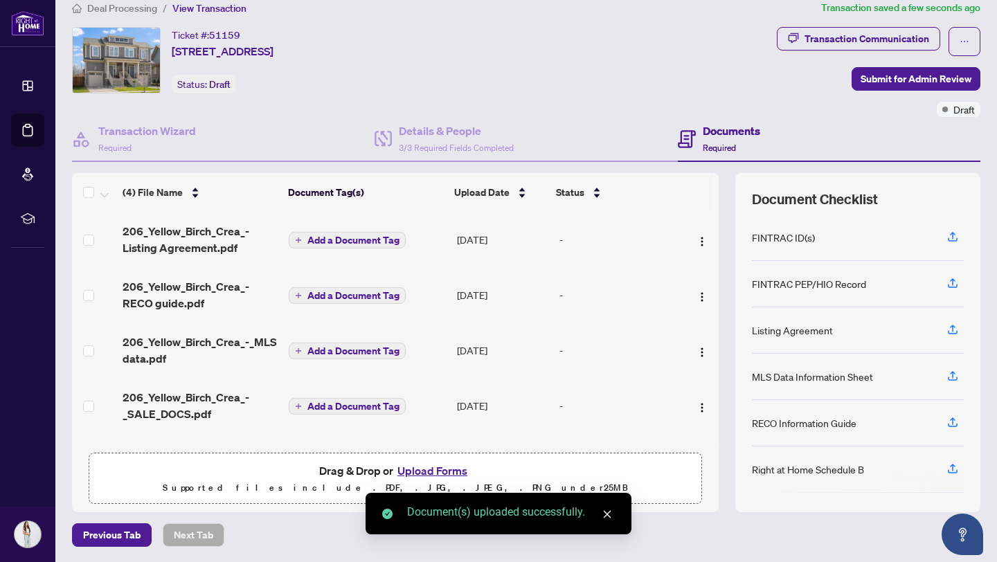
scroll to position [0, 0]
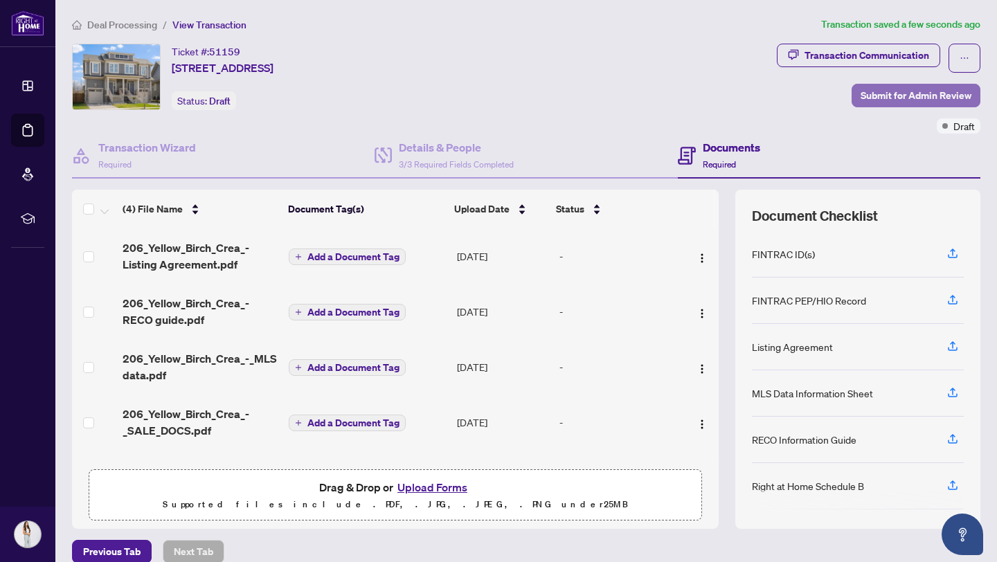
click at [894, 95] on span "Submit for Admin Review" at bounding box center [916, 95] width 111 height 22
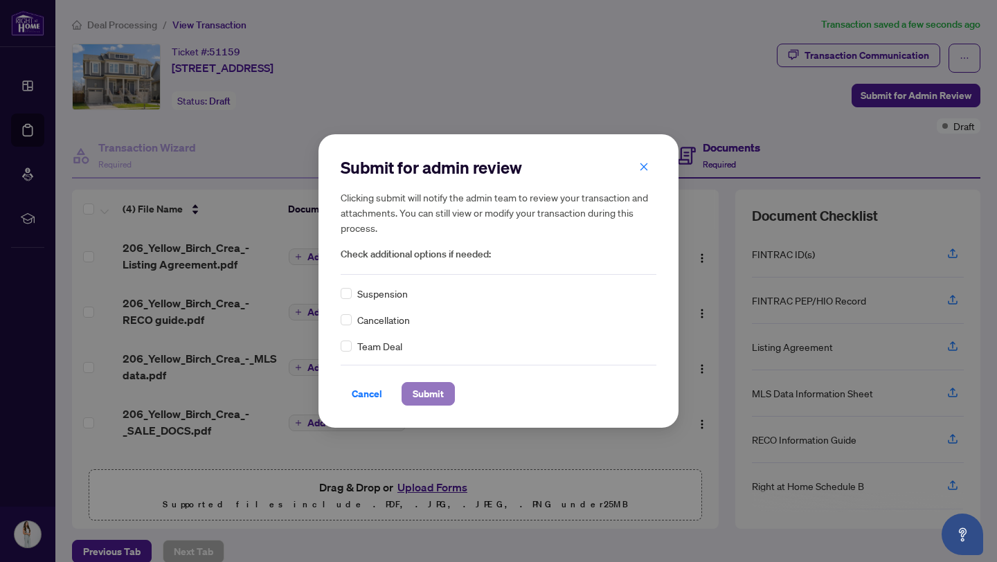
click at [433, 398] on span "Submit" at bounding box center [428, 394] width 31 height 22
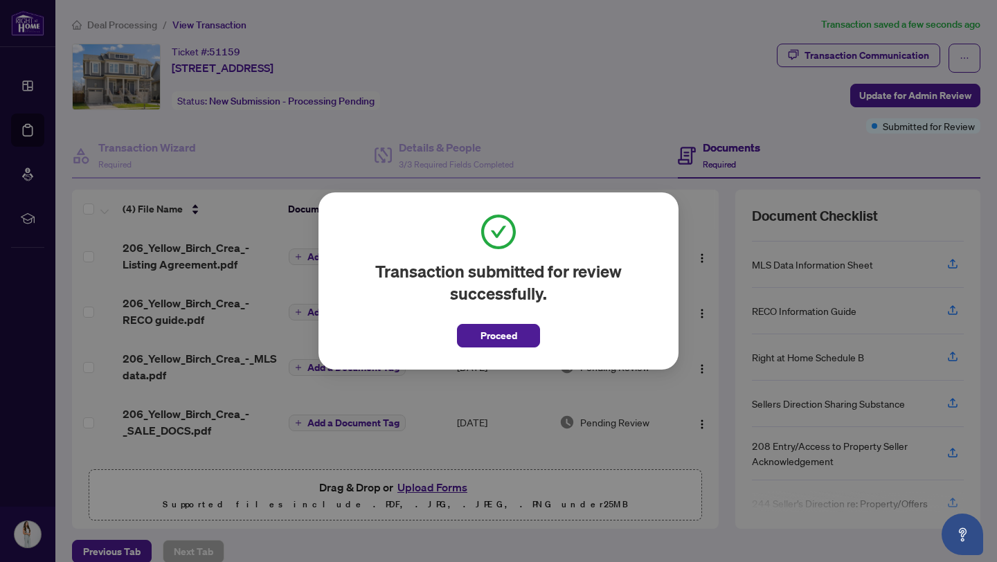
scroll to position [129, 0]
click at [519, 331] on button "Proceed" at bounding box center [498, 336] width 83 height 24
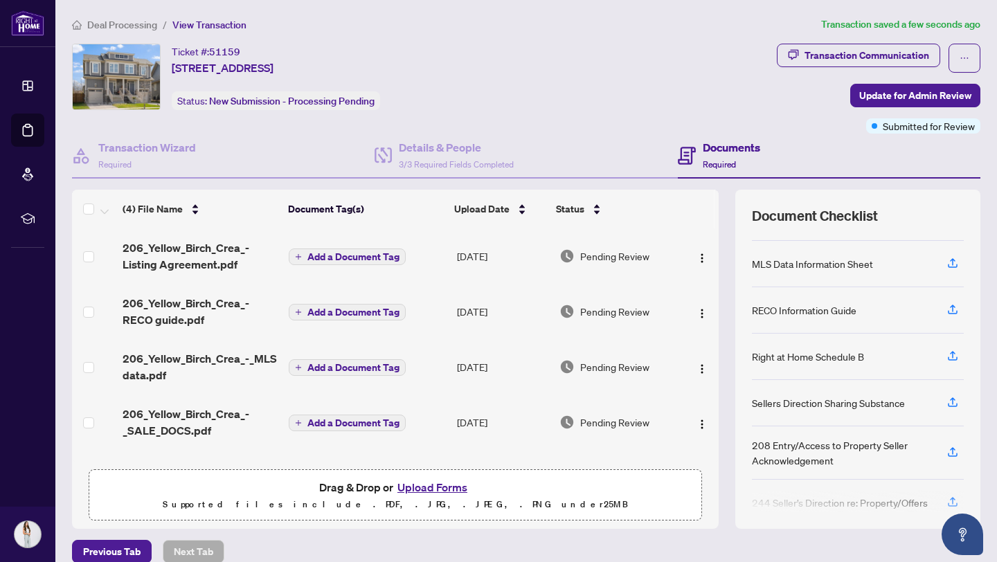
scroll to position [148, 0]
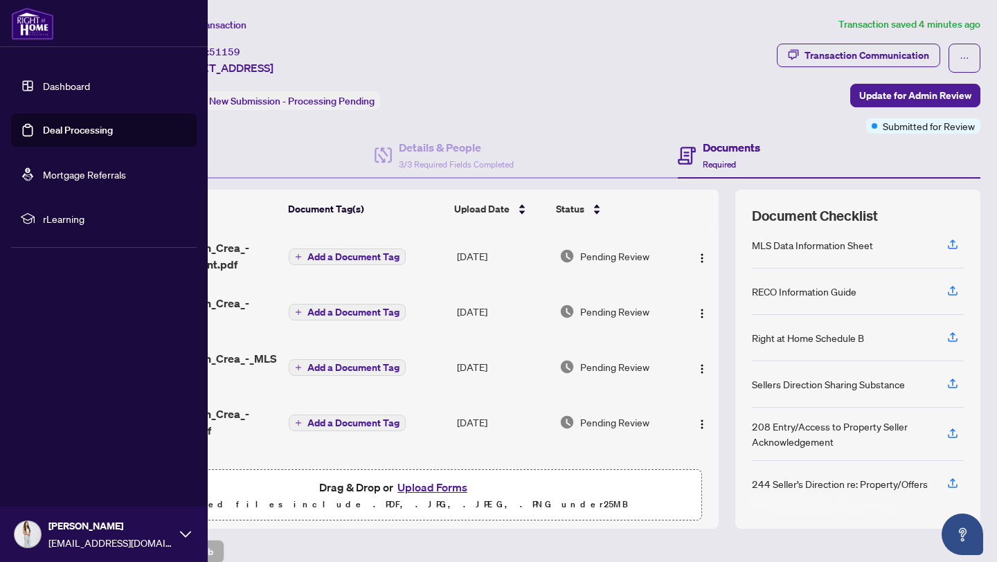
click at [43, 125] on link "Deal Processing" at bounding box center [78, 130] width 70 height 12
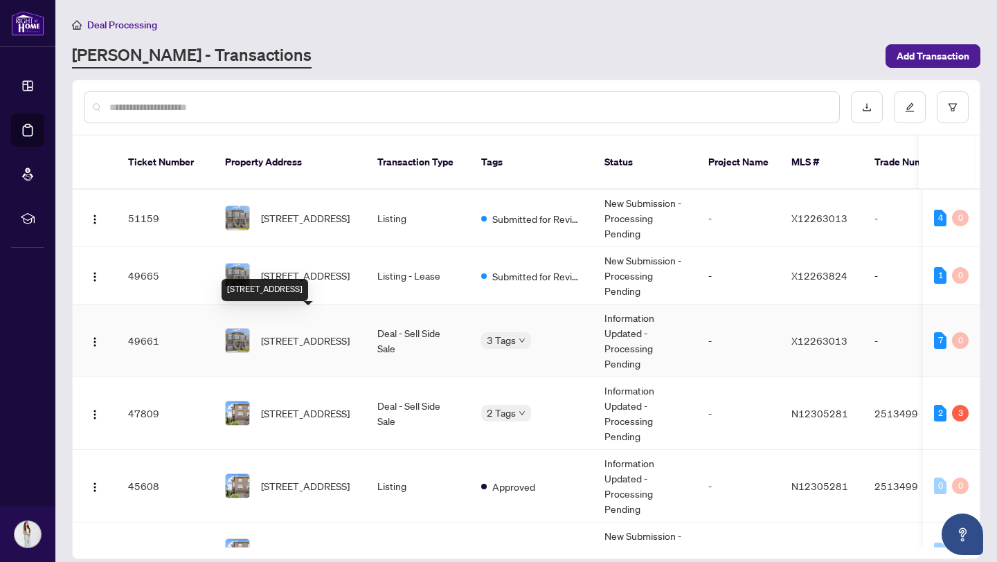
click at [340, 333] on span "[STREET_ADDRESS]" at bounding box center [305, 340] width 89 height 15
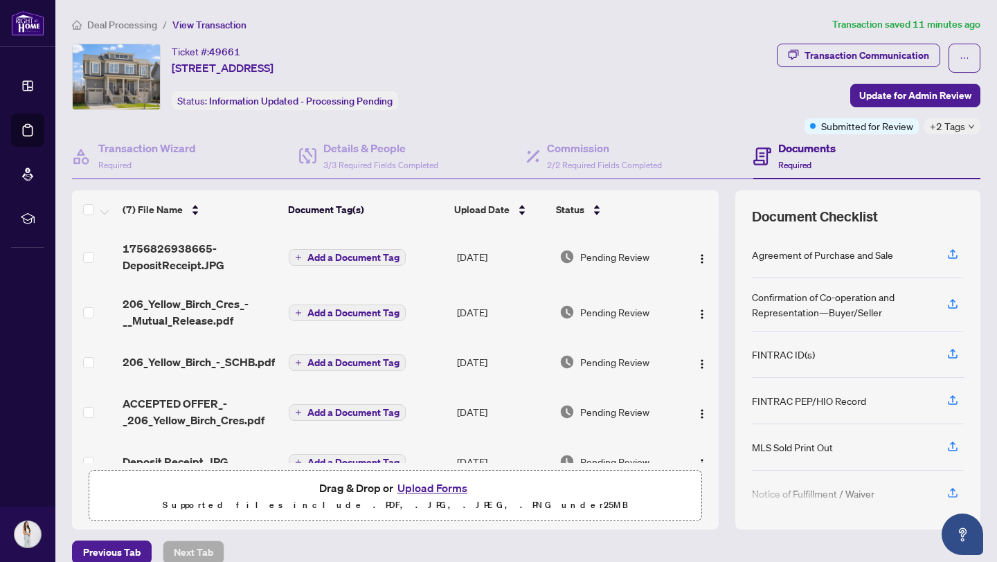
click at [433, 486] on button "Upload Forms" at bounding box center [432, 488] width 78 height 18
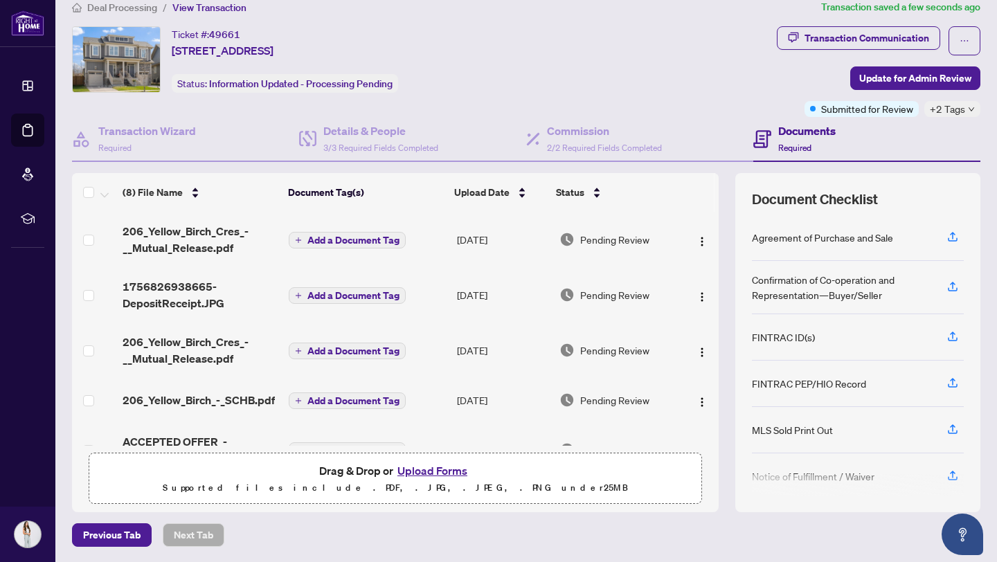
click at [204, 226] on span "206_Yellow_Birch_Cres_-__Mutual_Release.pdf" at bounding box center [200, 239] width 155 height 33
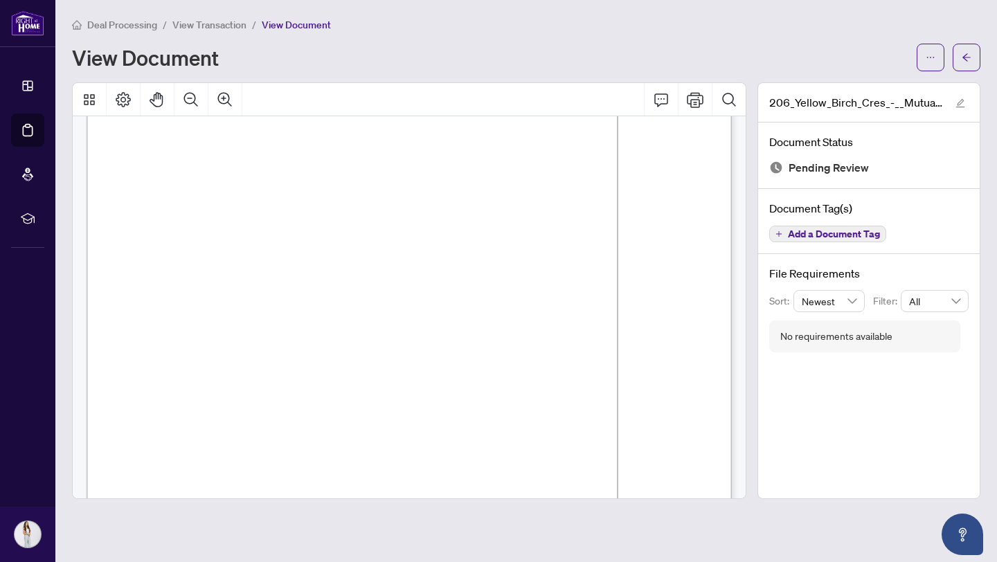
scroll to position [46, 0]
click at [967, 53] on icon "arrow-left" at bounding box center [966, 57] width 8 height 8
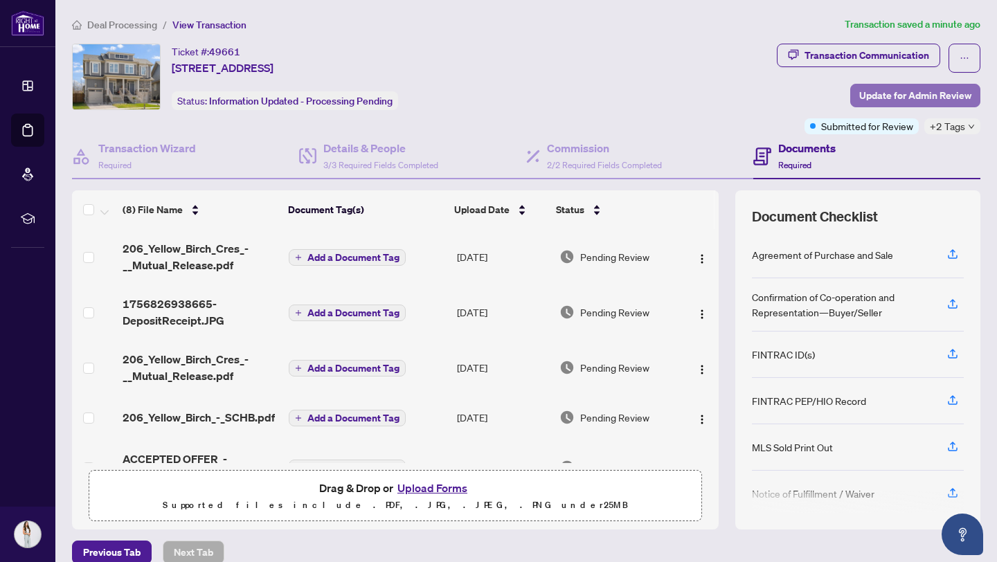
click at [891, 96] on span "Update for Admin Review" at bounding box center [915, 95] width 112 height 22
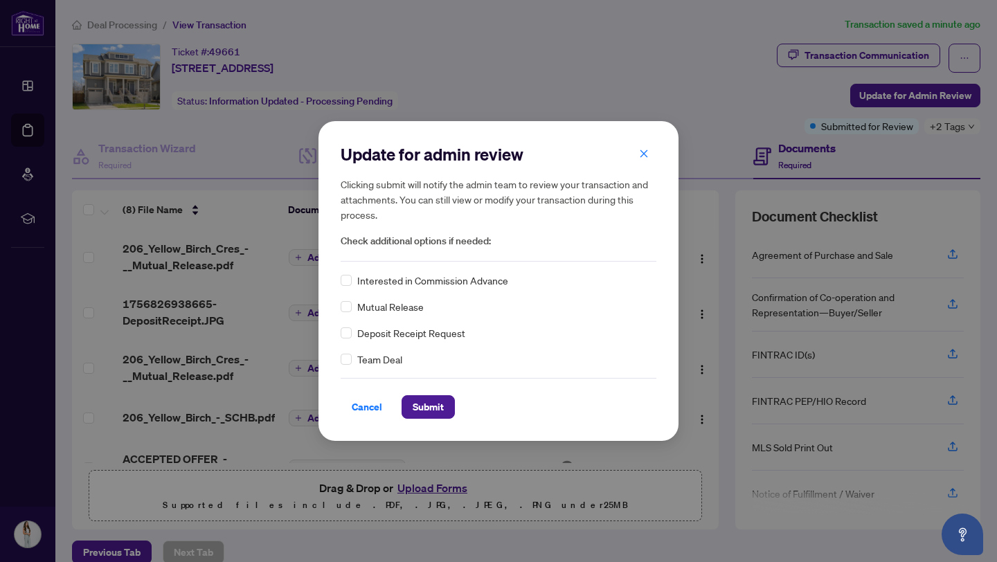
click at [398, 312] on span "Mutual Release" at bounding box center [390, 306] width 66 height 15
click at [422, 397] on span "Submit" at bounding box center [428, 407] width 31 height 22
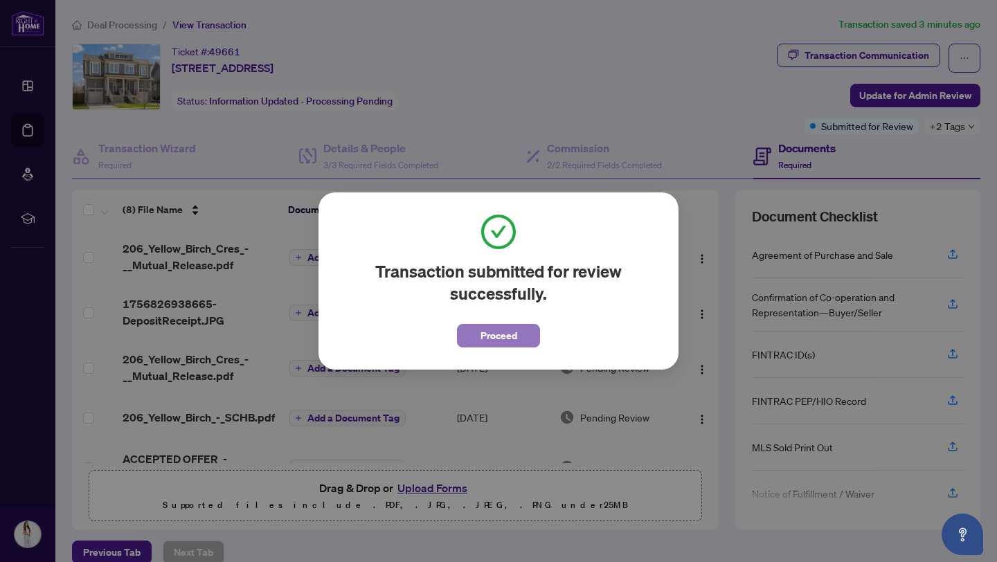
click at [497, 341] on span "Proceed" at bounding box center [499, 336] width 37 height 22
